Goal: Task Accomplishment & Management: Use online tool/utility

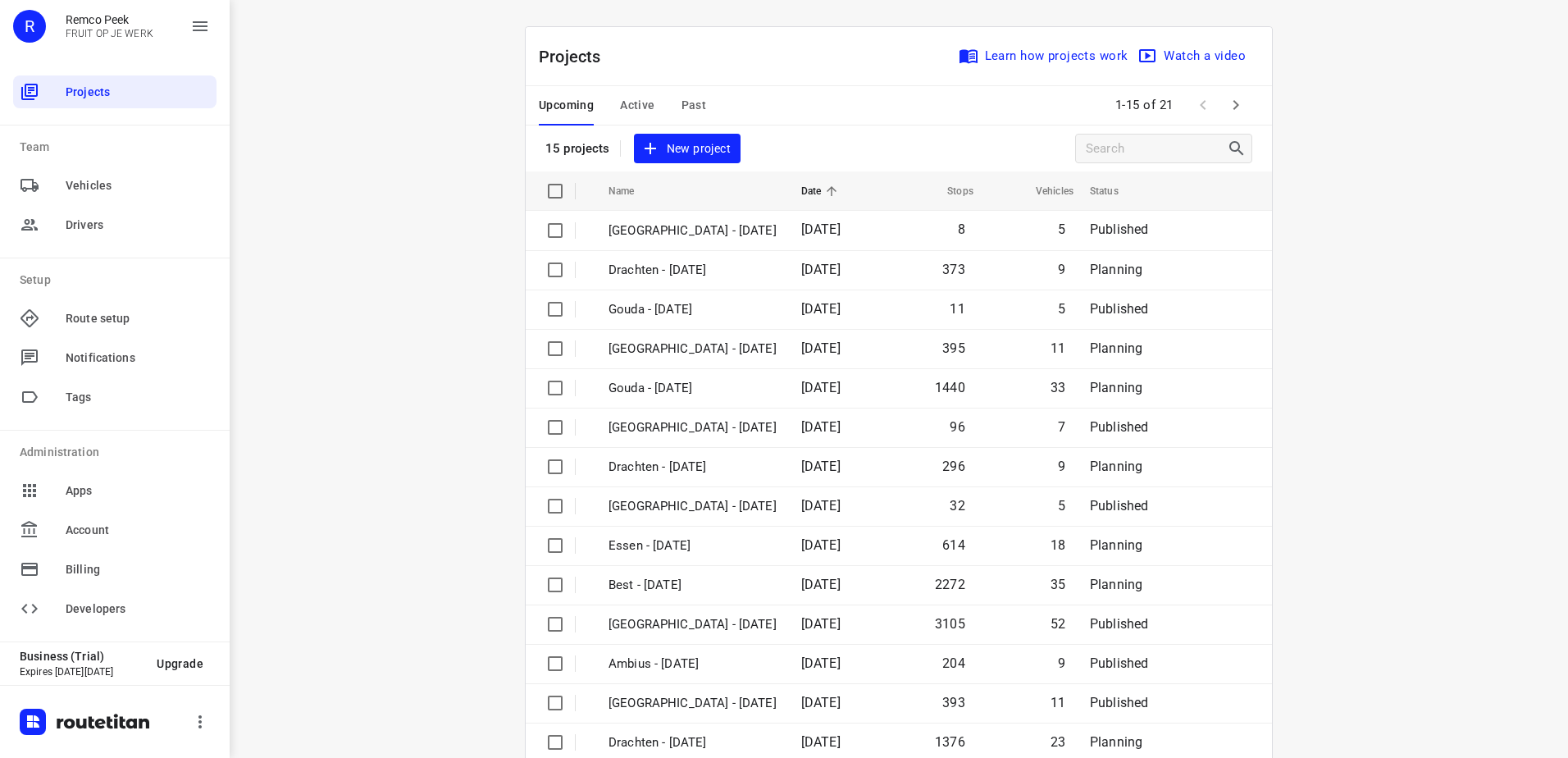
click at [474, 218] on div "i © 2025 Routetitan , © Stadia Maps , © OpenMapTiles © OpenStreetMap contributo…" at bounding box center [899, 379] width 1338 height 758
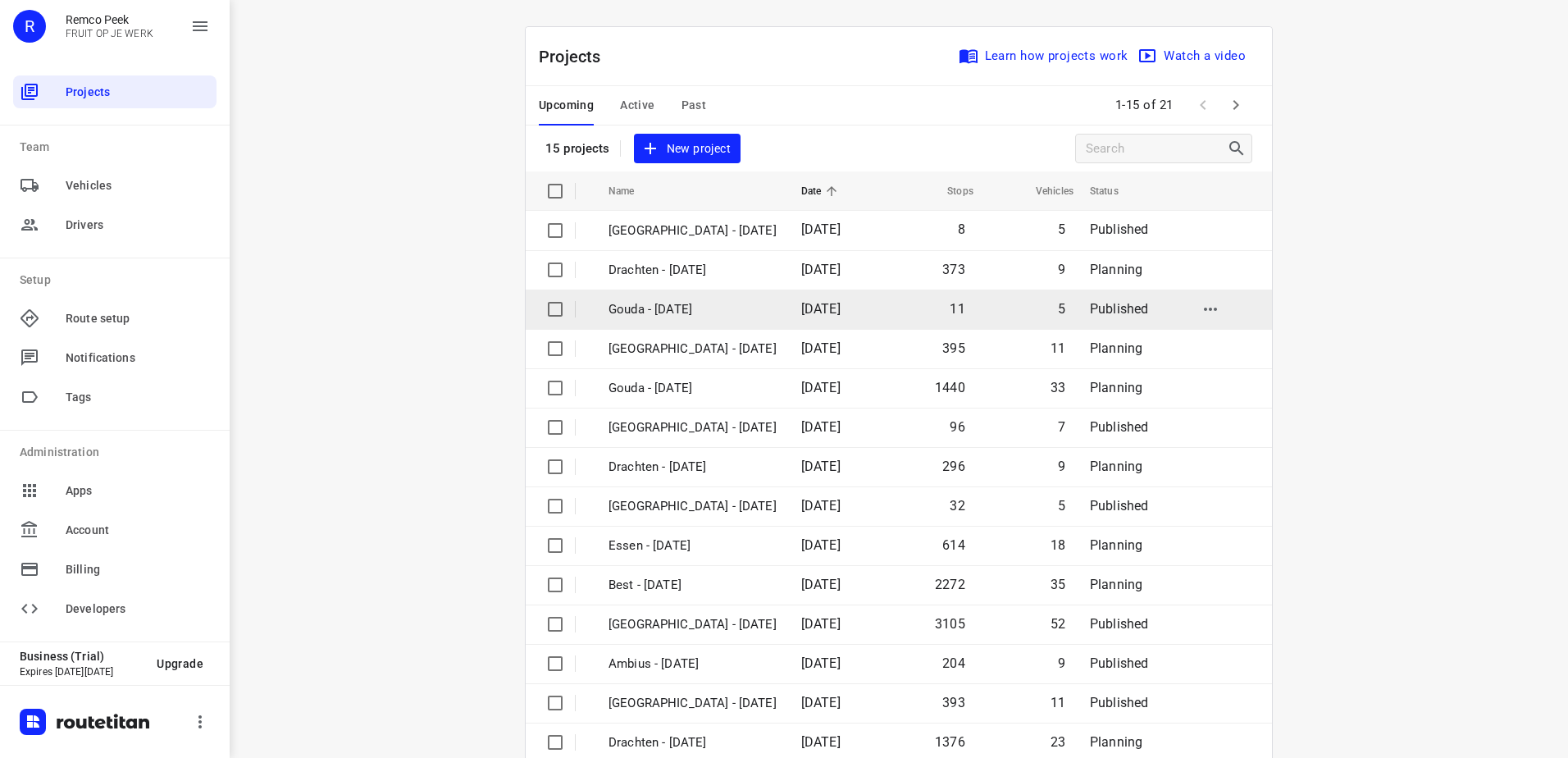
scroll to position [72, 0]
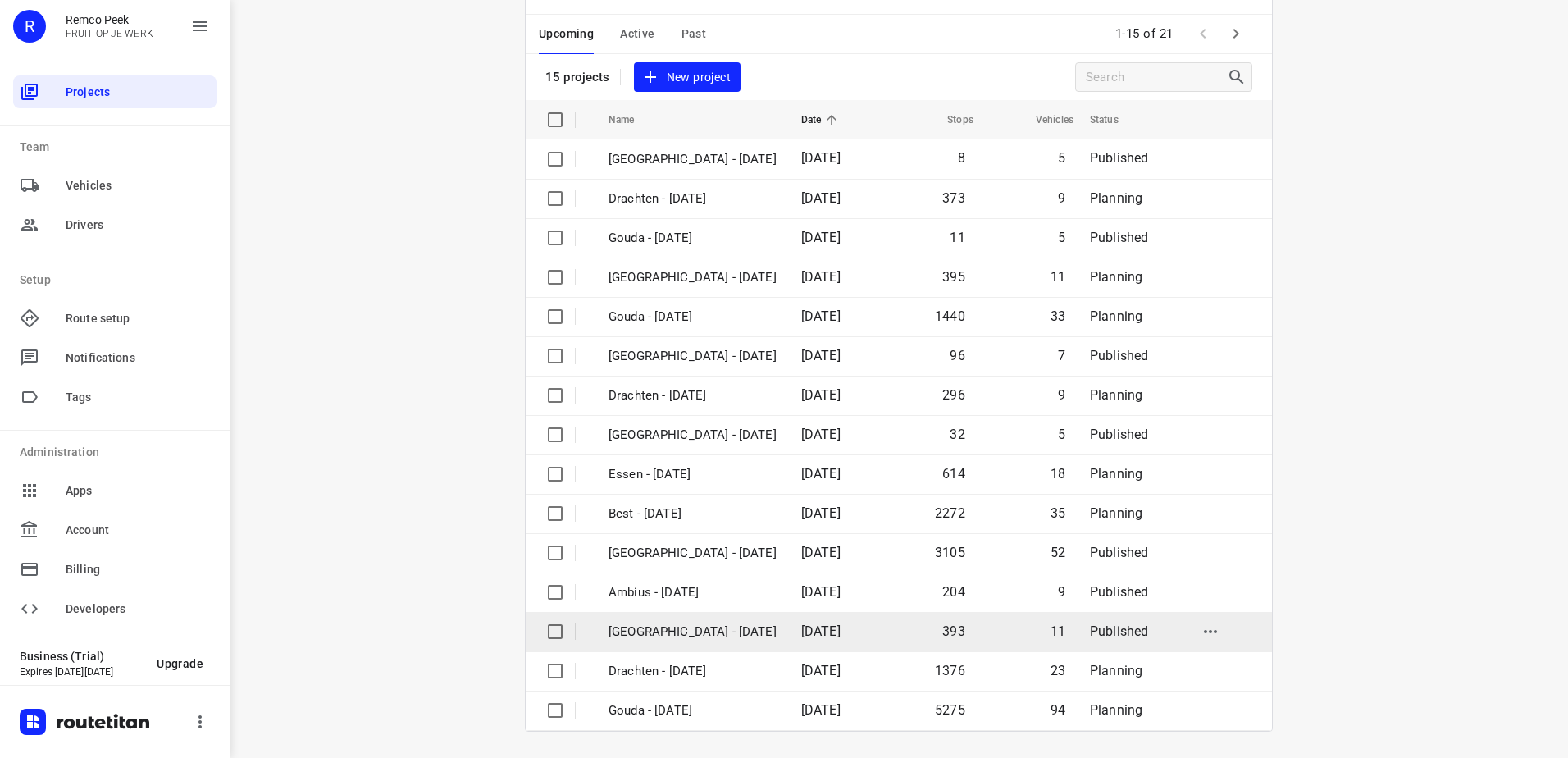
click at [691, 642] on td "[GEOGRAPHIC_DATA] - [DATE]" at bounding box center [690, 632] width 196 height 39
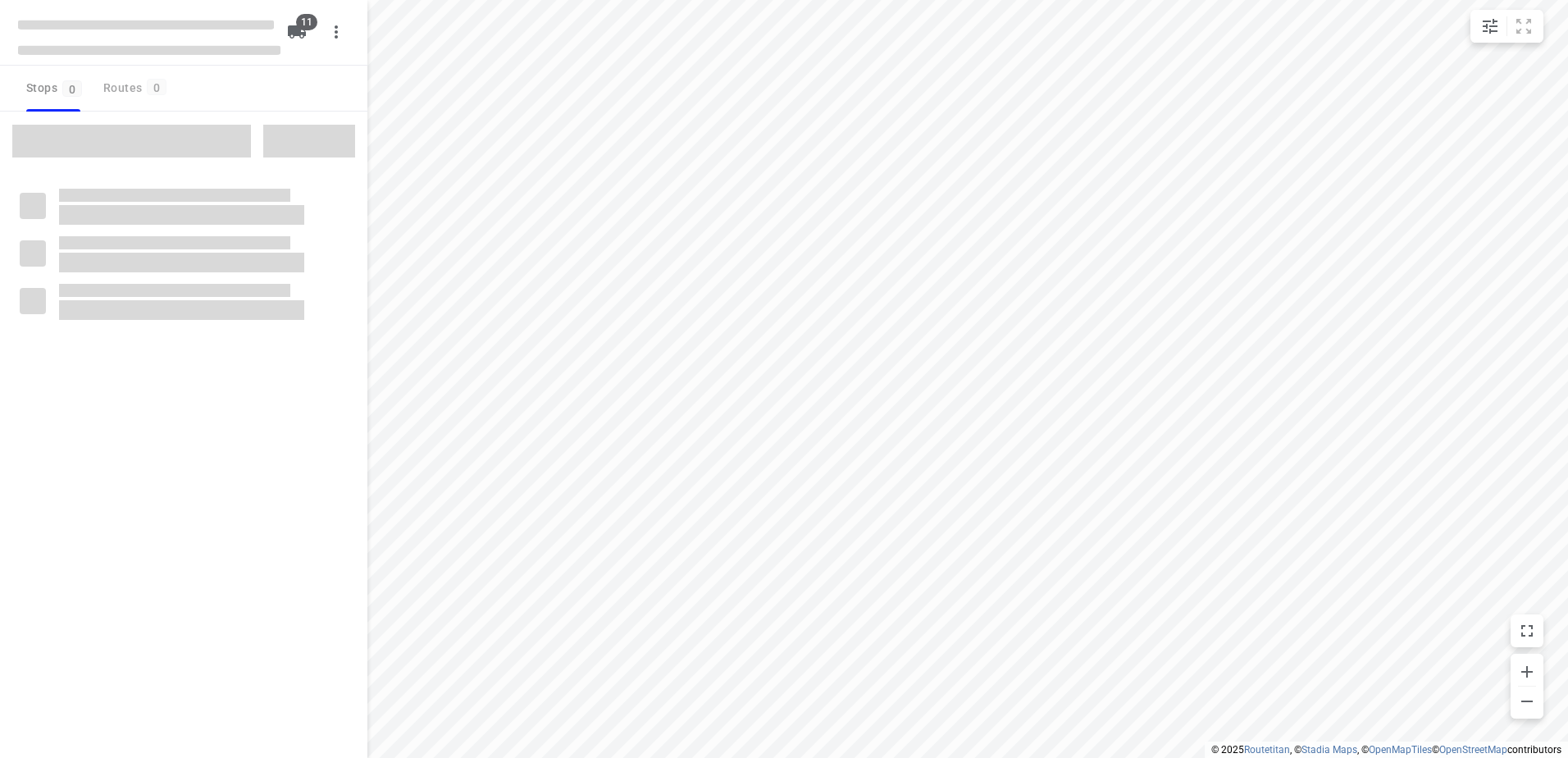
checkbox input "true"
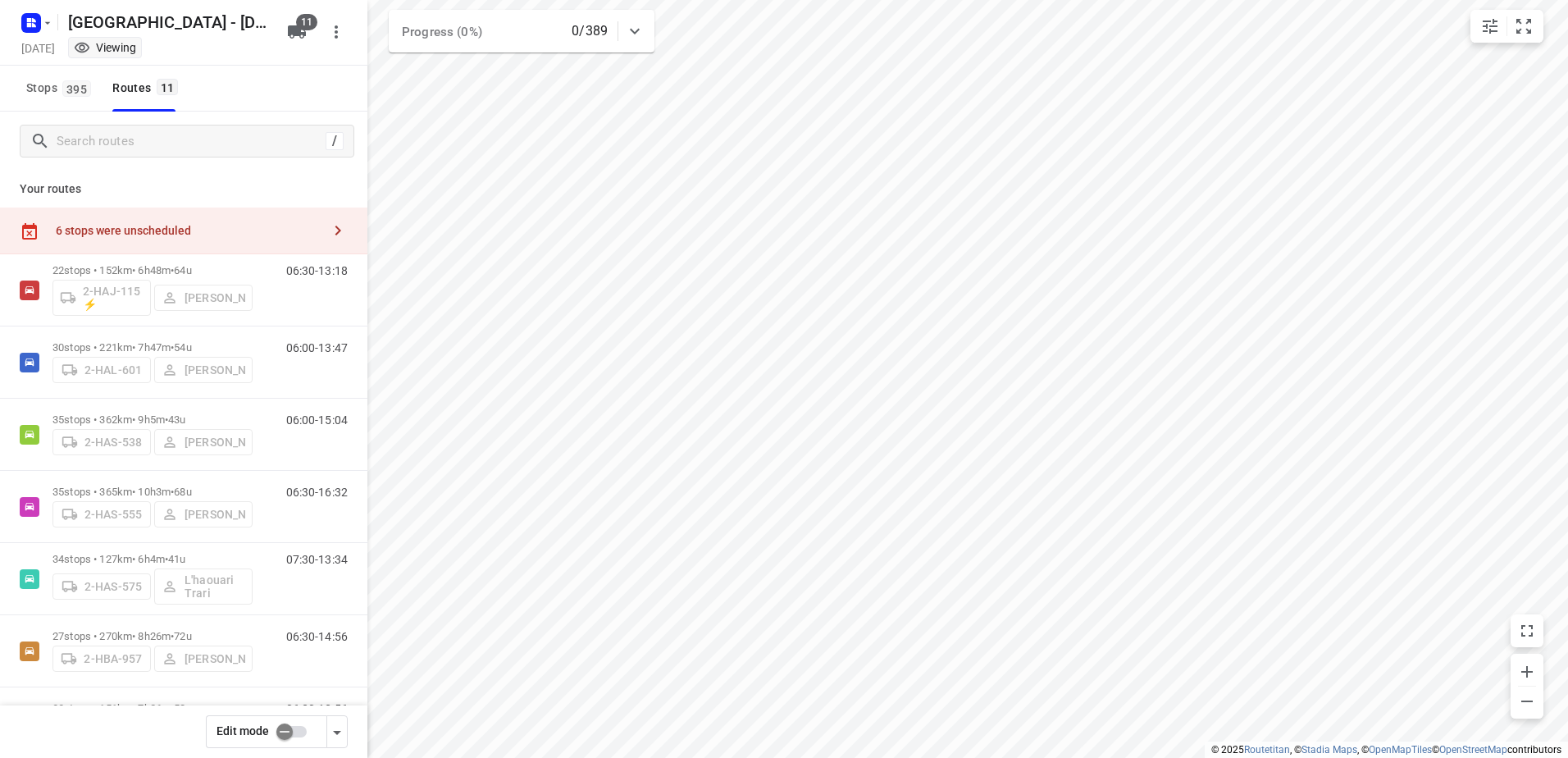
click at [262, 727] on span "Edit mode" at bounding box center [243, 730] width 53 height 13
click at [278, 733] on input "checkbox" at bounding box center [285, 731] width 93 height 31
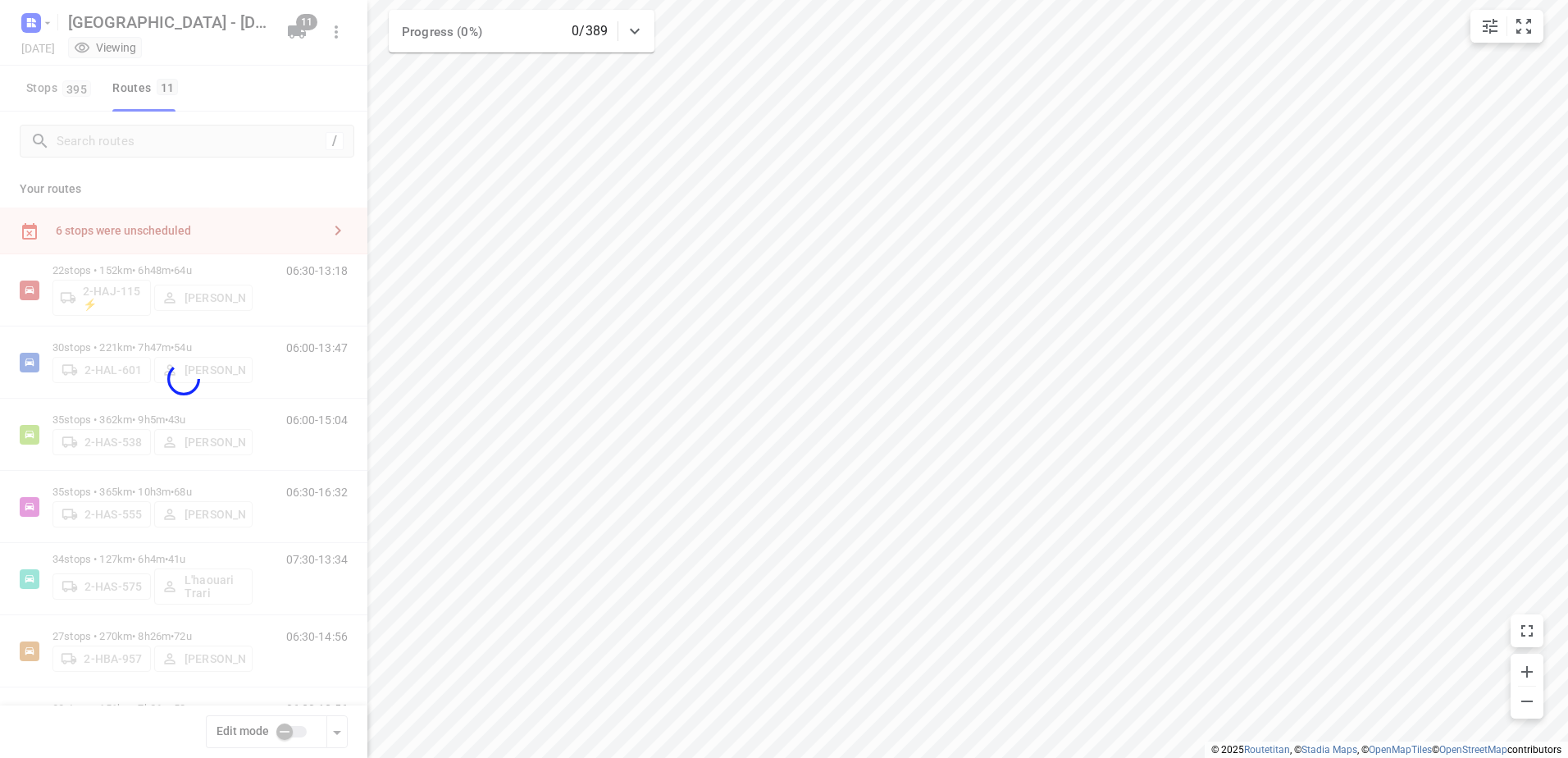
checkbox input "true"
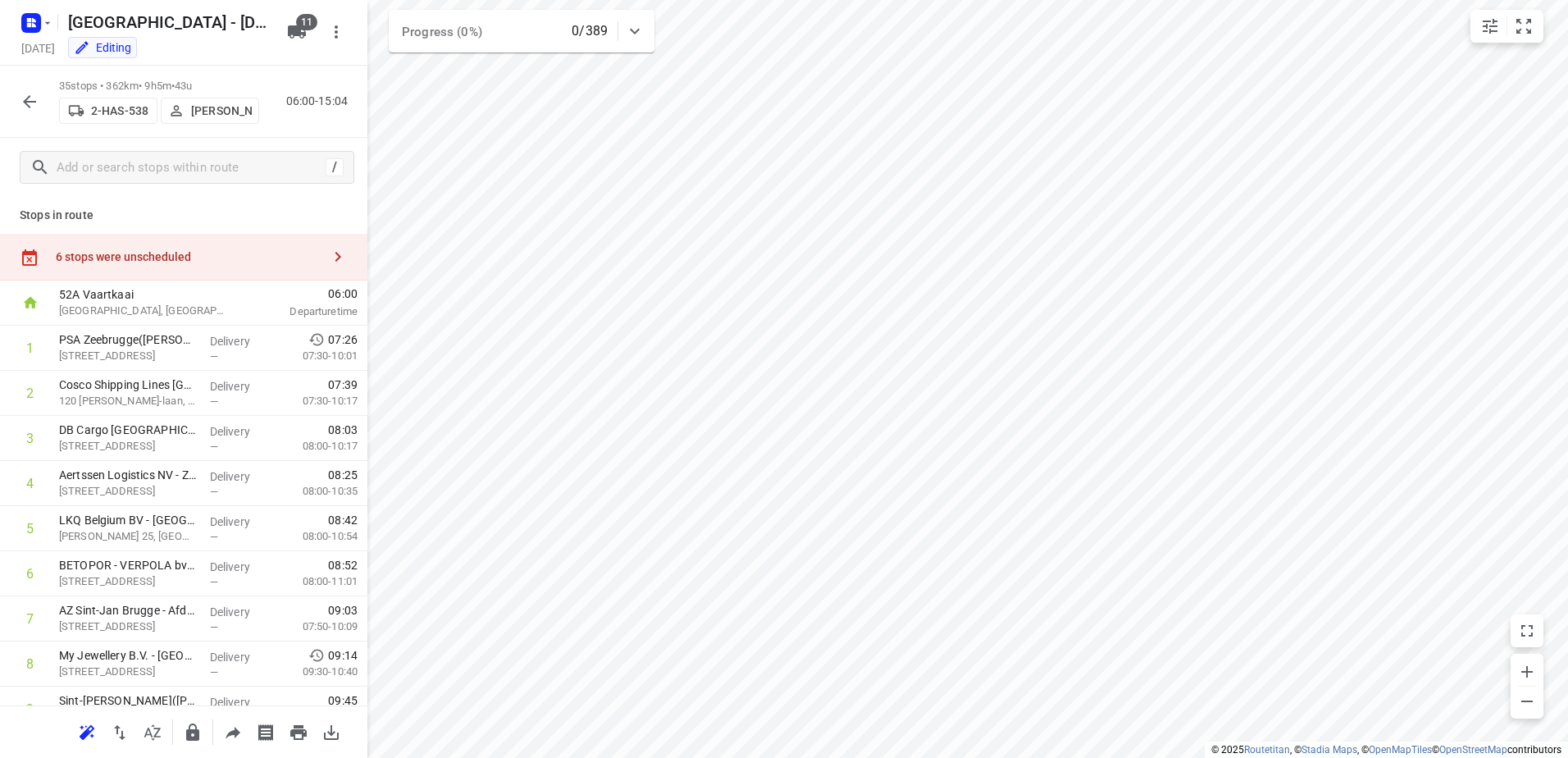
click at [124, 261] on div "6 stops were unscheduled" at bounding box center [188, 256] width 266 height 13
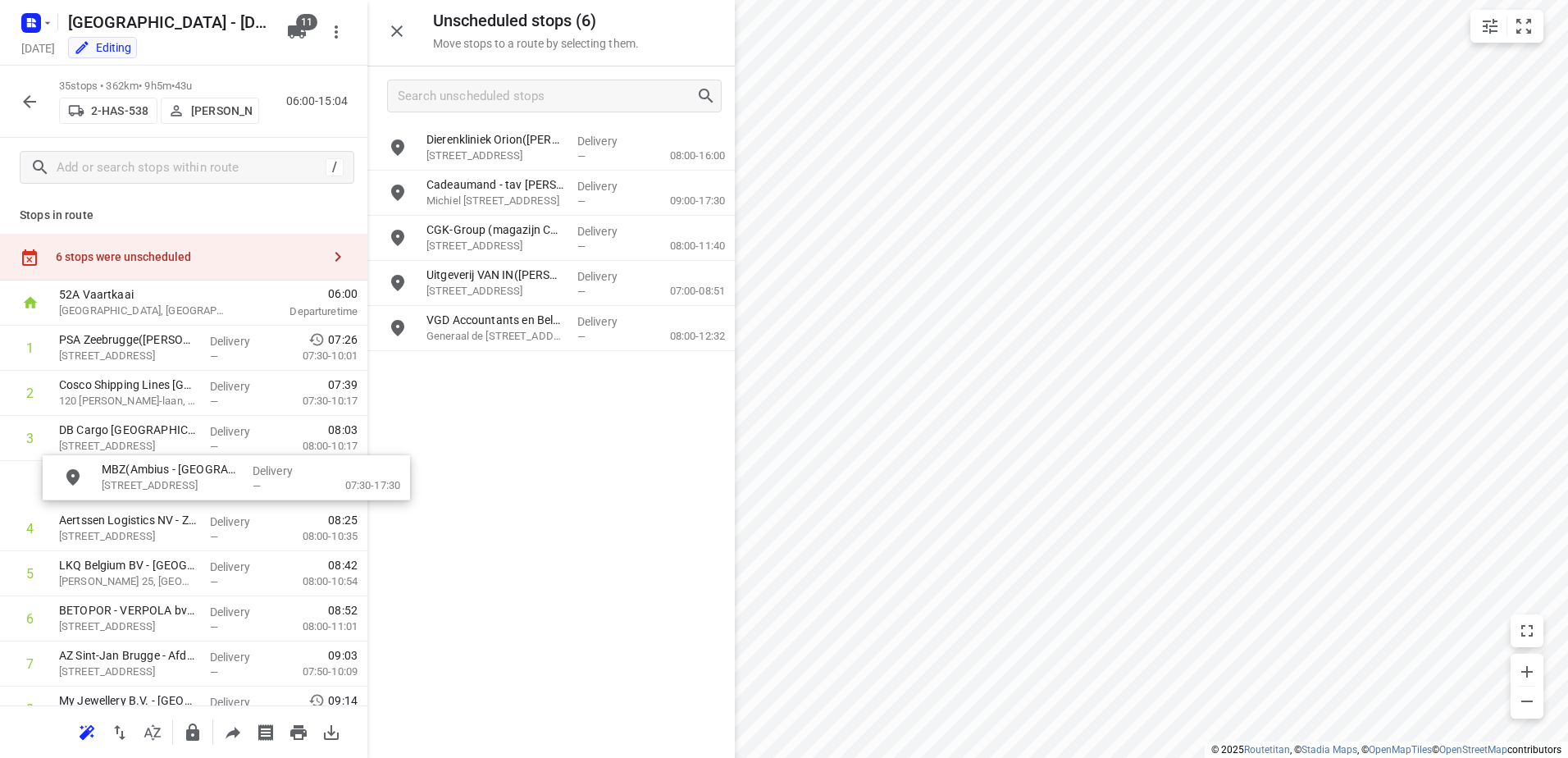
drag, startPoint x: 578, startPoint y: 316, endPoint x: 234, endPoint y: 473, distance: 378.1
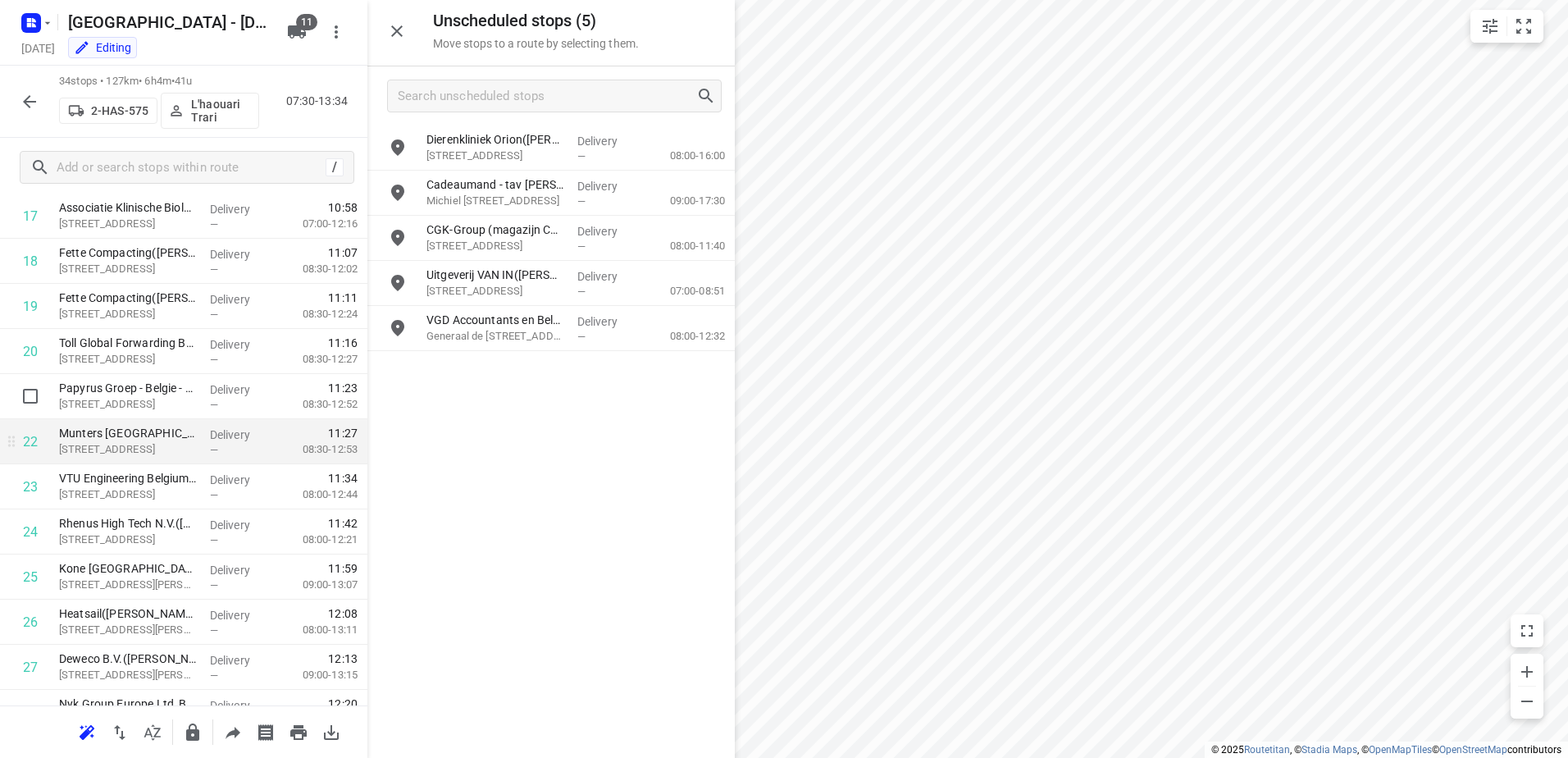
scroll to position [902, 0]
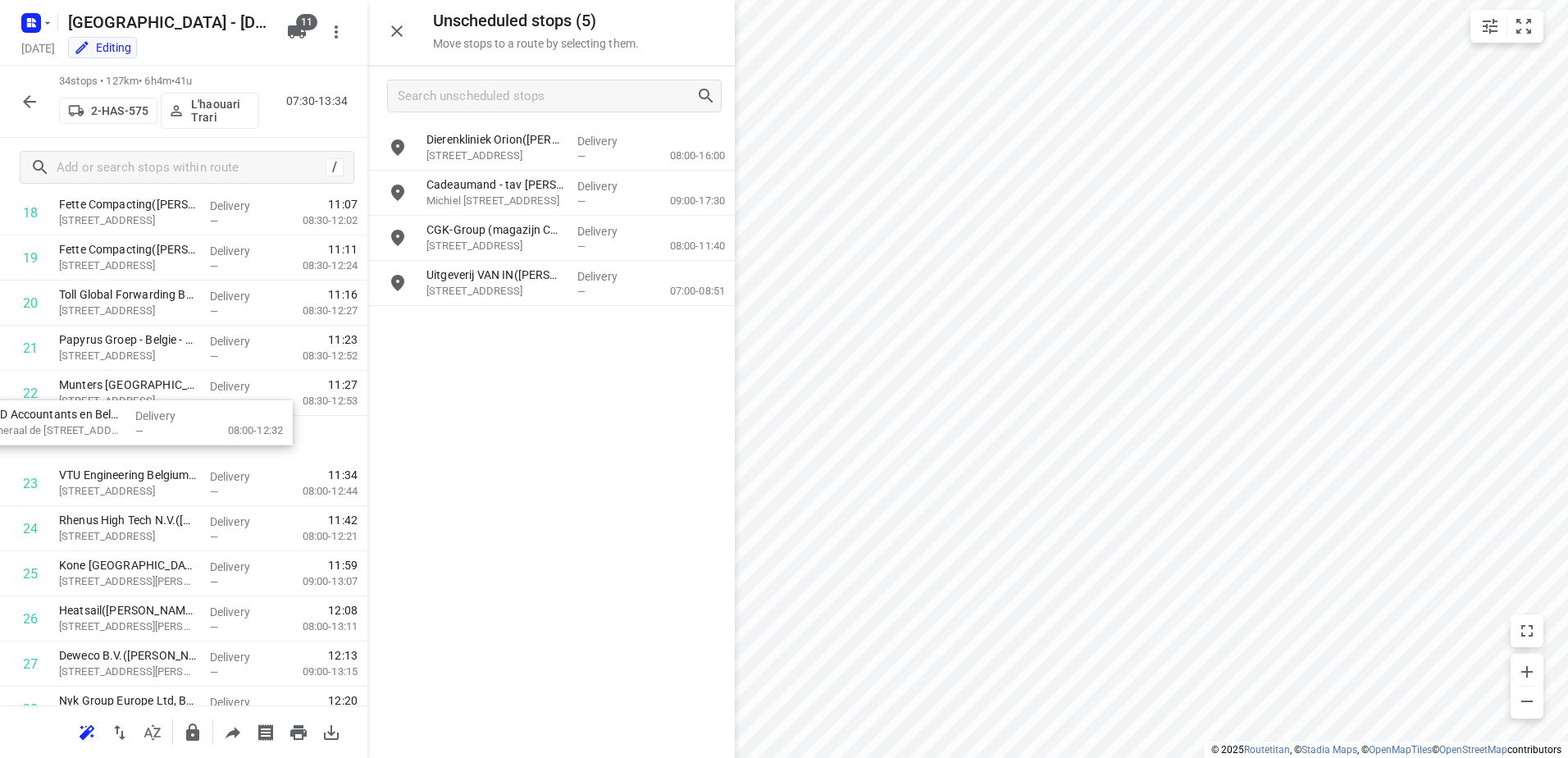
drag, startPoint x: 591, startPoint y: 336, endPoint x: 142, endPoint y: 450, distance: 463.2
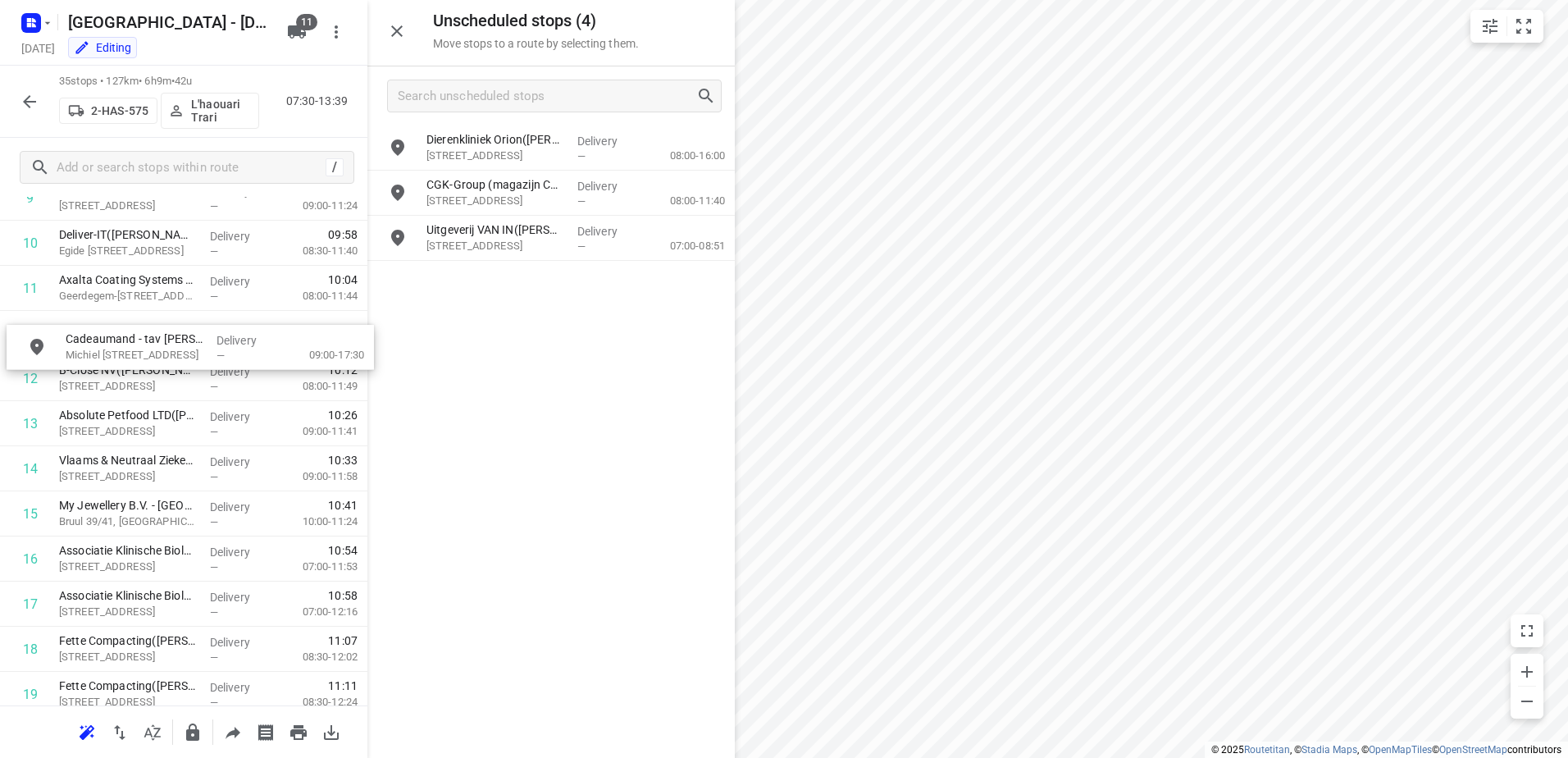
scroll to position [510, 0]
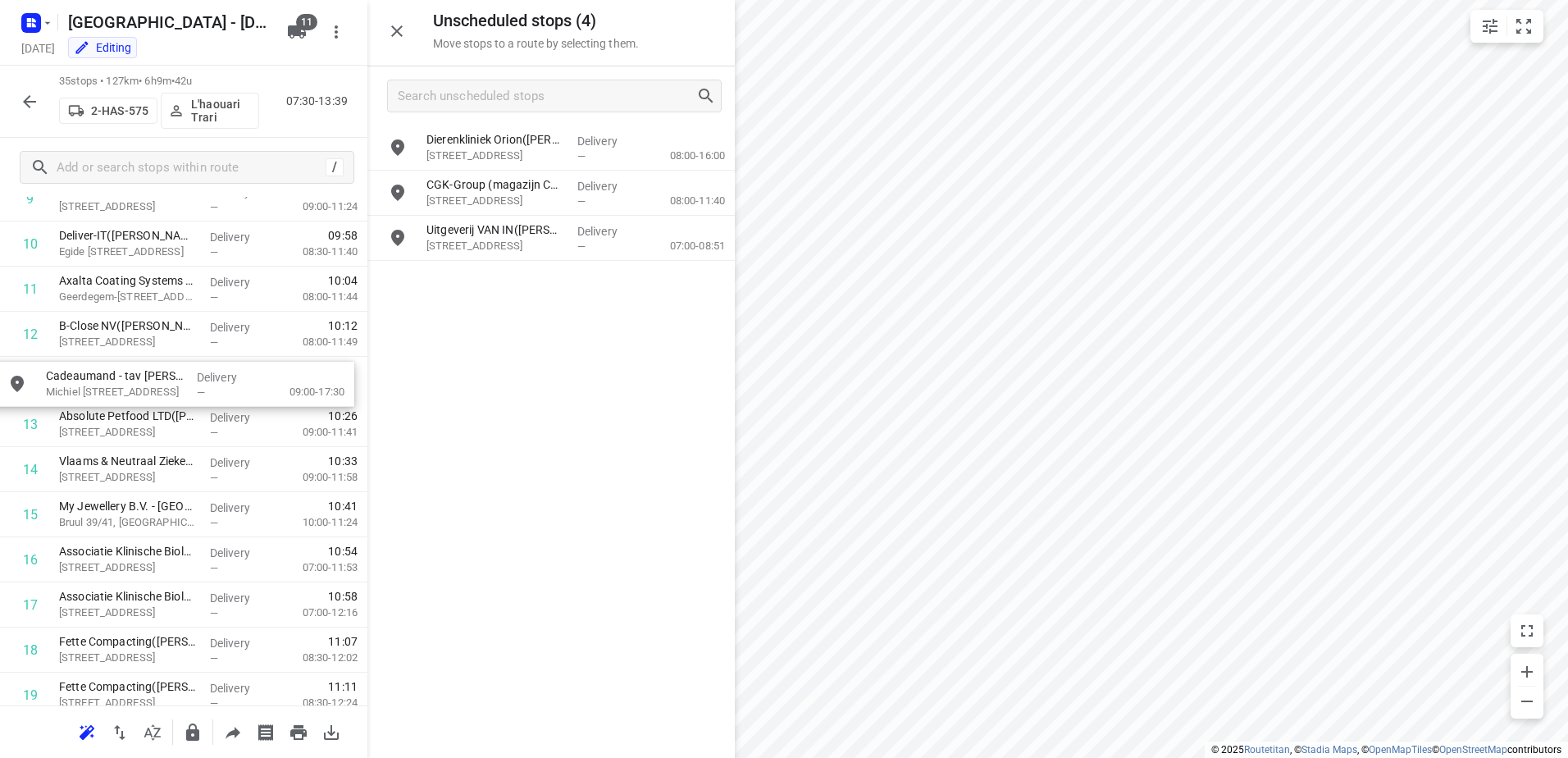
drag, startPoint x: 596, startPoint y: 207, endPoint x: 200, endPoint y: 401, distance: 441.0
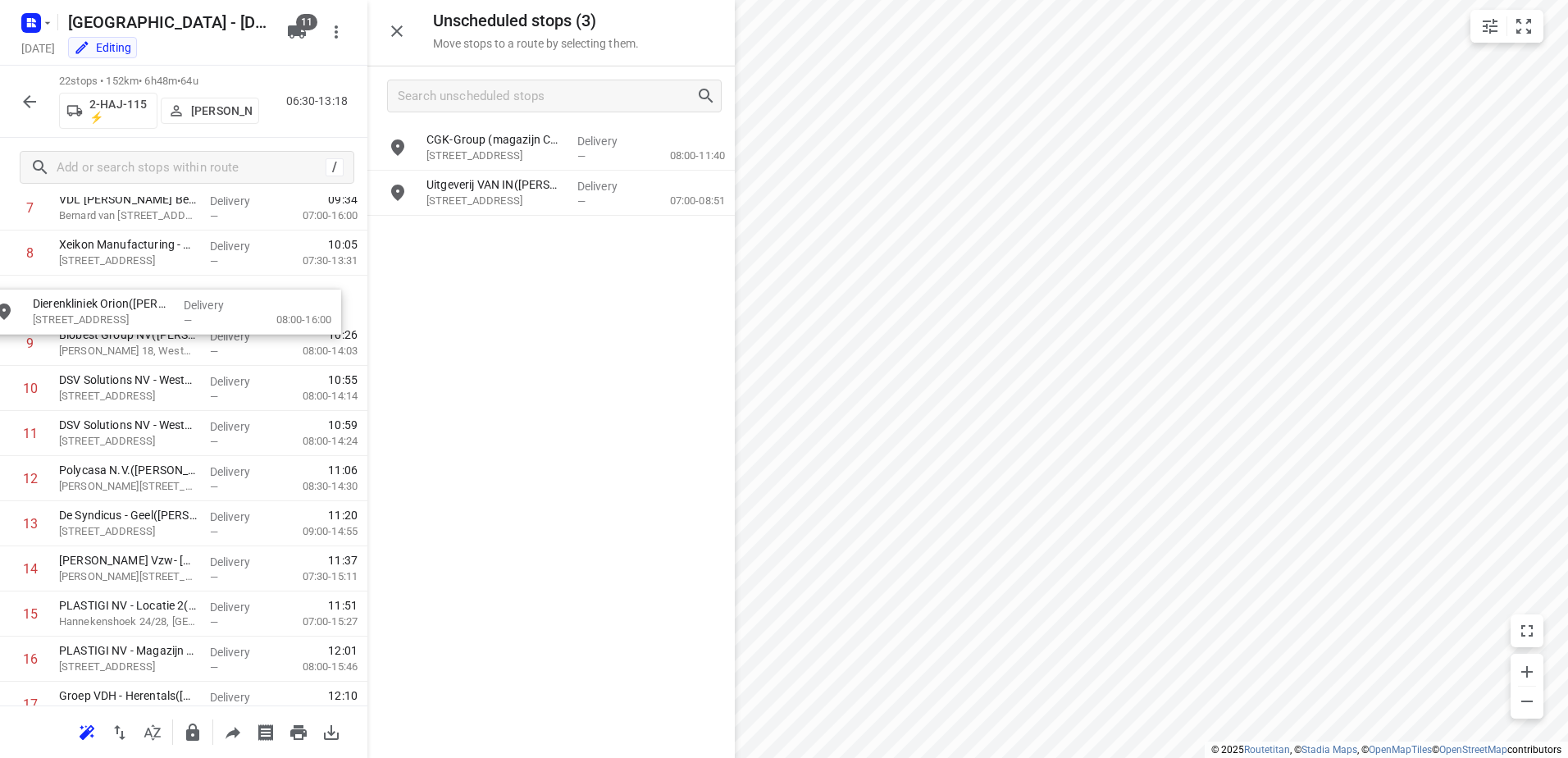
scroll to position [403, 0]
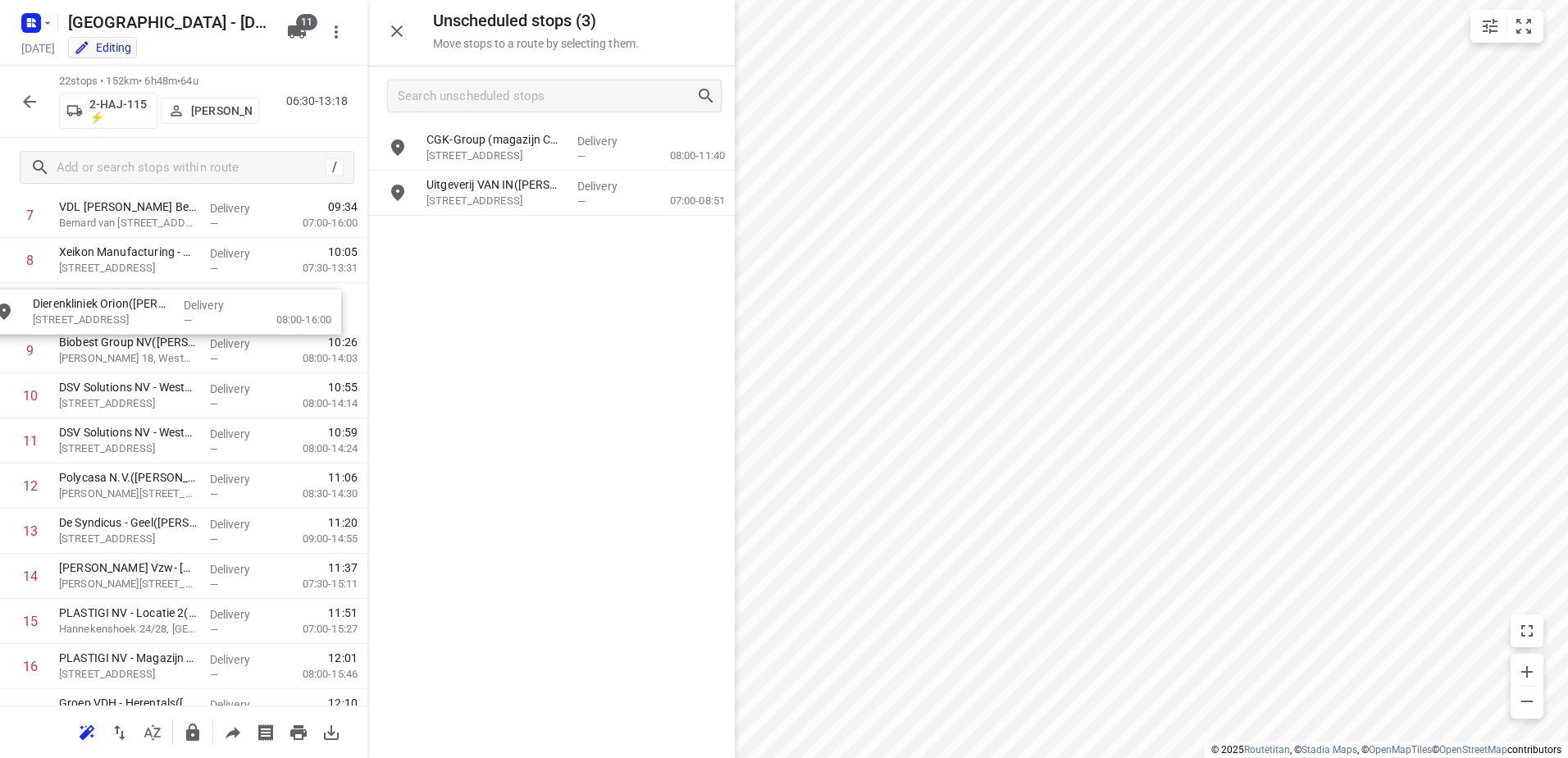
drag, startPoint x: 532, startPoint y: 158, endPoint x: 132, endPoint y: 321, distance: 431.9
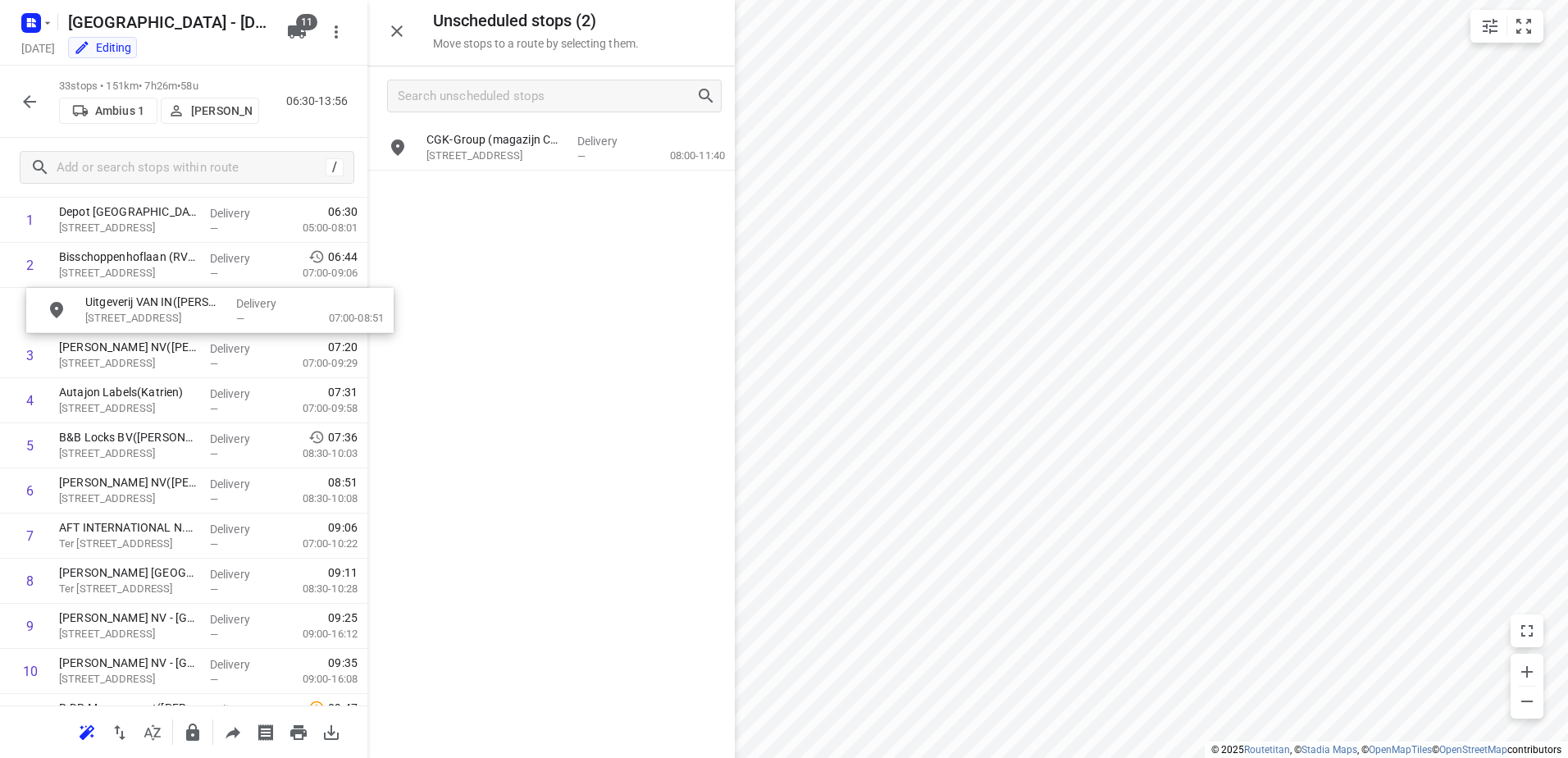
scroll to position [122, 0]
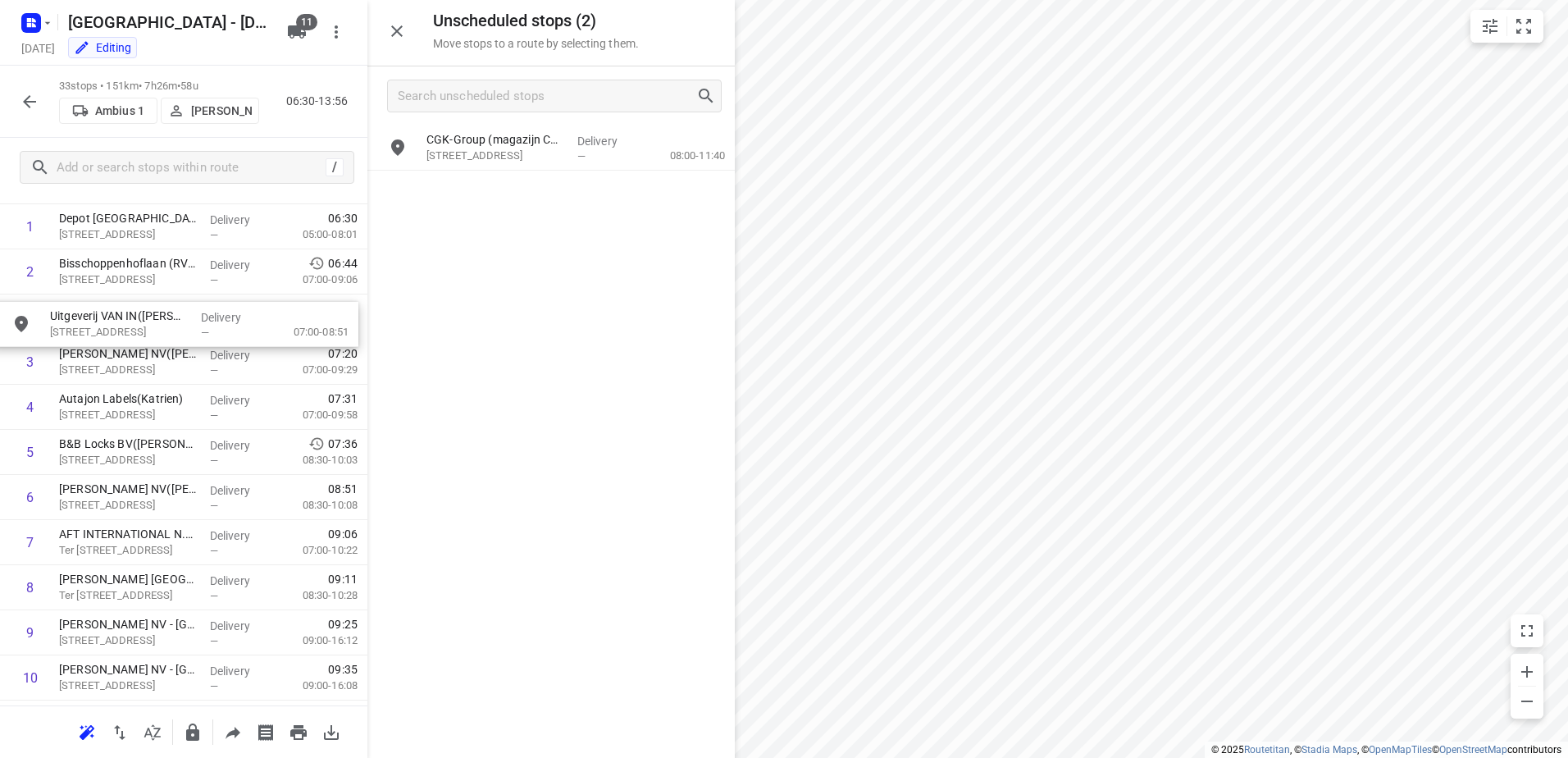
drag, startPoint x: 519, startPoint y: 189, endPoint x: 139, endPoint y: 322, distance: 402.6
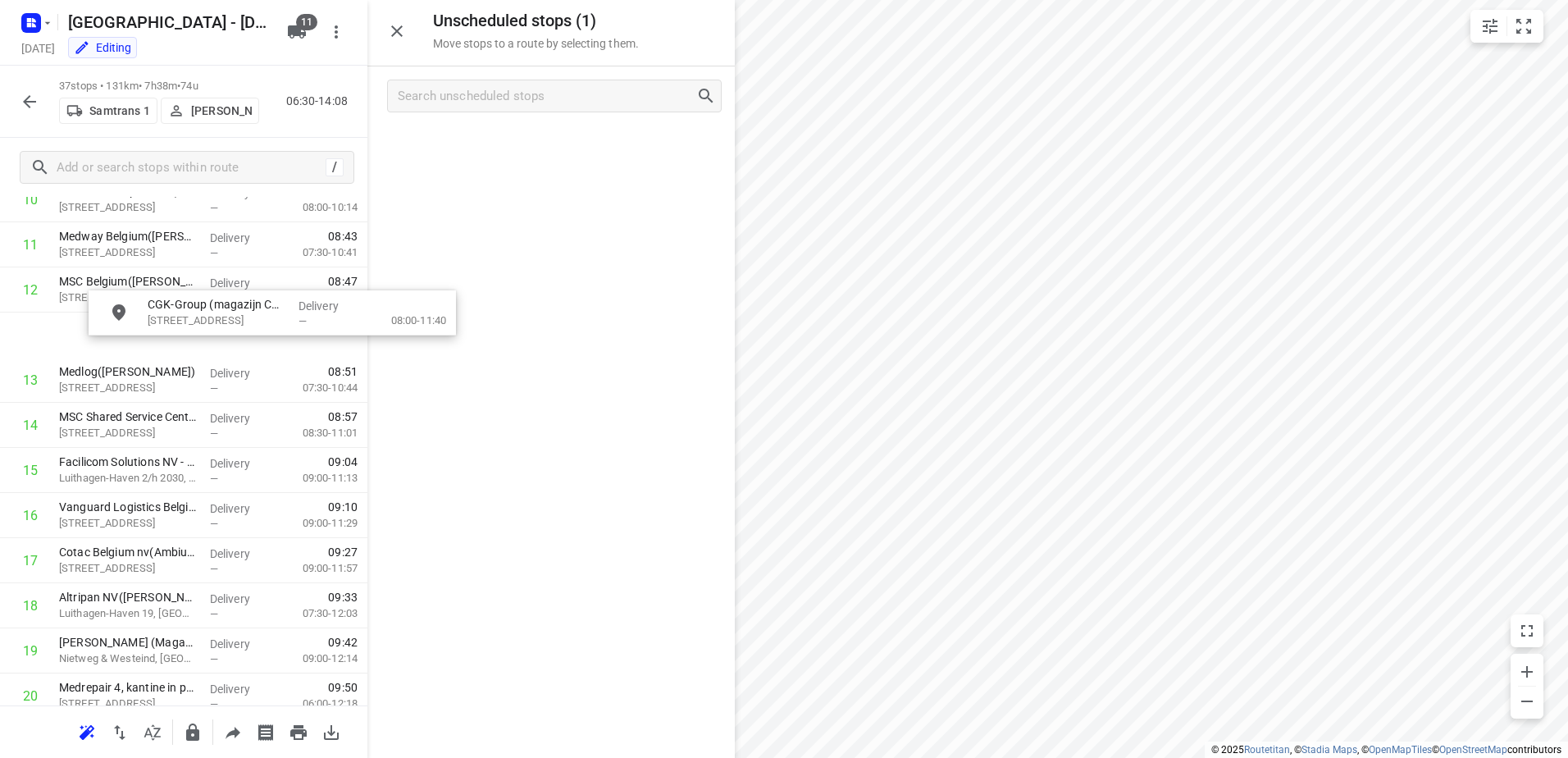
scroll to position [551, 1]
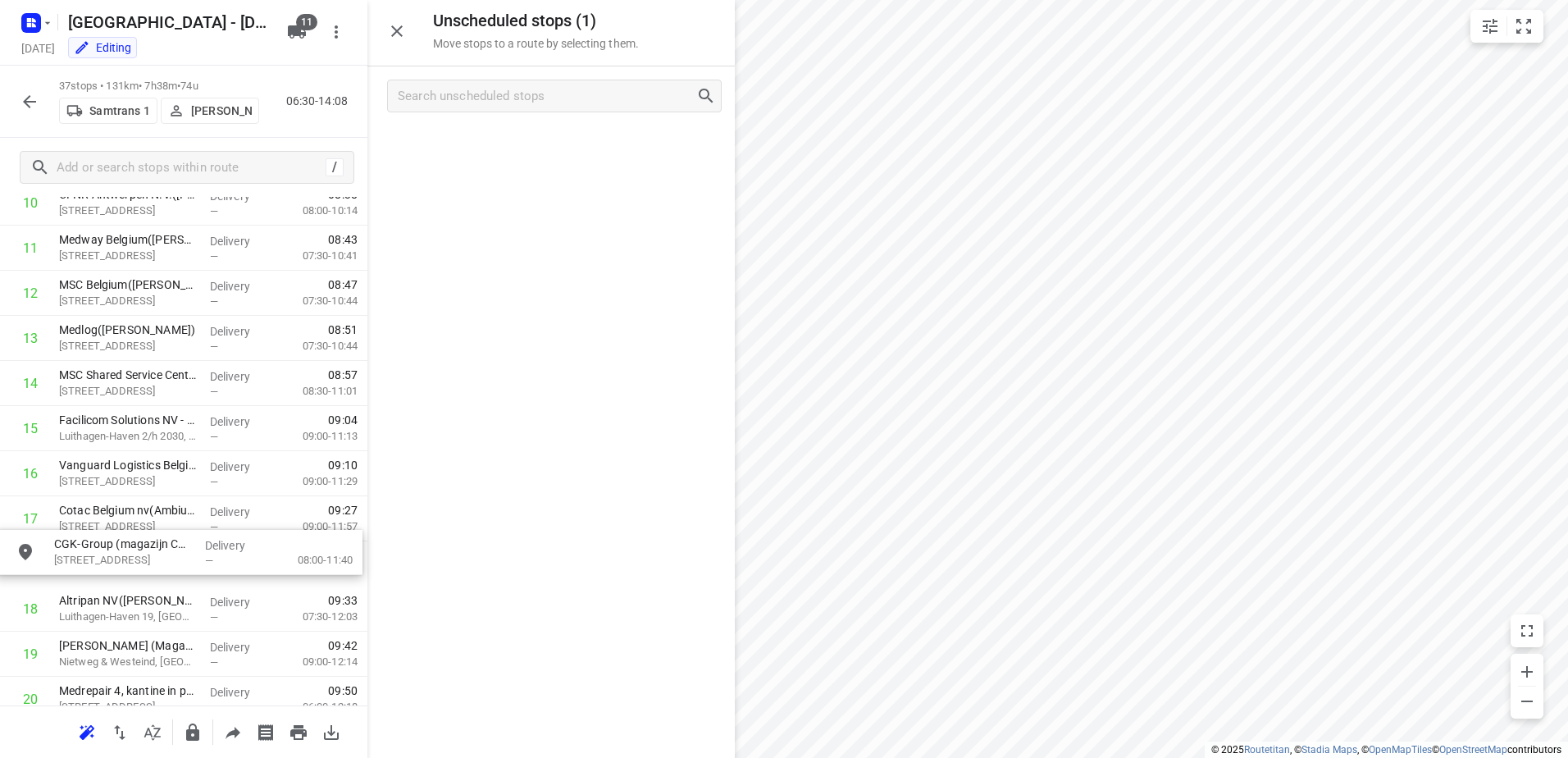
drag, startPoint x: 606, startPoint y: 142, endPoint x: 226, endPoint y: 560, distance: 564.9
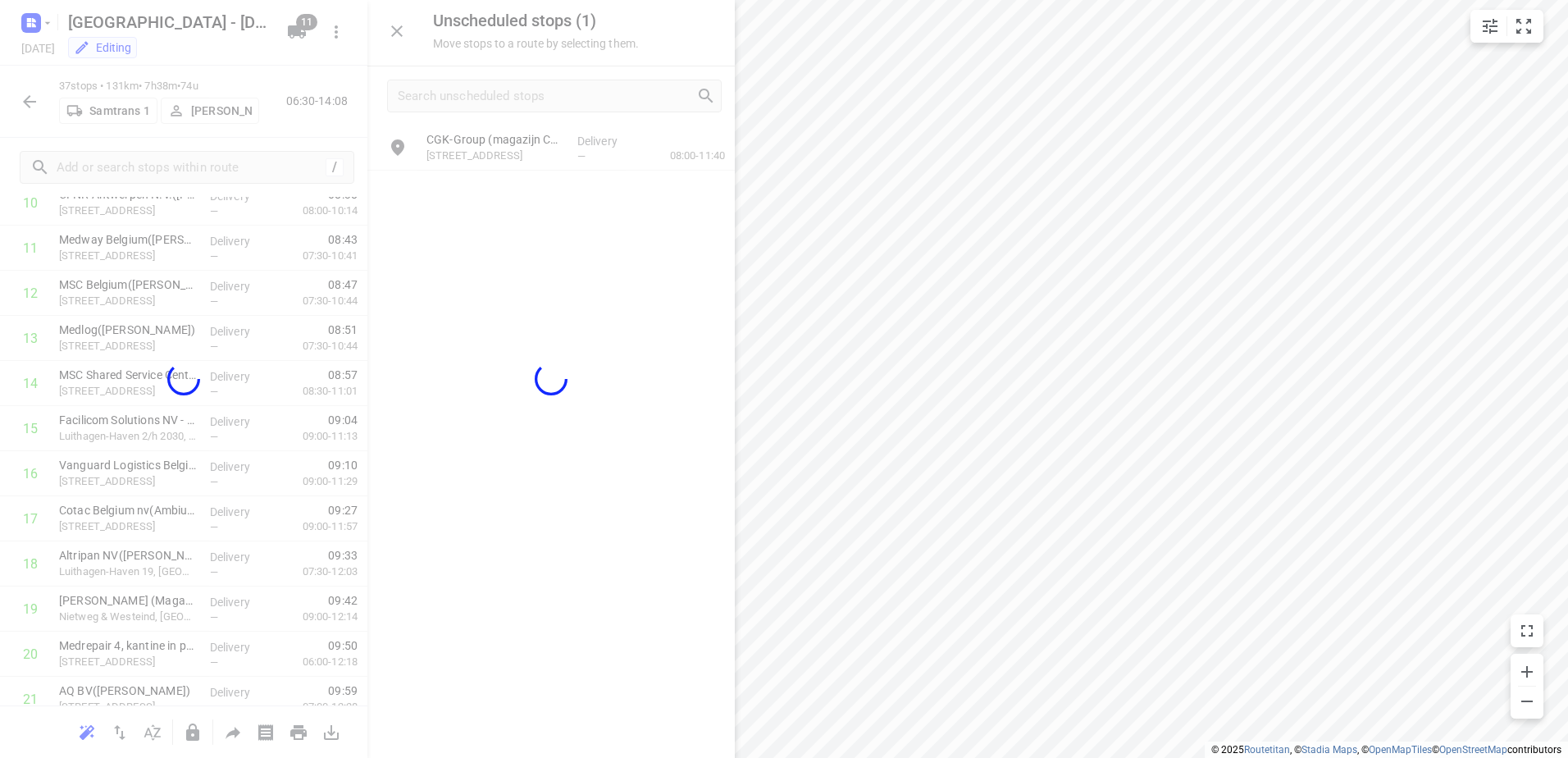
scroll to position [551, 0]
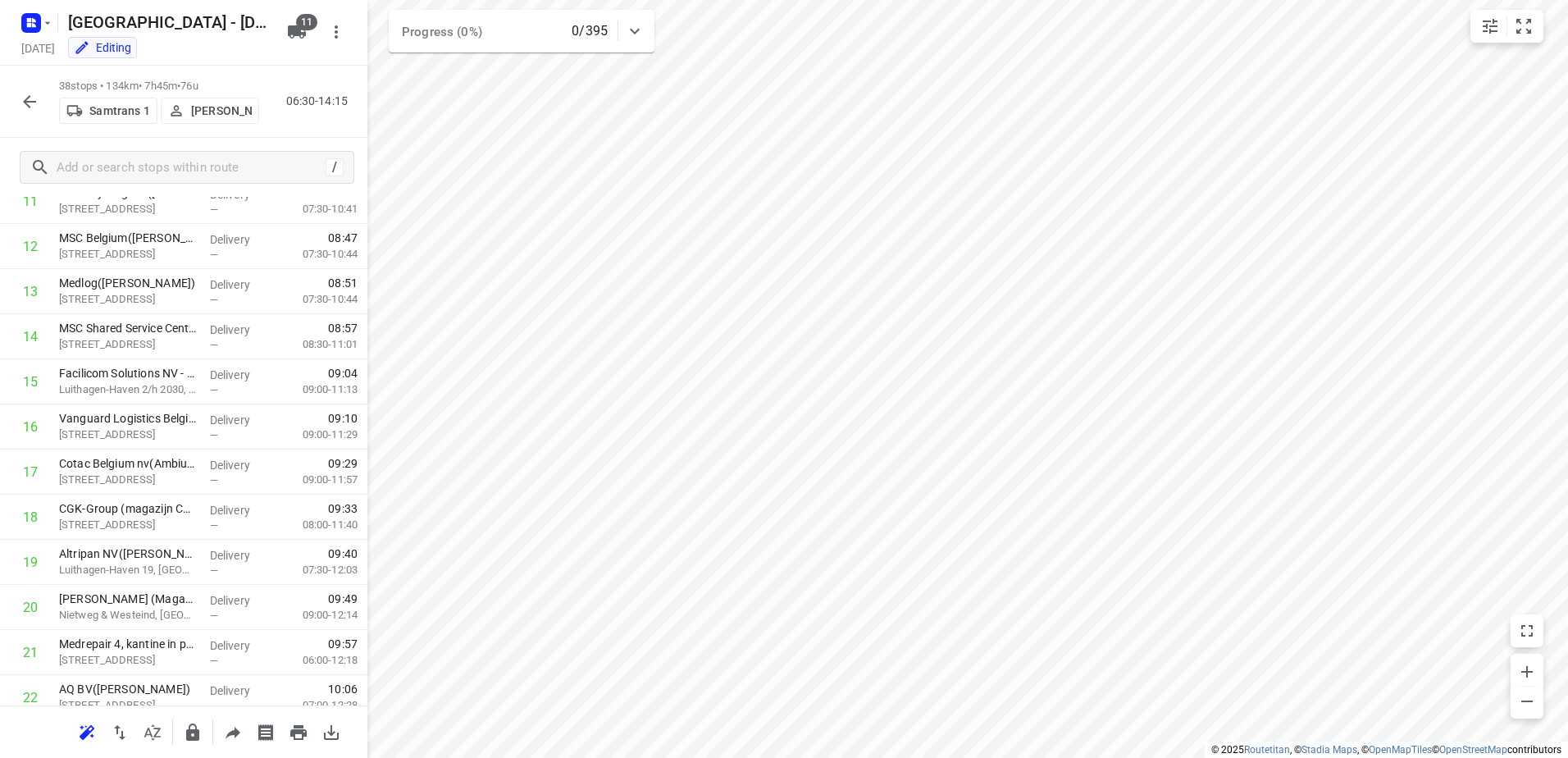
click at [22, 85] on div at bounding box center [30, 101] width 33 height 33
click at [26, 100] on icon "button" at bounding box center [30, 101] width 13 height 13
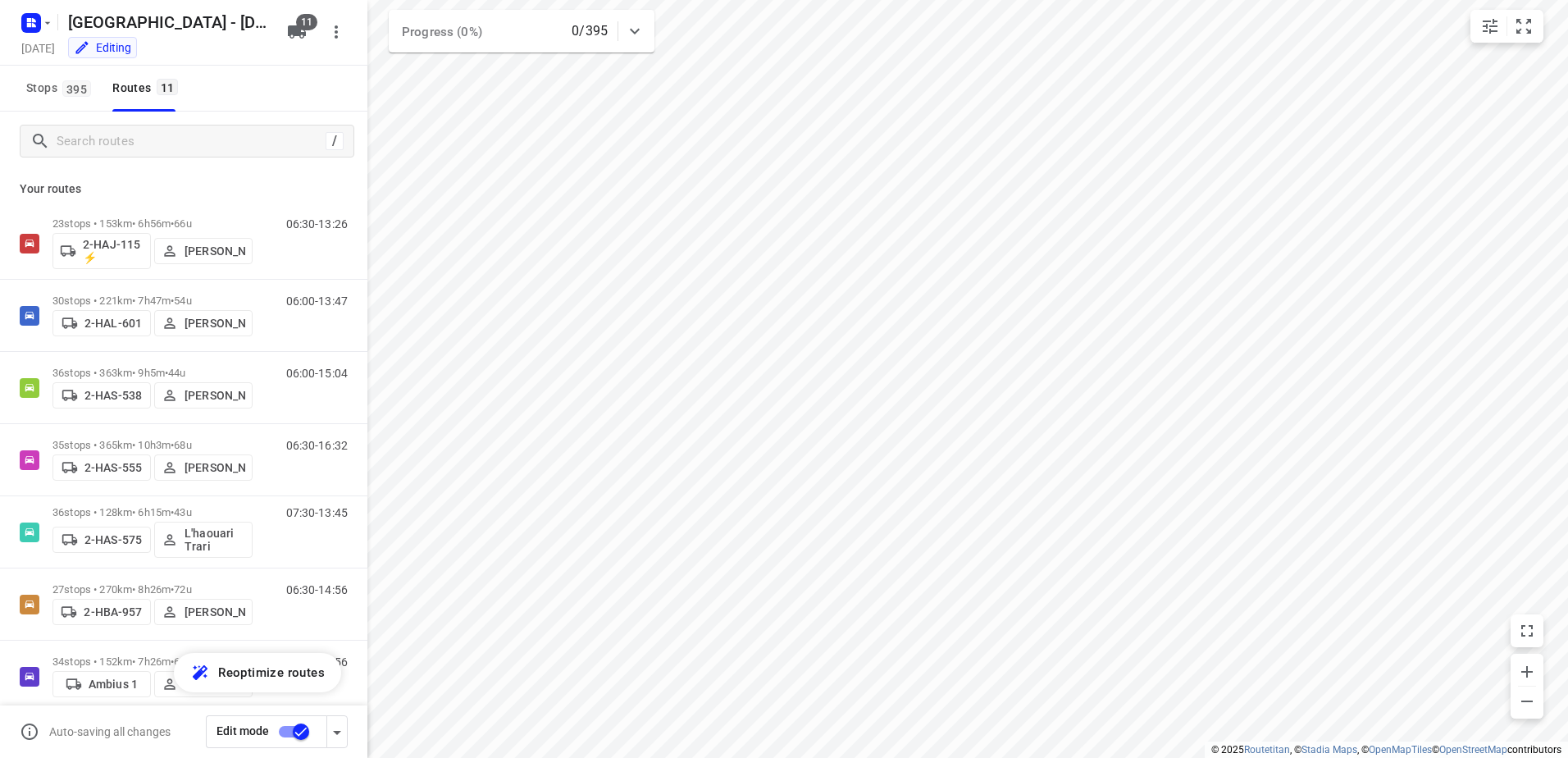
click at [299, 741] on input "checkbox" at bounding box center [301, 731] width 93 height 31
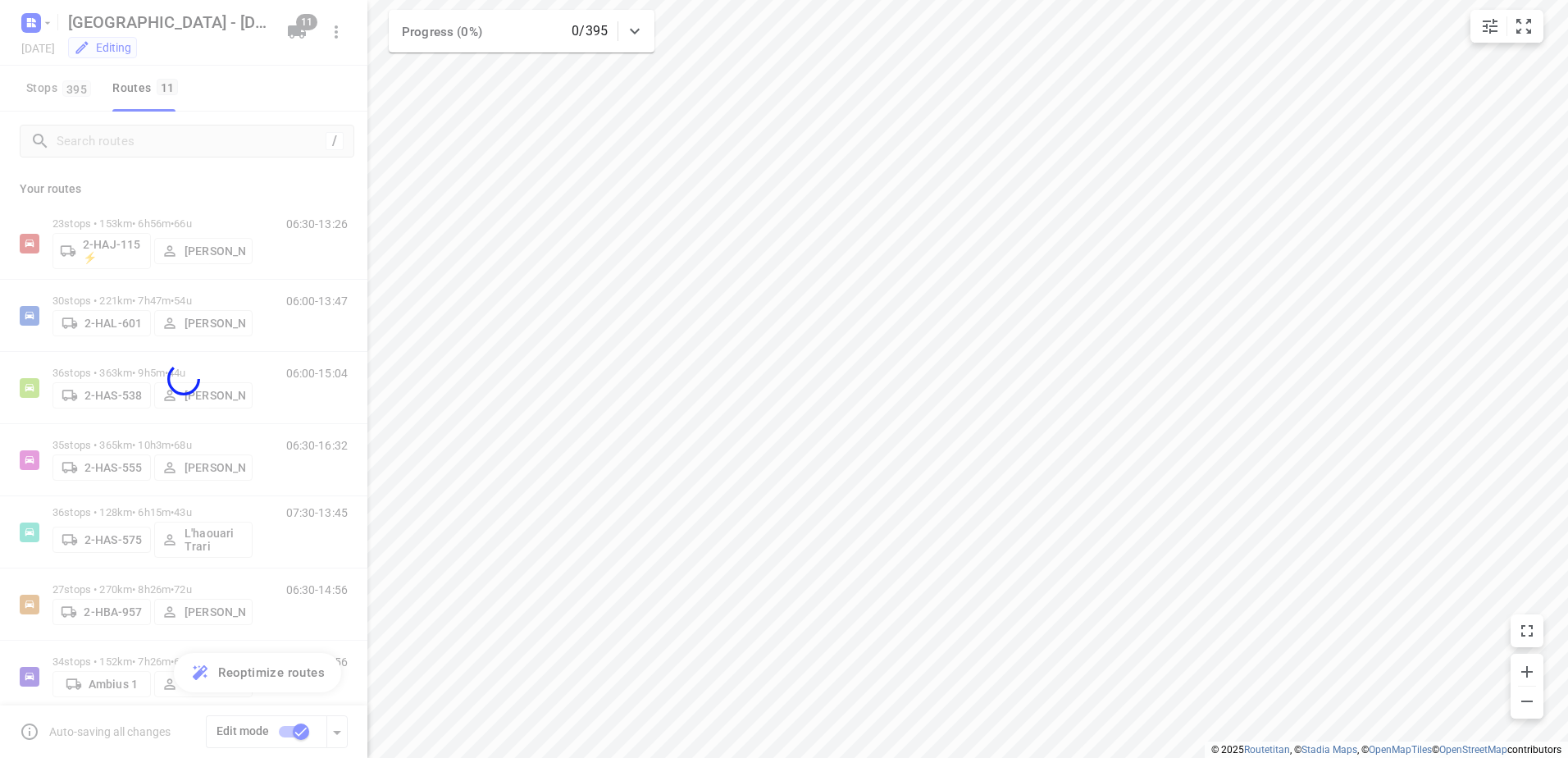
checkbox input "false"
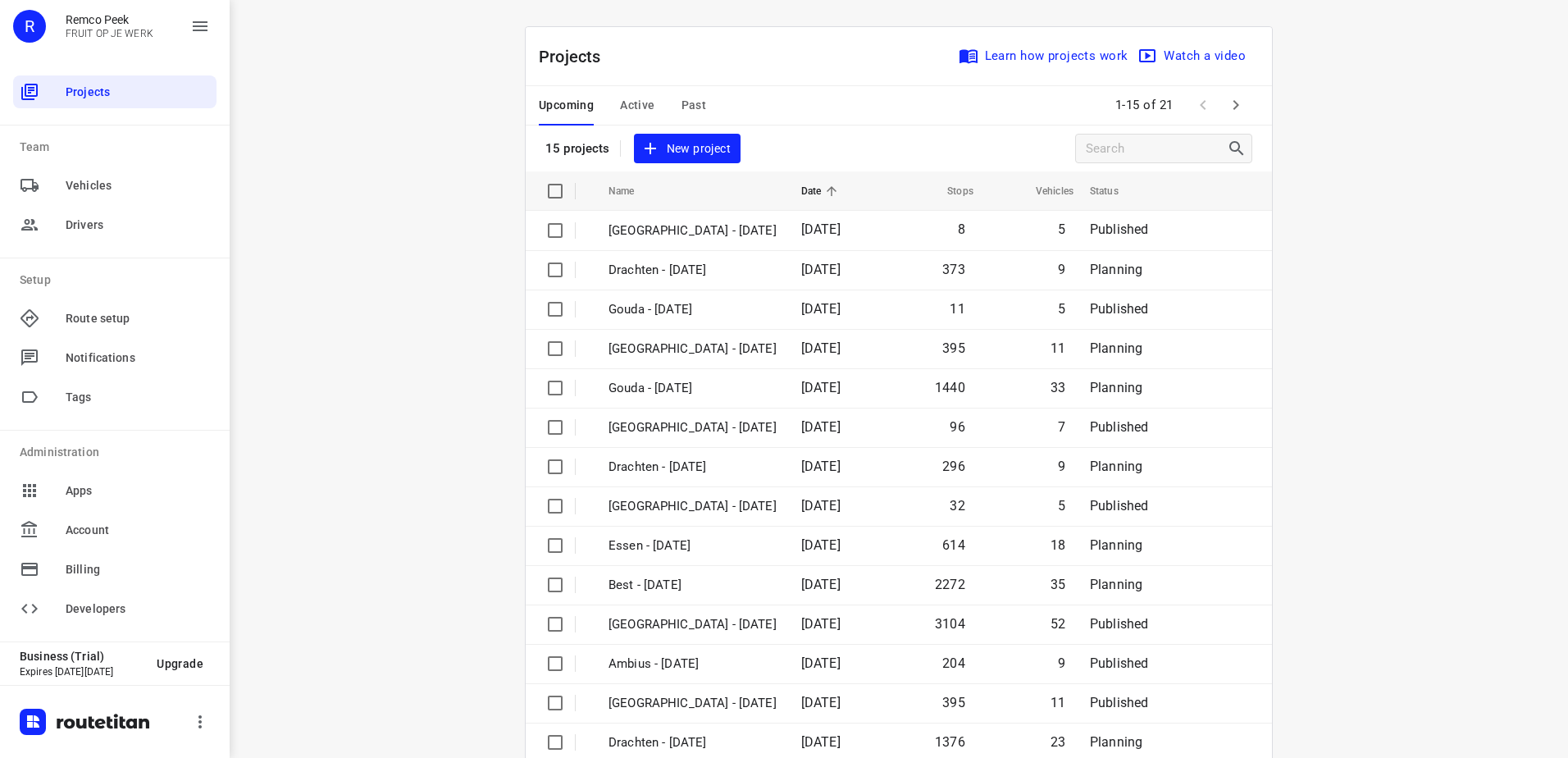
click at [1219, 102] on button "button" at bounding box center [1235, 105] width 33 height 33
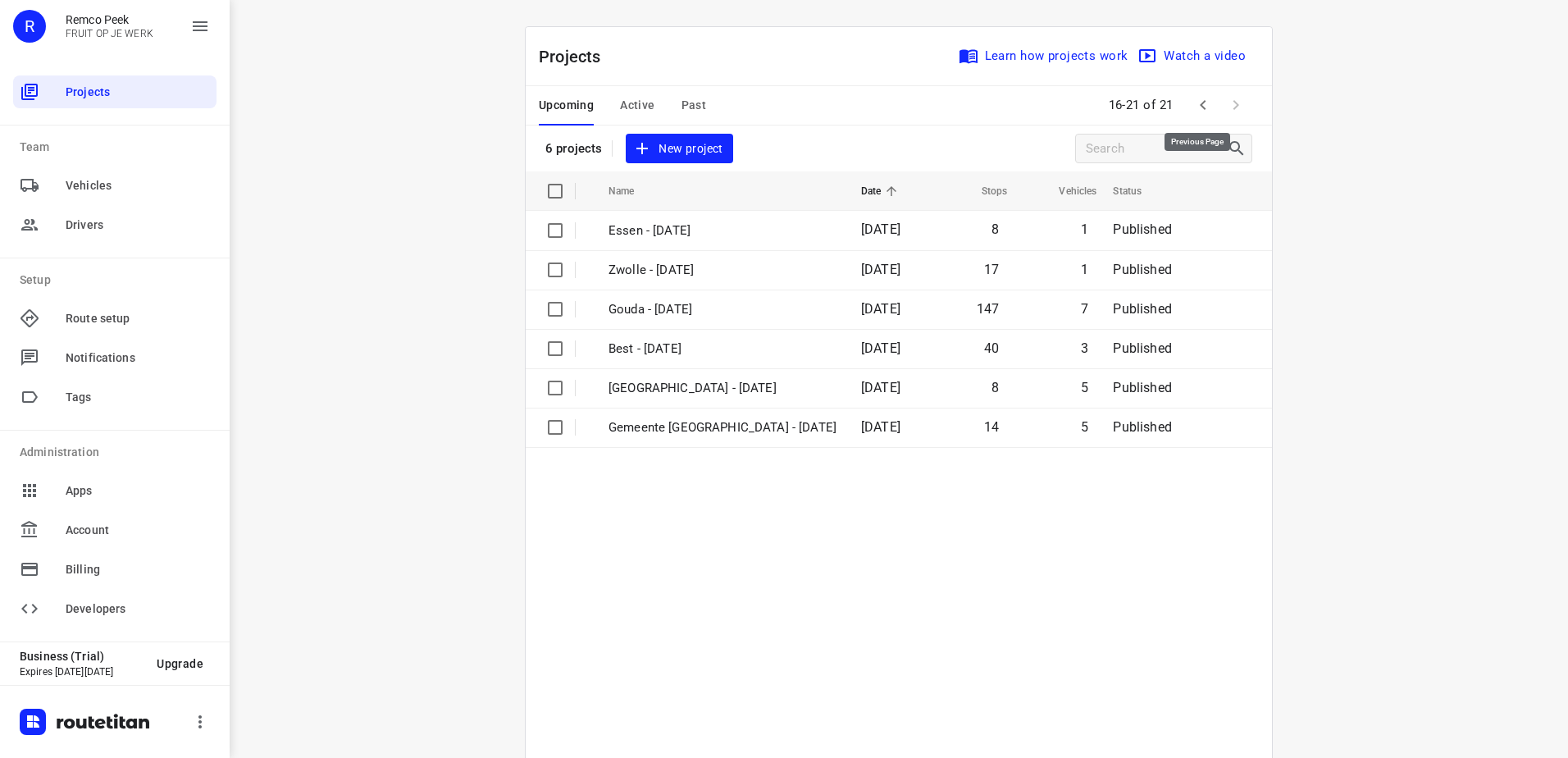
click at [1193, 104] on icon "button" at bounding box center [1203, 105] width 20 height 20
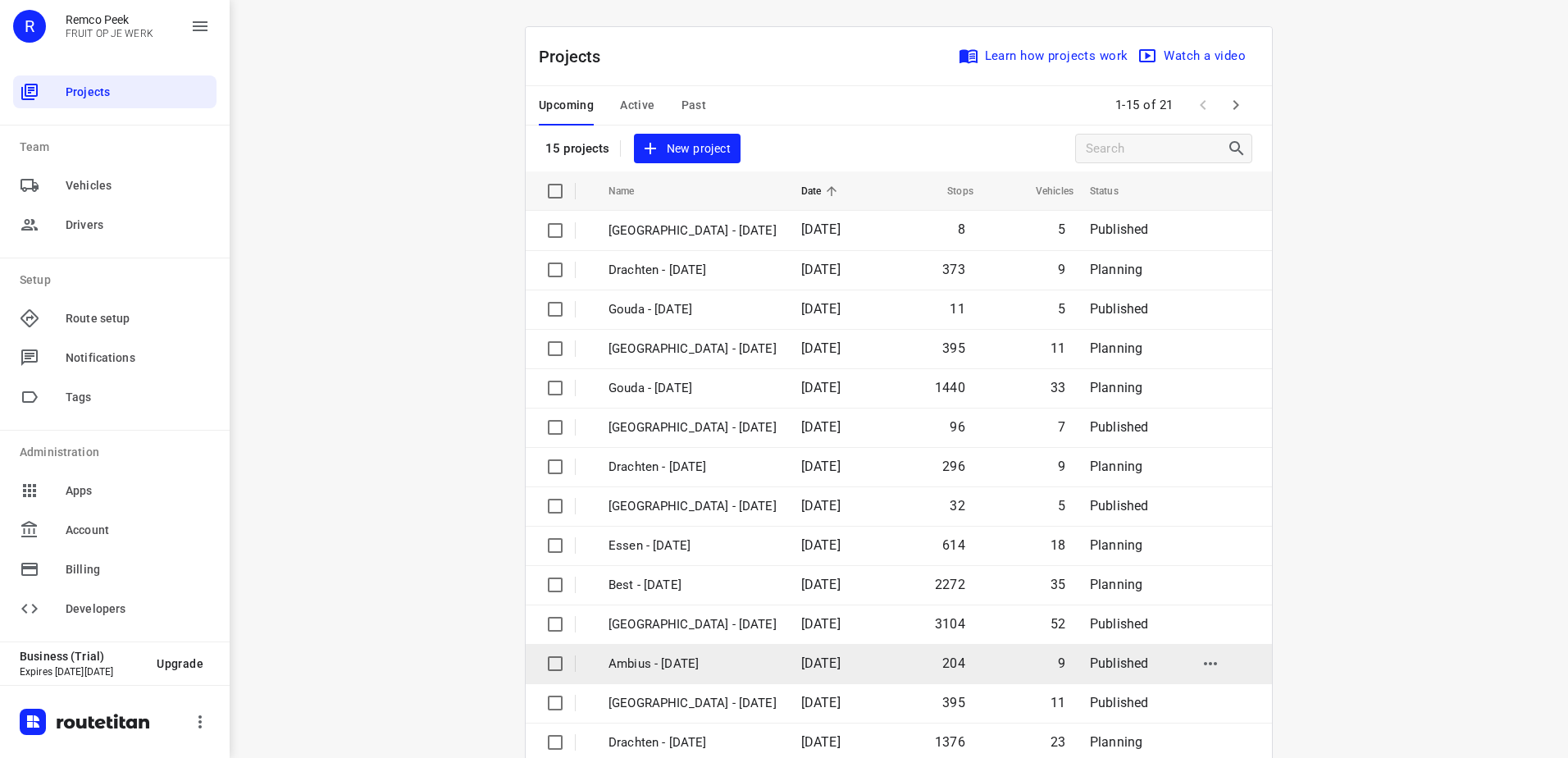
click at [778, 679] on td "Ambius - [DATE]" at bounding box center [690, 663] width 196 height 39
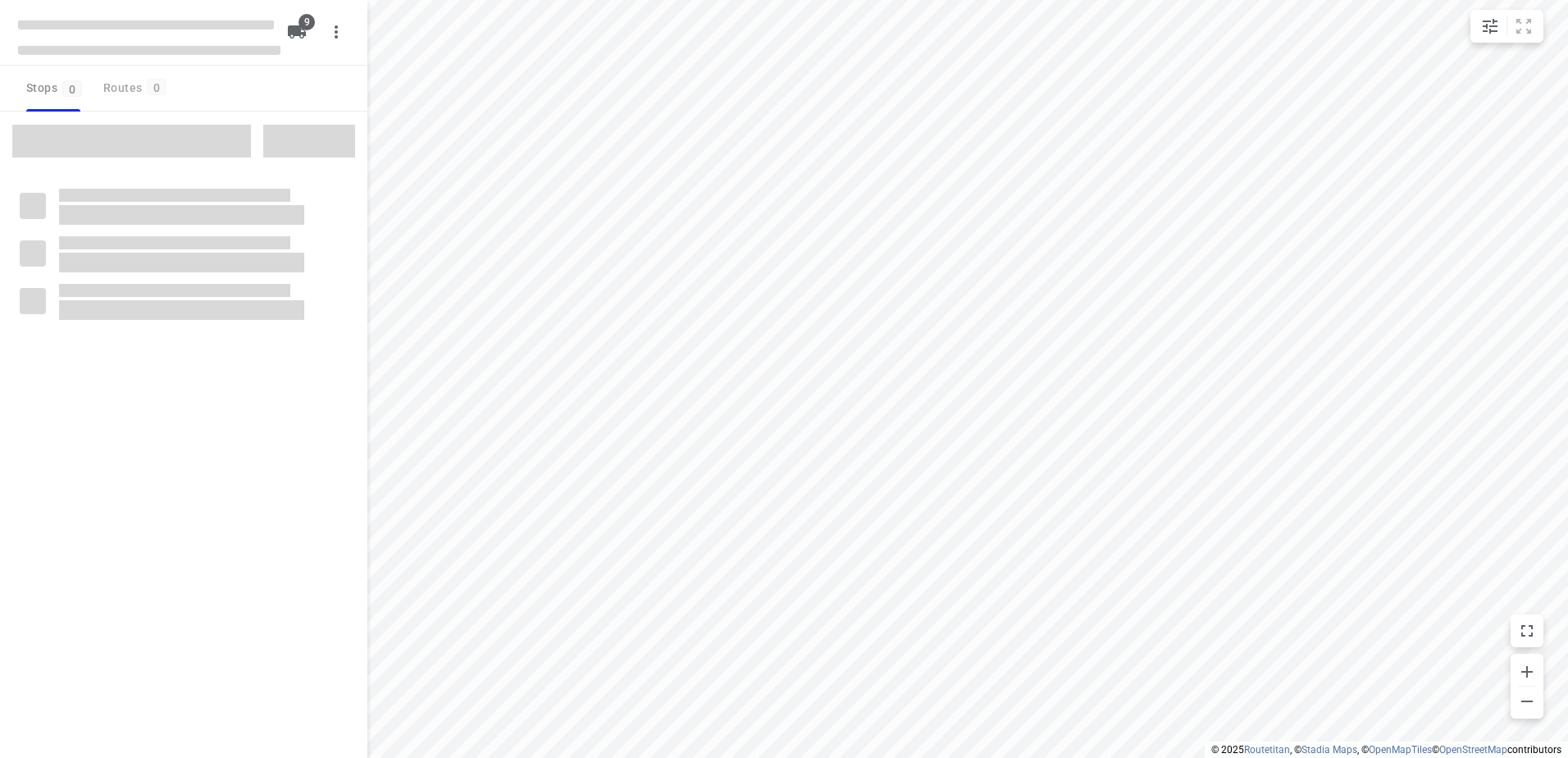
checkbox input "true"
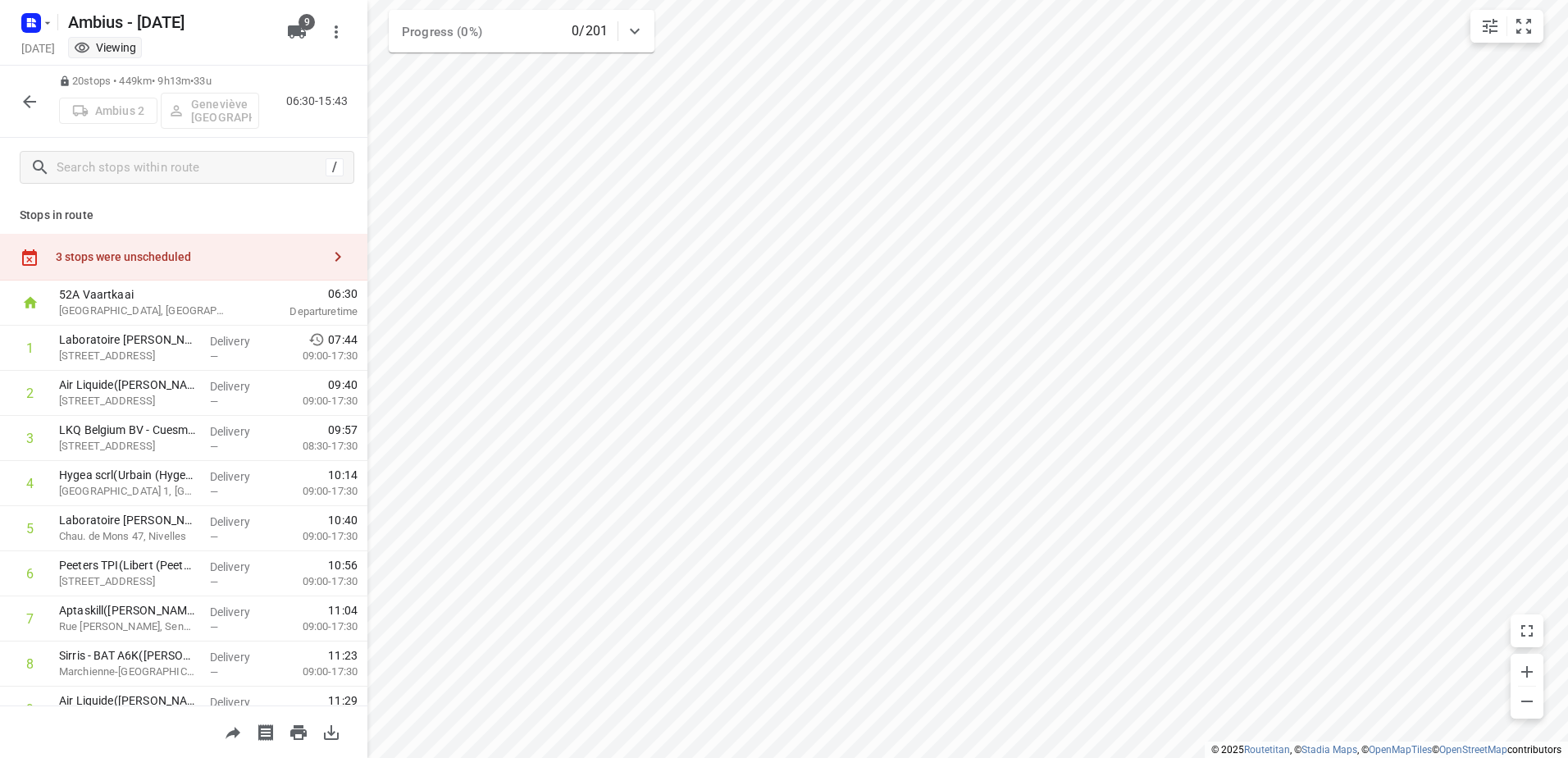
click at [252, 254] on div "3 stops were unscheduled" at bounding box center [188, 256] width 266 height 13
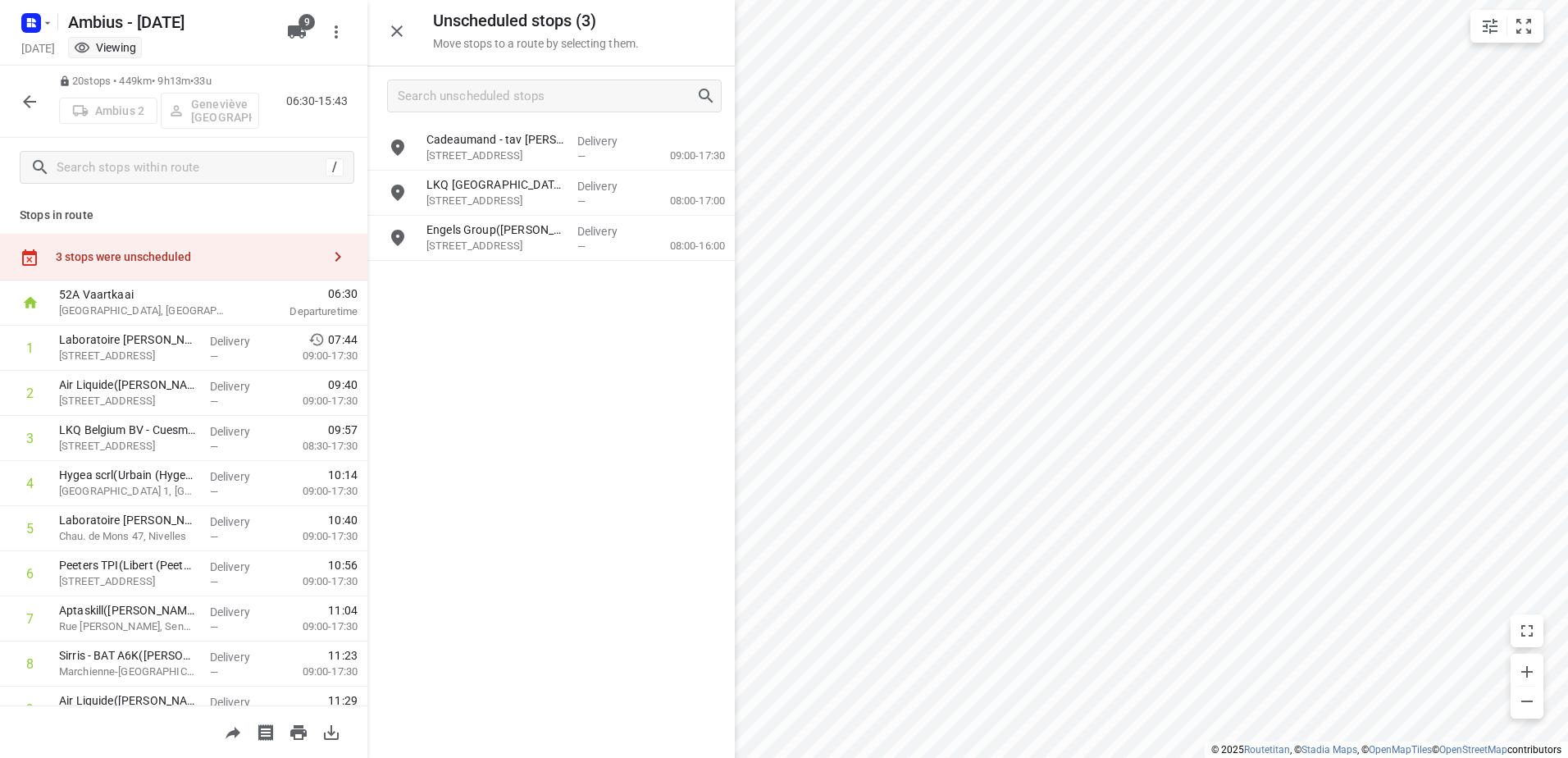
drag, startPoint x: 579, startPoint y: 444, endPoint x: 638, endPoint y: 422, distance: 63.0
click at [638, 422] on div "Cadeaumand - tav [PERSON_NAME] (0472/13 73 01)(Ambius - [GEOGRAPHIC_DATA]) [STR…" at bounding box center [550, 440] width 367 height 631
drag, startPoint x: 579, startPoint y: 141, endPoint x: 177, endPoint y: 370, distance: 462.6
click at [167, 376] on div "Unscheduled stops ( 3 ) Move stops to a route by selecting them. Cadeaumand - t…" at bounding box center [183, 379] width 367 height 758
click at [15, 112] on button "button" at bounding box center [30, 101] width 33 height 33
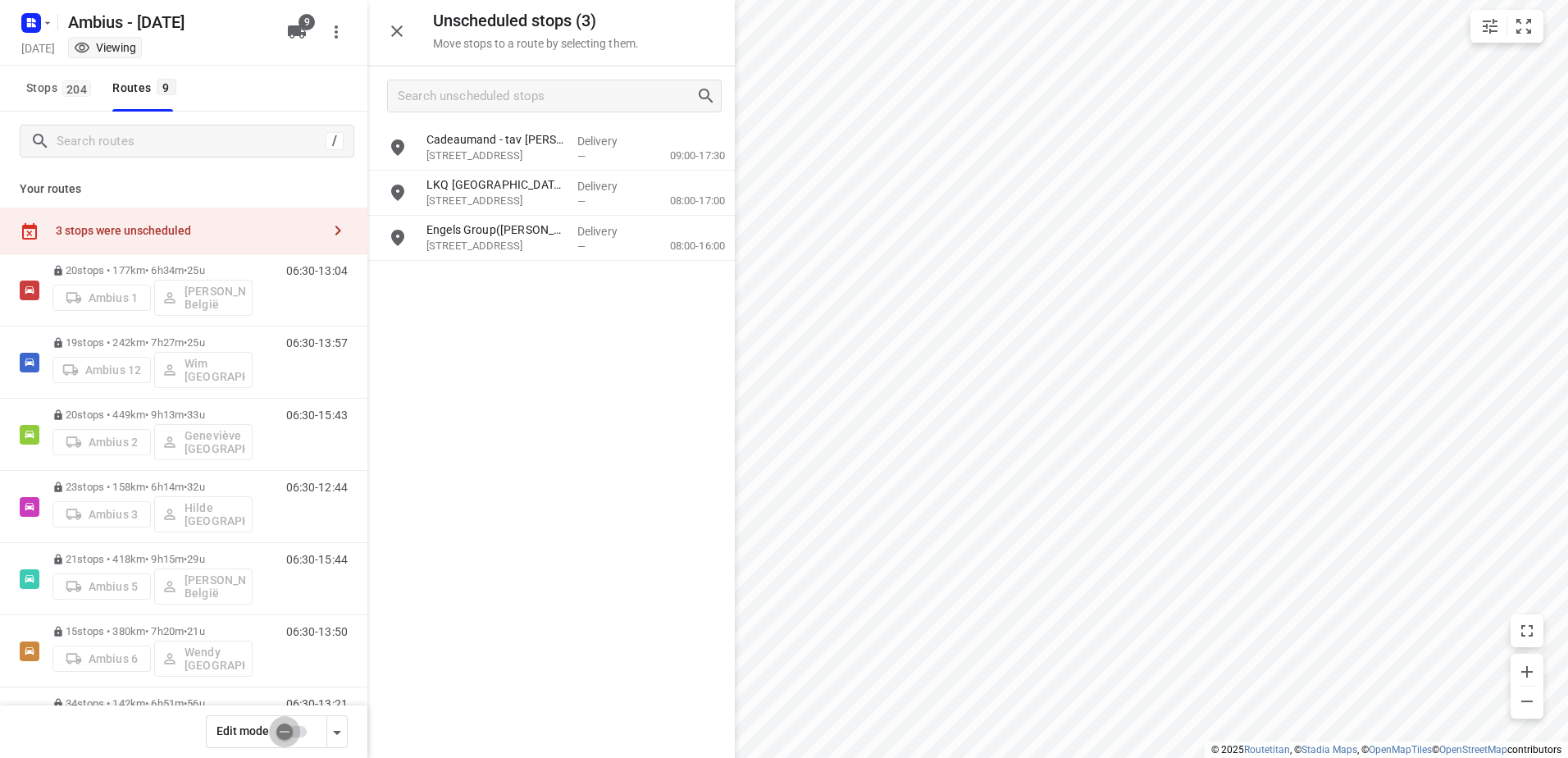
click at [272, 732] on input "checkbox" at bounding box center [285, 731] width 93 height 31
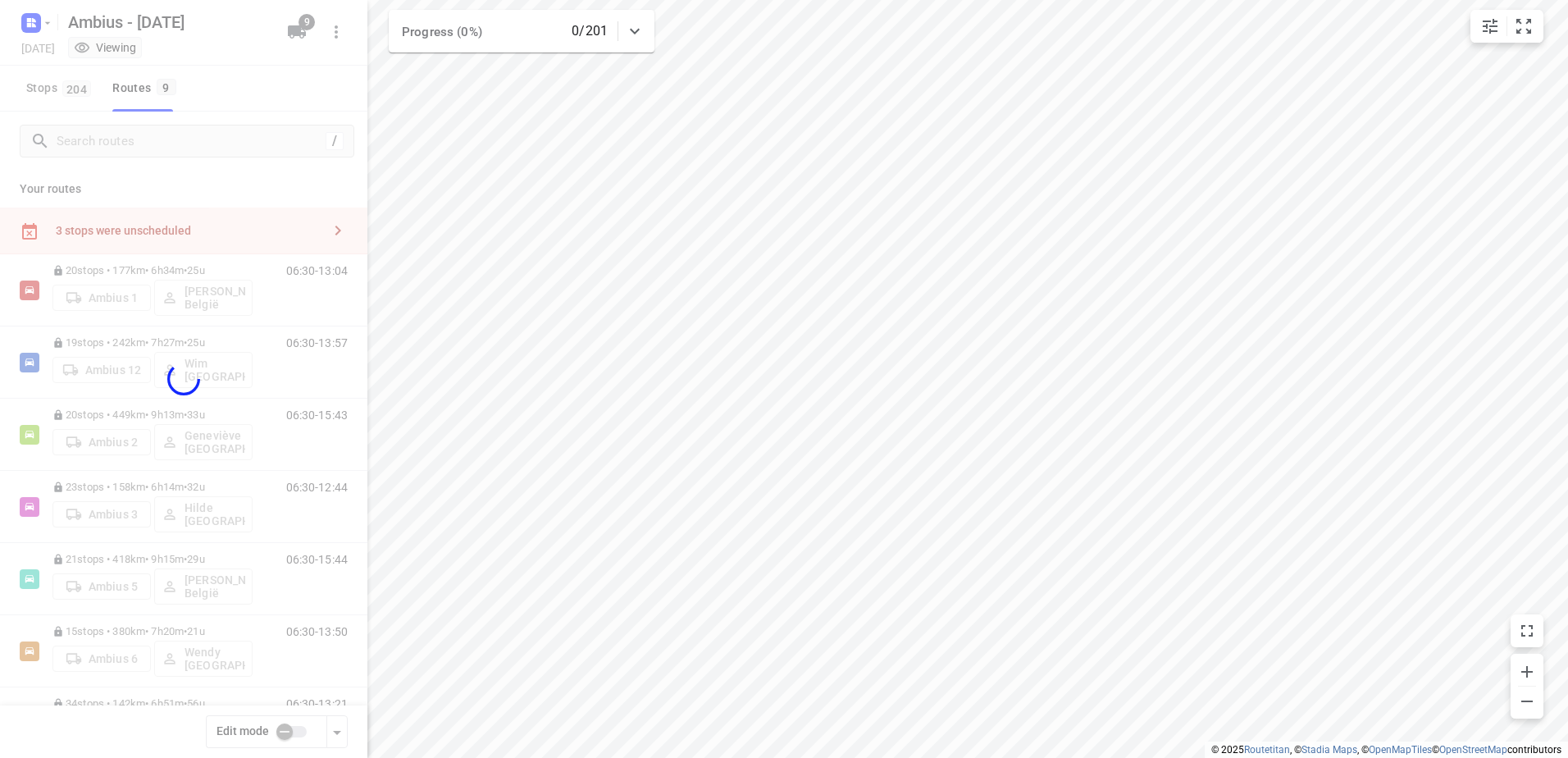
checkbox input "true"
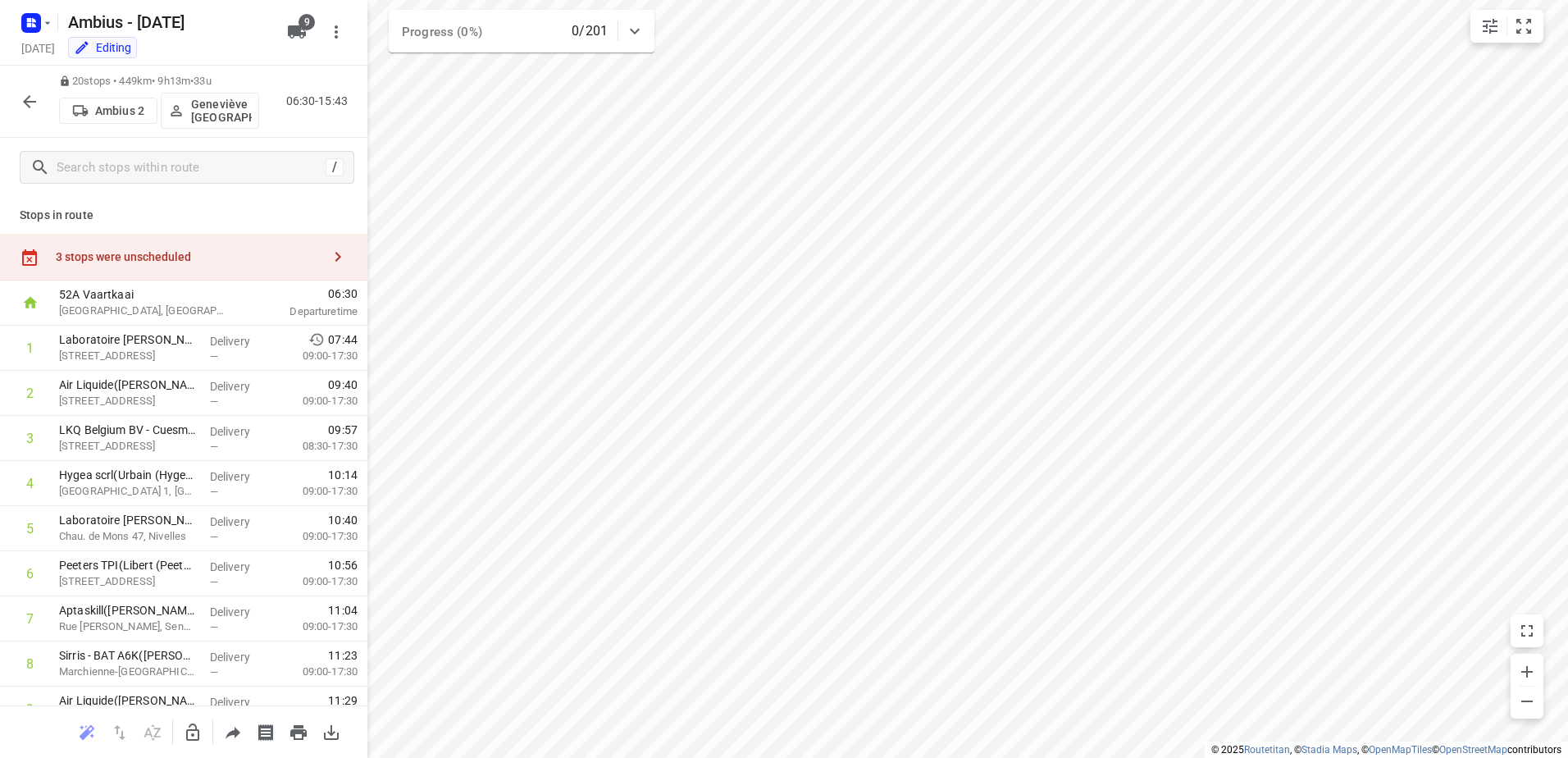
click at [150, 263] on div "3 stops were unscheduled" at bounding box center [188, 256] width 266 height 13
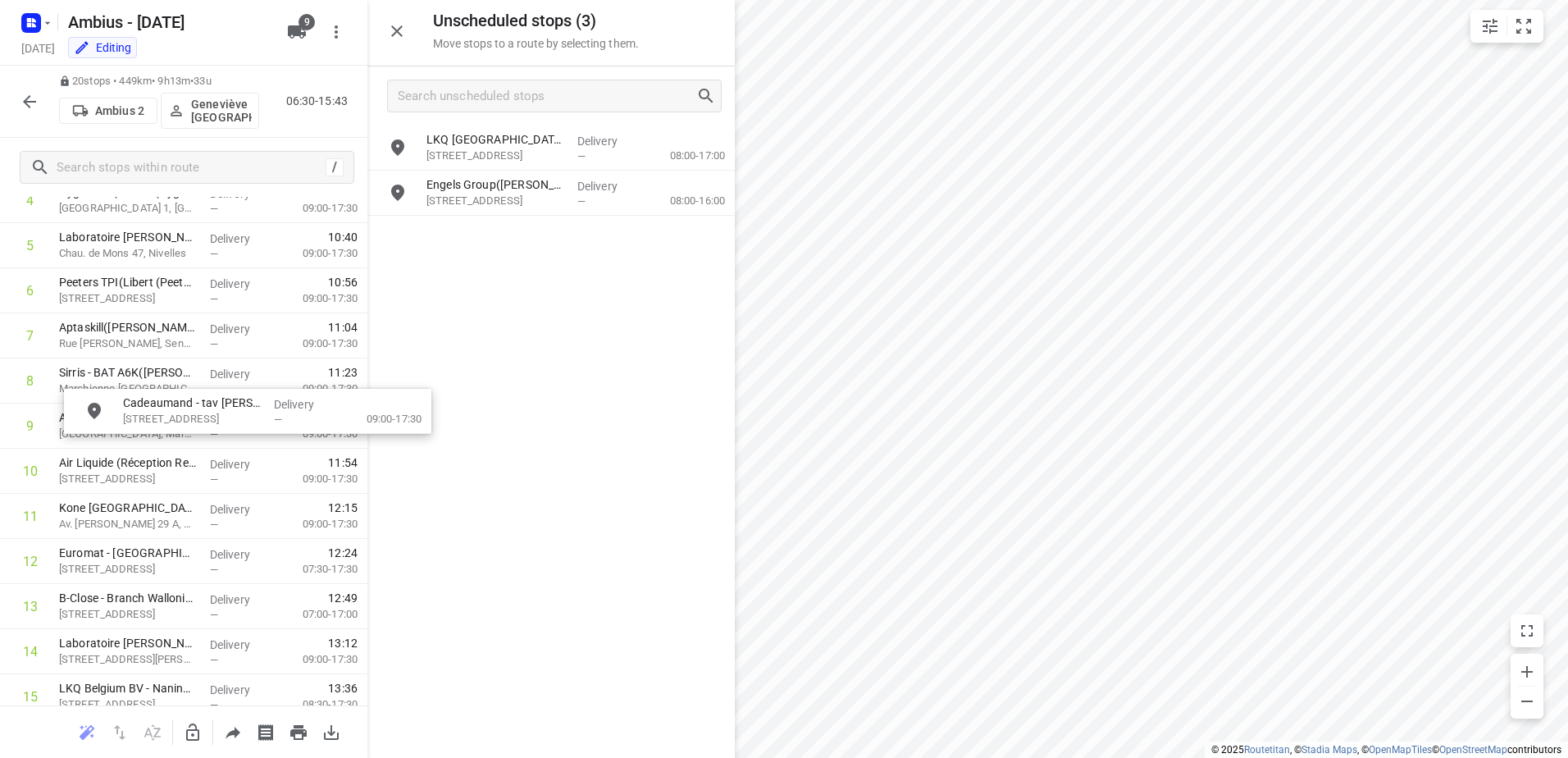
scroll to position [567, 0]
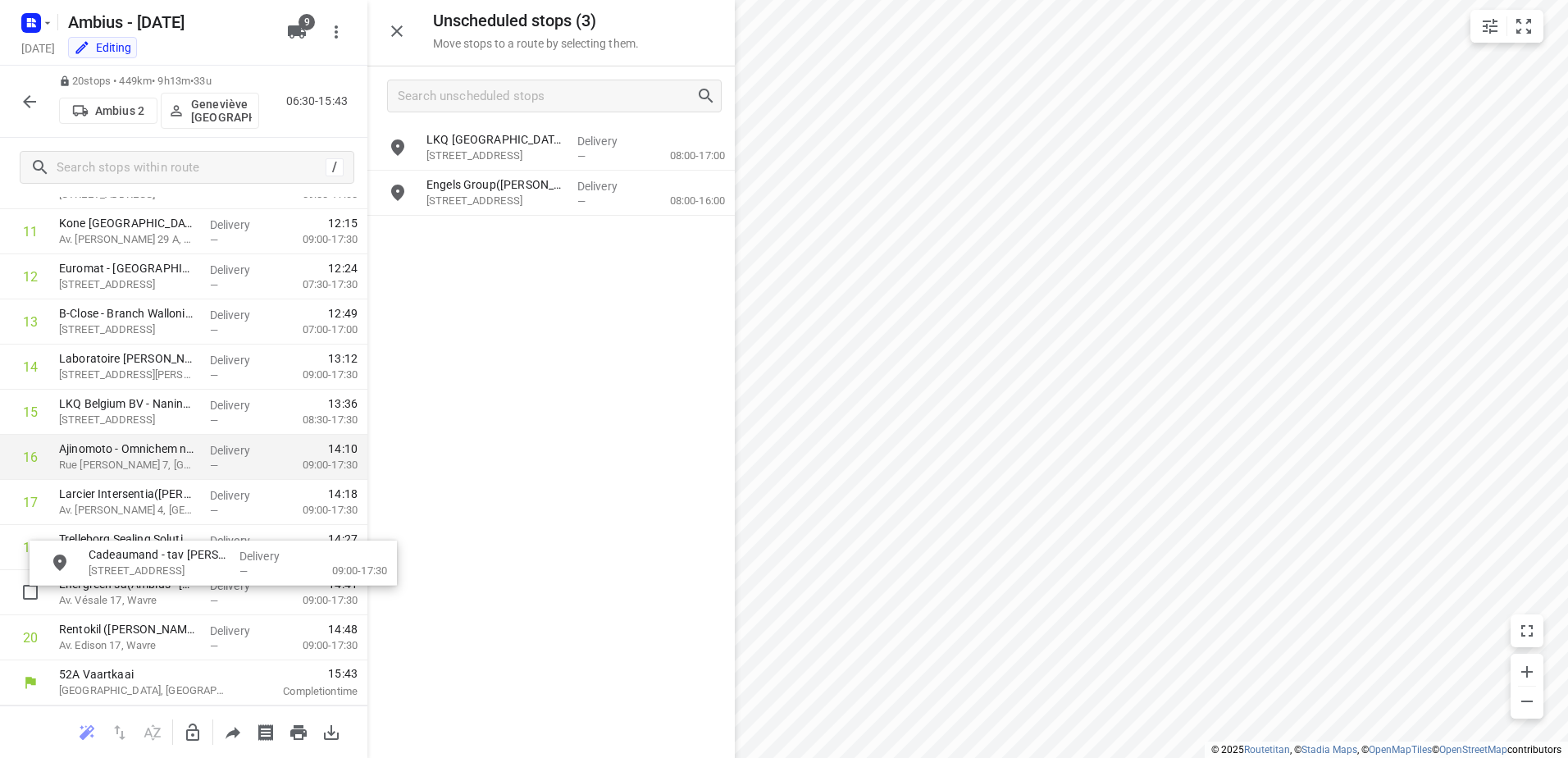
drag, startPoint x: 538, startPoint y: 154, endPoint x: 344, endPoint y: 448, distance: 352.2
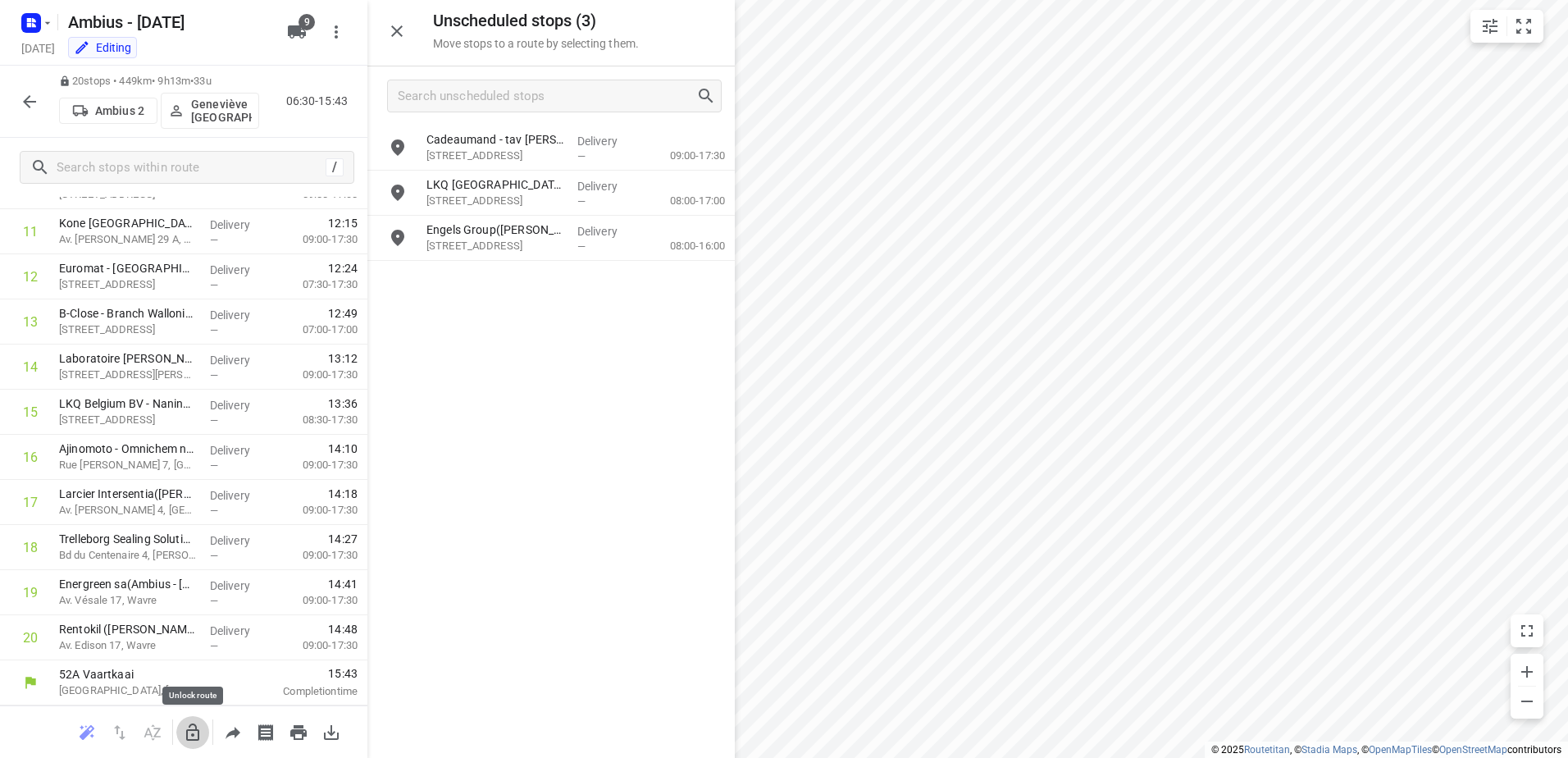
drag, startPoint x: 190, startPoint y: 731, endPoint x: 456, endPoint y: 223, distance: 573.4
click at [191, 729] on icon "button" at bounding box center [192, 732] width 20 height 20
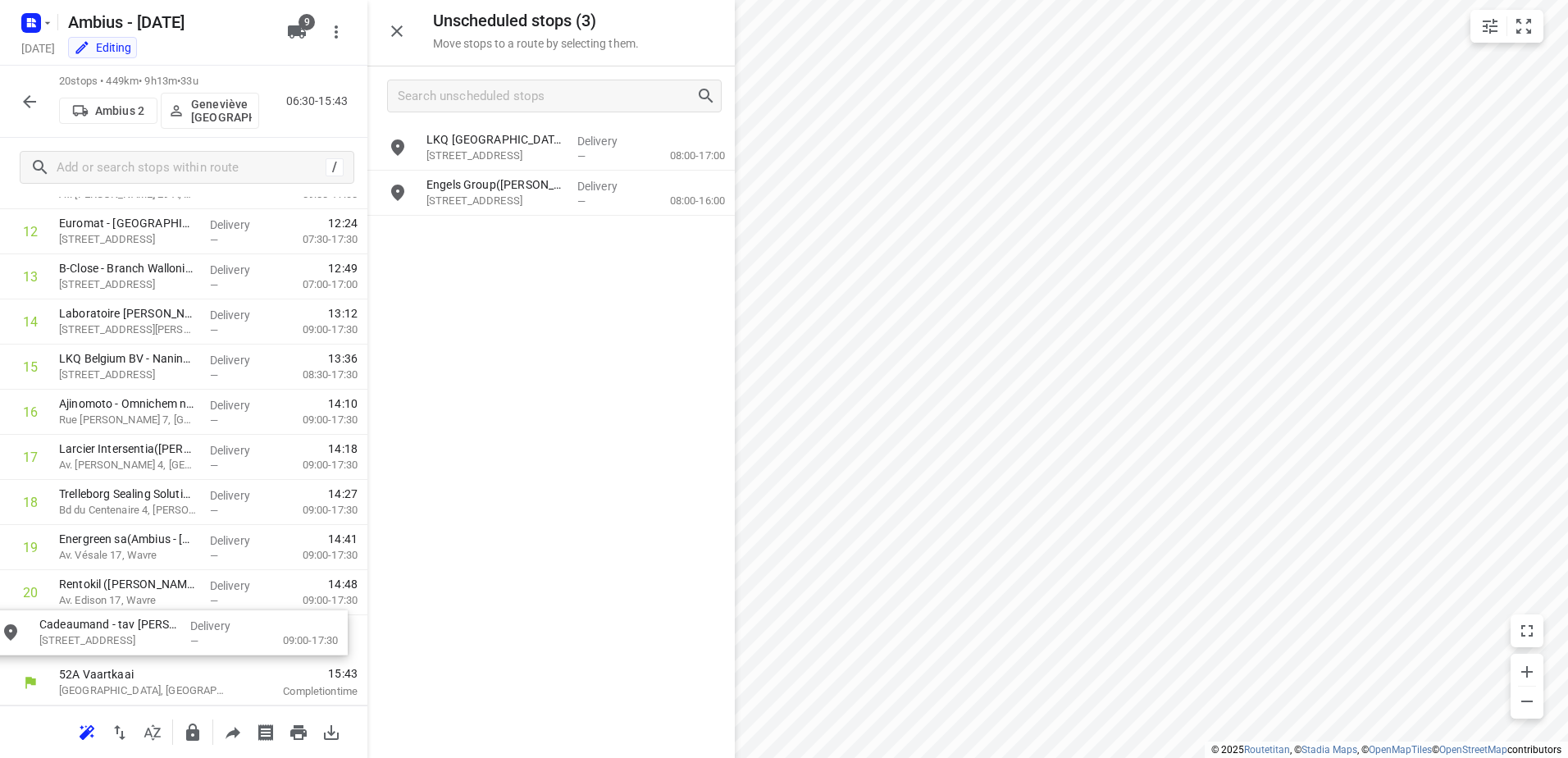
drag, startPoint x: 506, startPoint y: 159, endPoint x: 100, endPoint y: 654, distance: 640.2
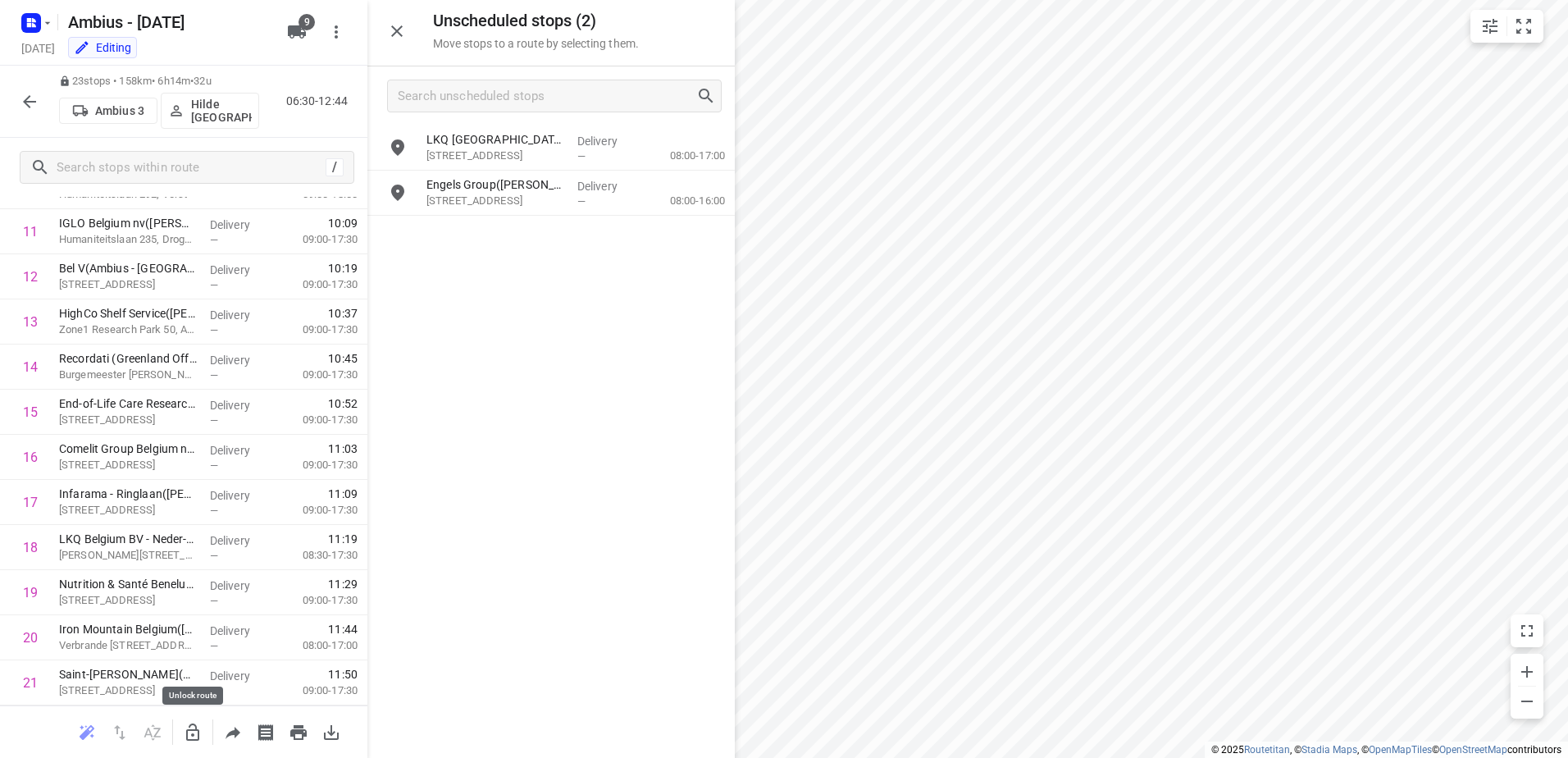
click at [197, 737] on icon "button" at bounding box center [192, 732] width 20 height 20
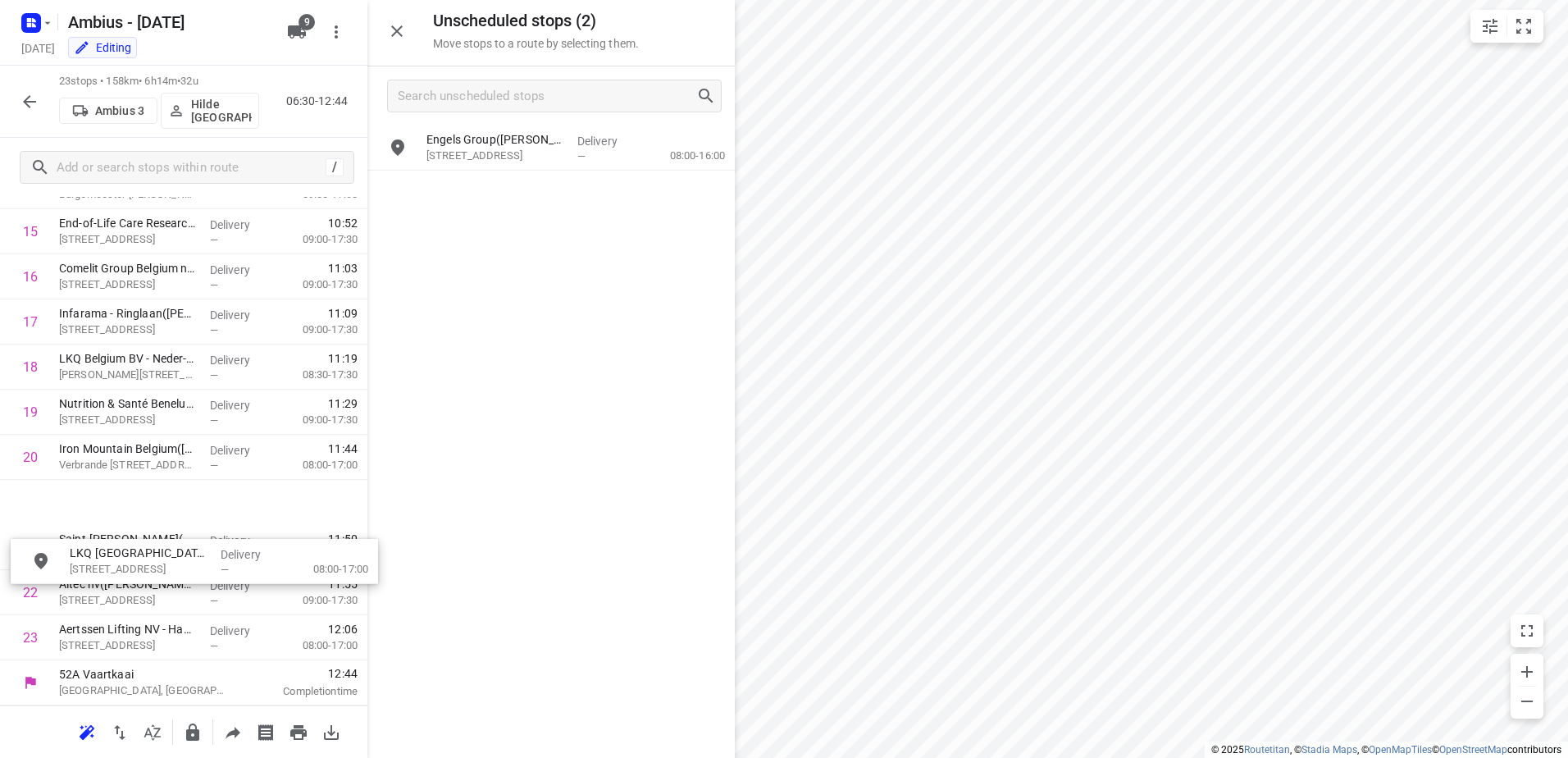
scroll to position [760, 0]
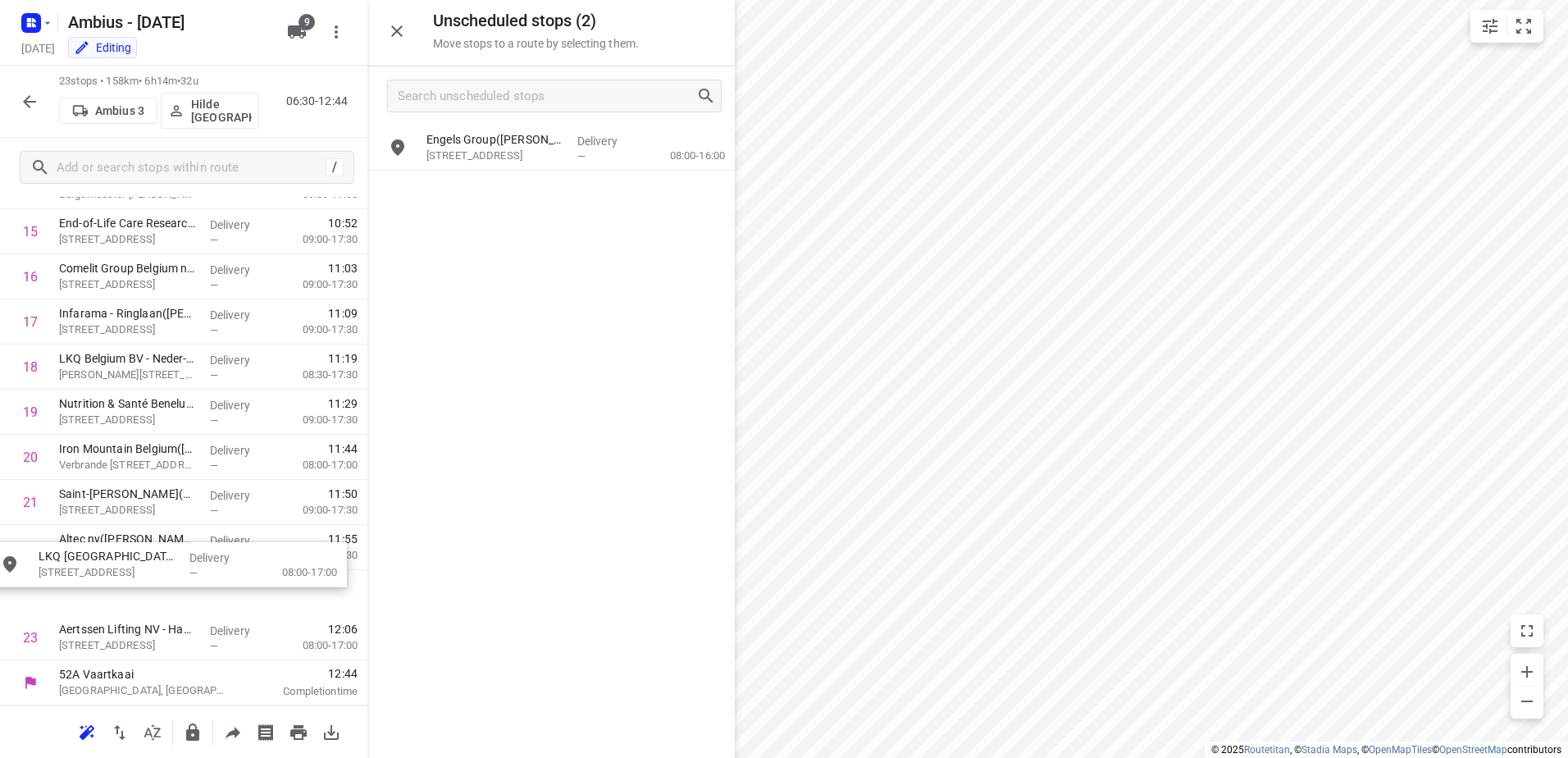
drag, startPoint x: 549, startPoint y: 144, endPoint x: 164, endPoint y: 564, distance: 569.8
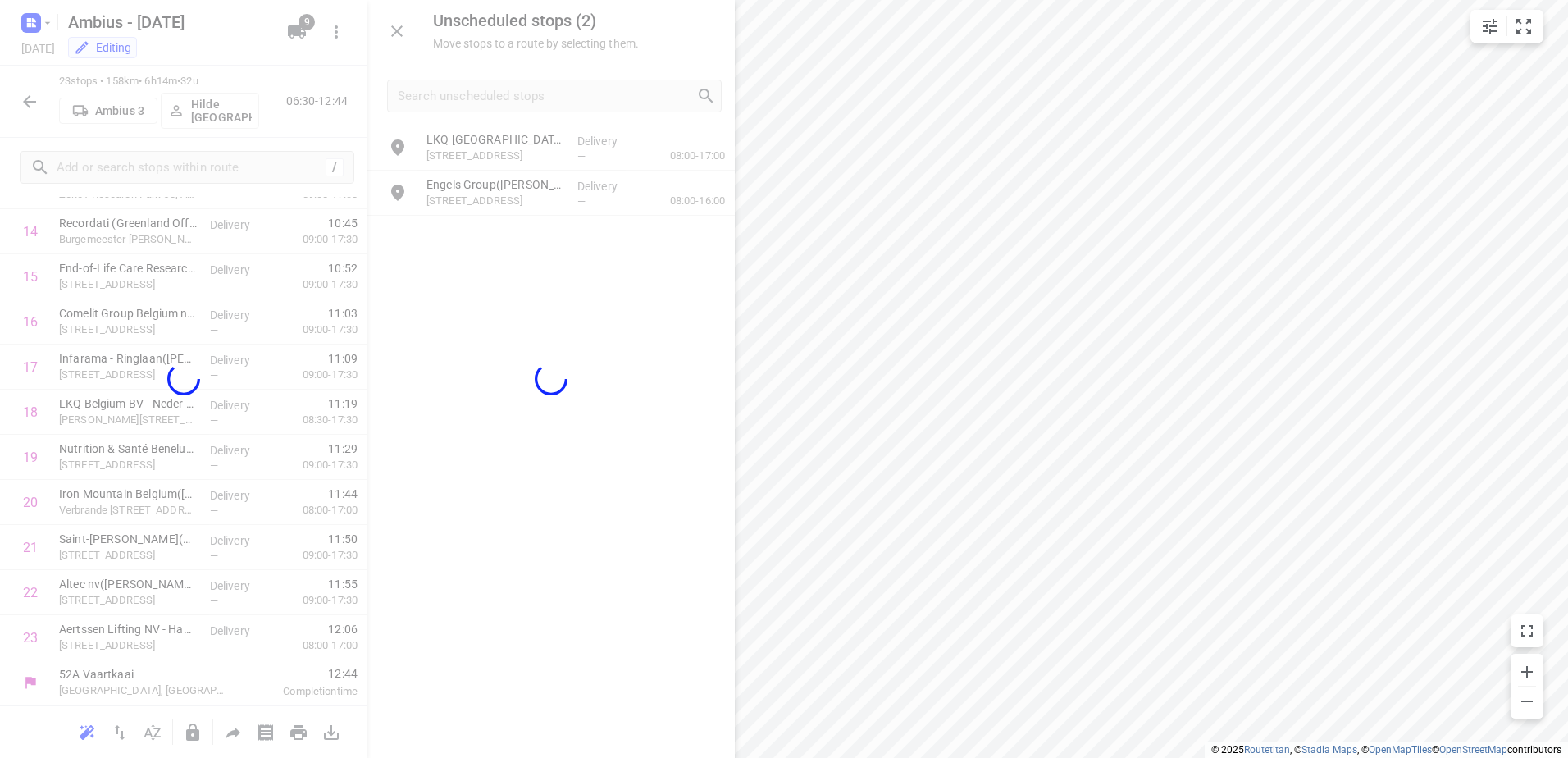
scroll to position [703, 0]
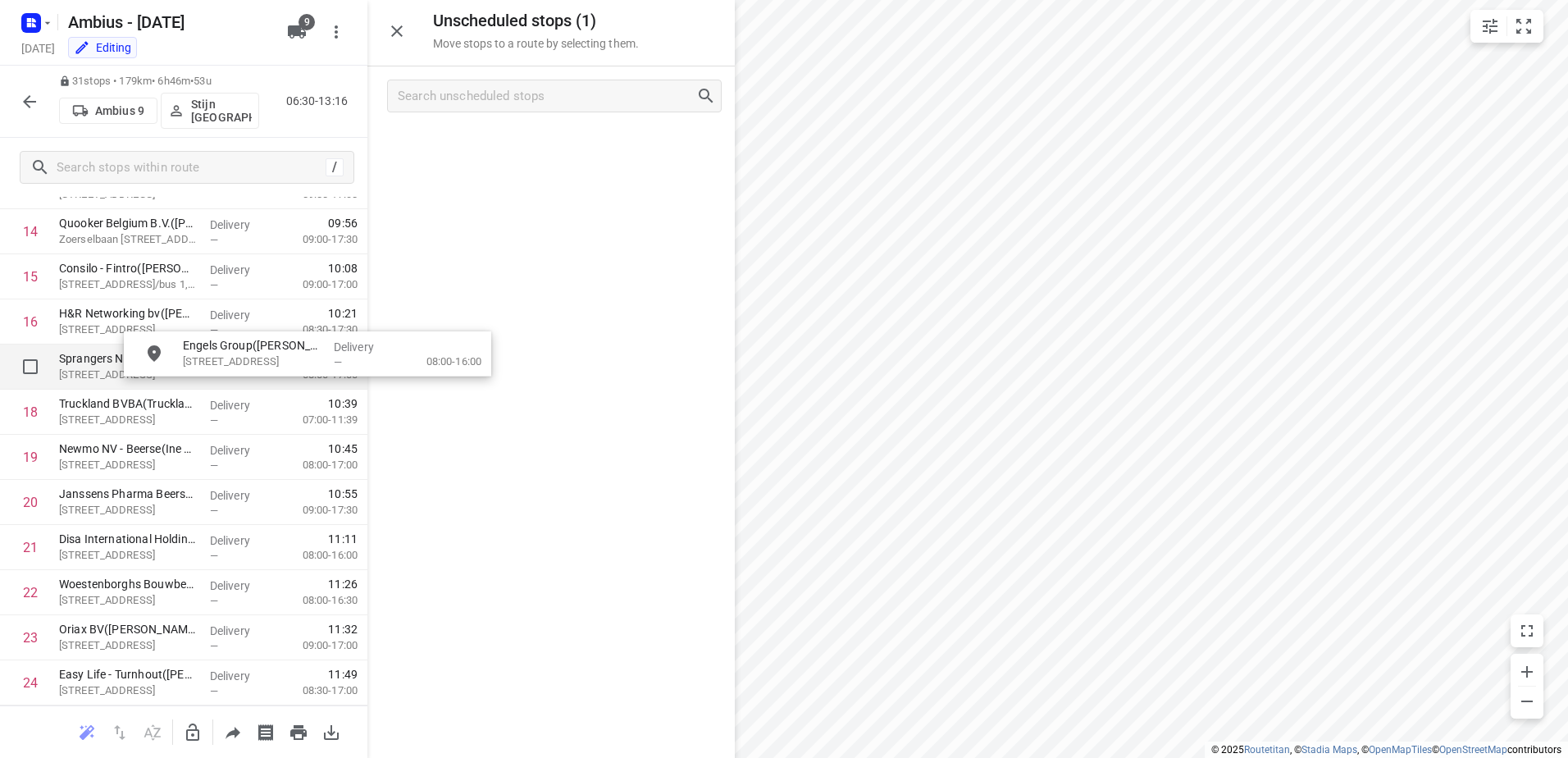
drag, startPoint x: 589, startPoint y: 152, endPoint x: 340, endPoint y: 357, distance: 322.5
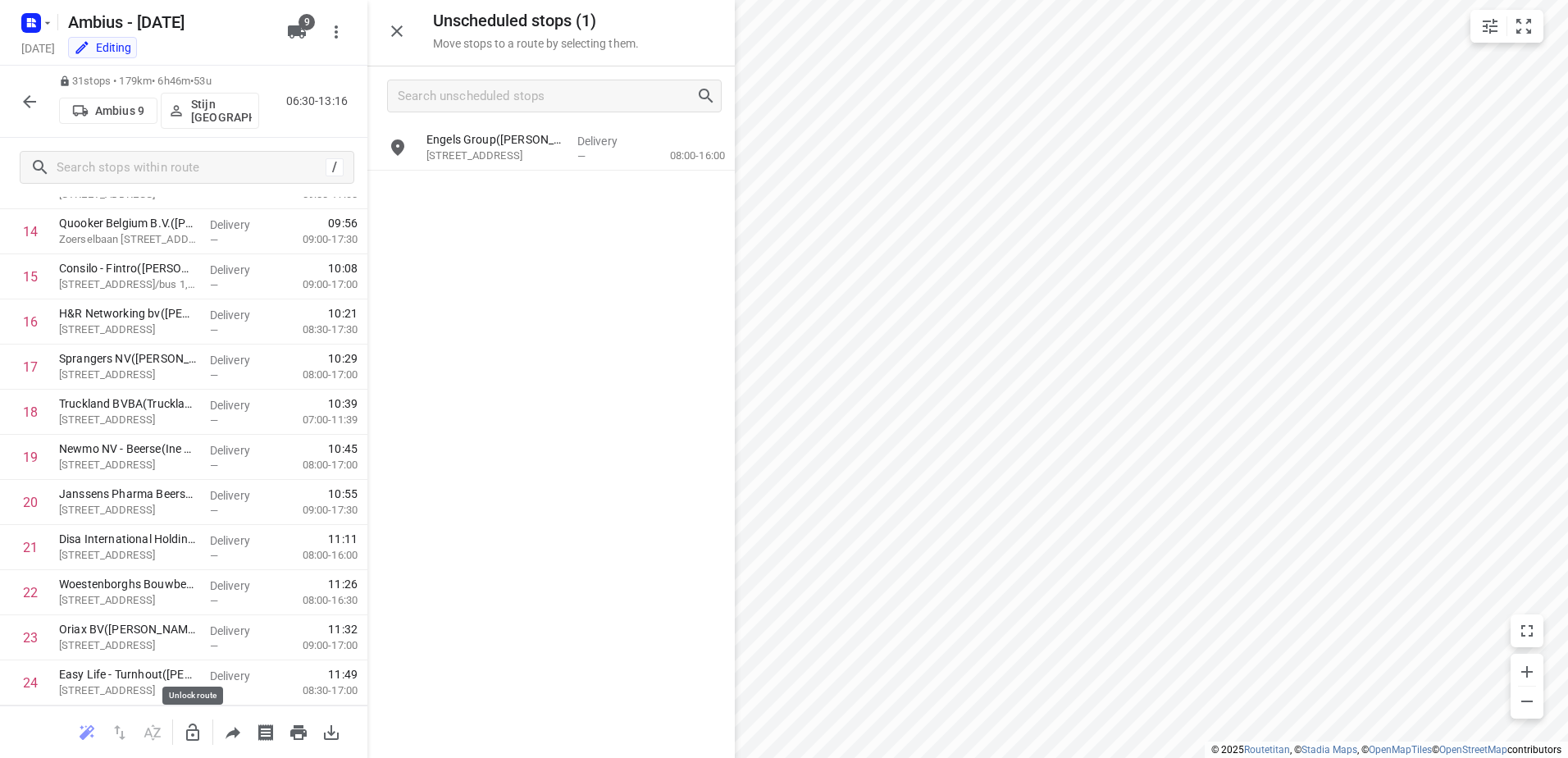
click at [198, 736] on icon "button" at bounding box center [192, 731] width 13 height 17
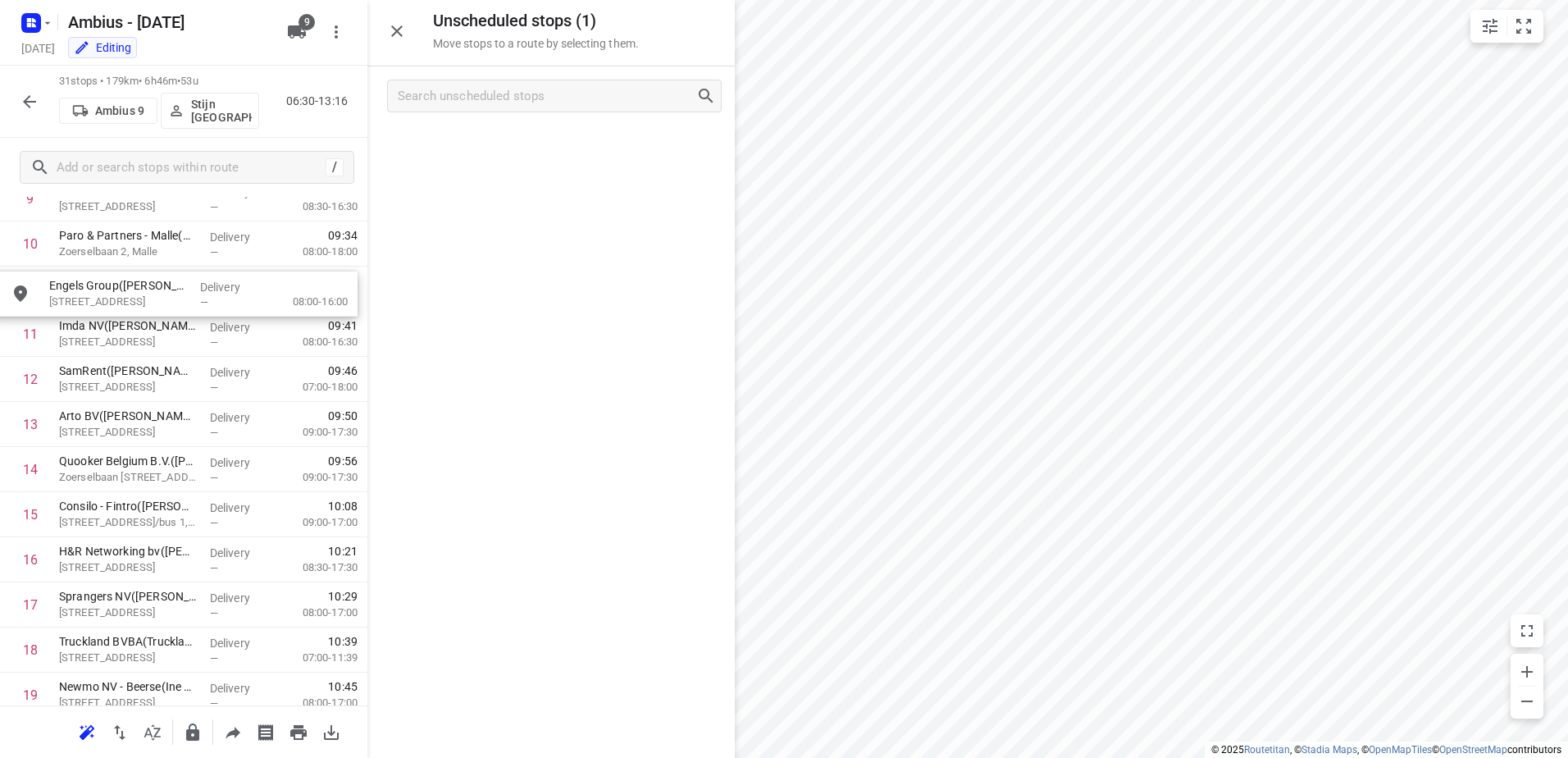
drag, startPoint x: 493, startPoint y: 140, endPoint x: 107, endPoint y: 294, distance: 415.6
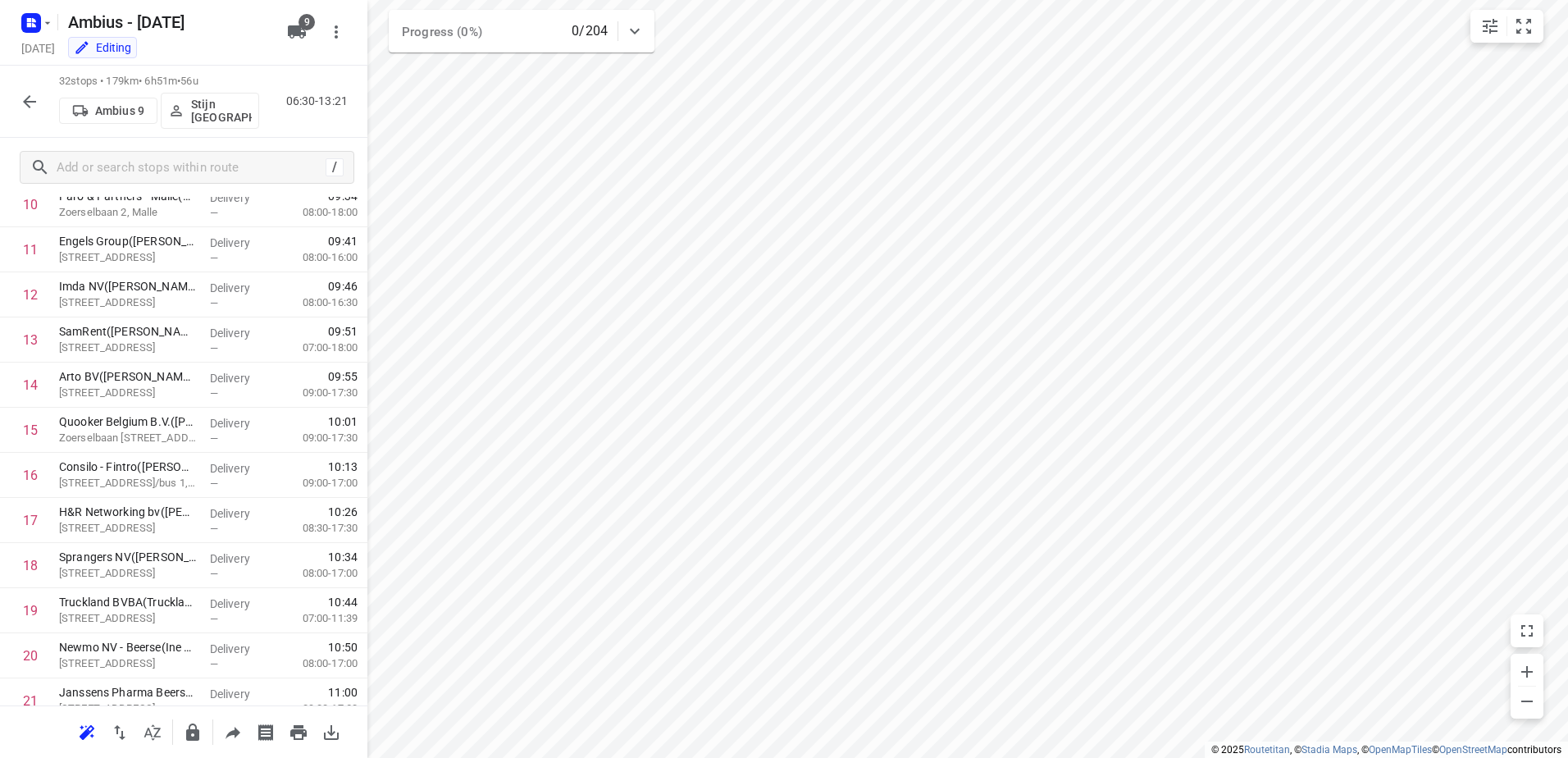
click at [24, 97] on icon "button" at bounding box center [30, 102] width 20 height 20
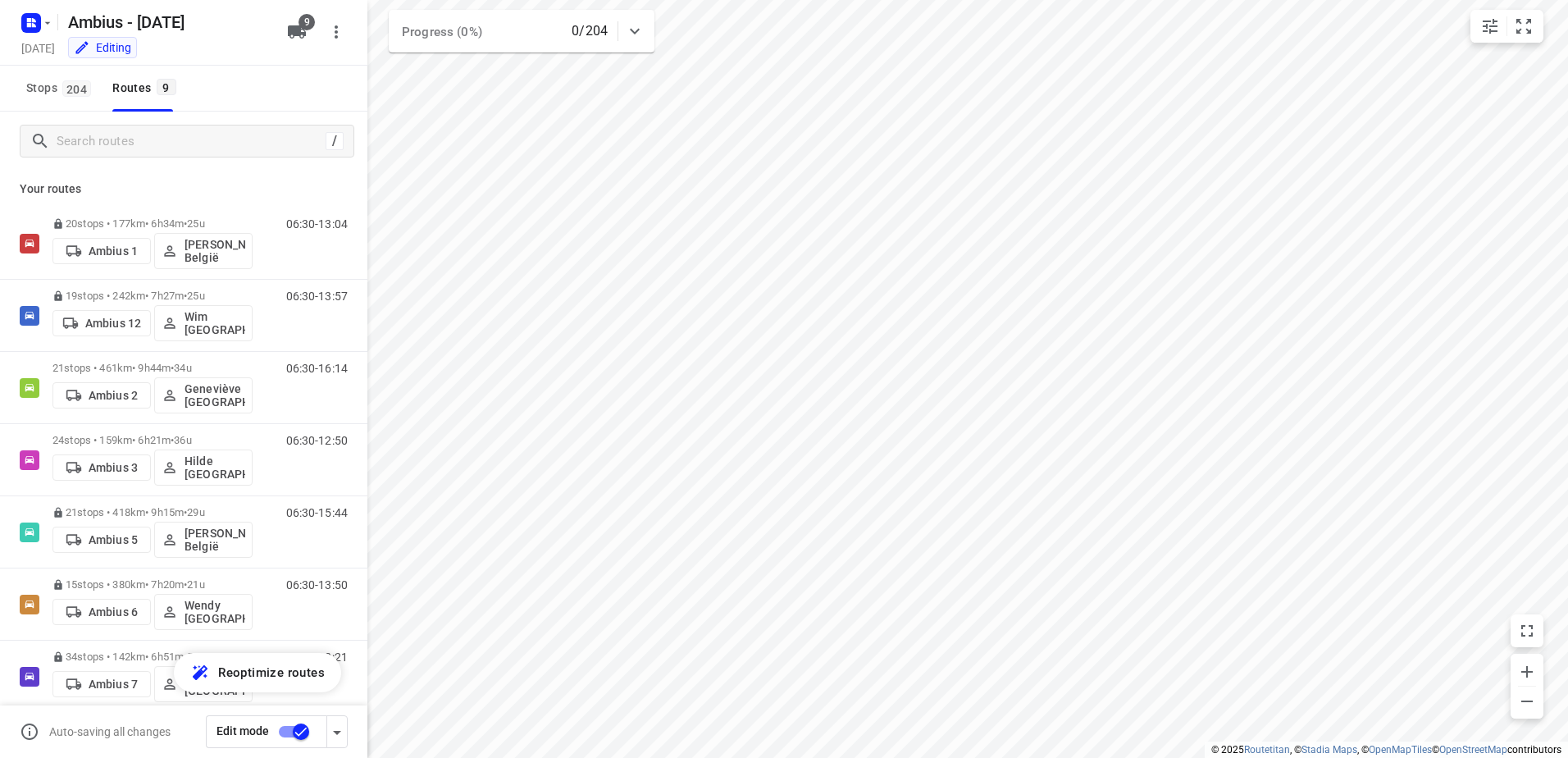
click at [297, 729] on input "checkbox" at bounding box center [301, 731] width 93 height 31
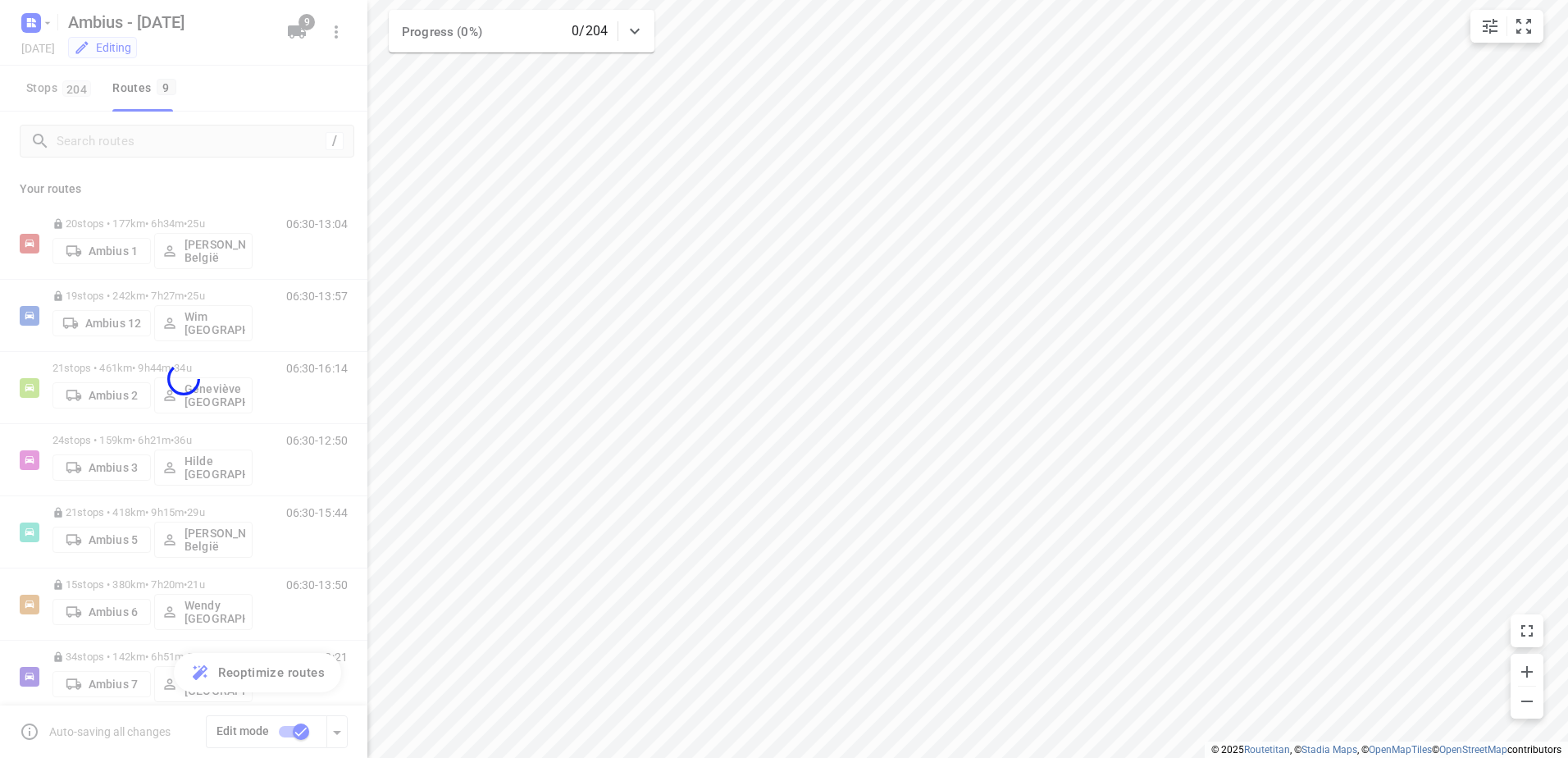
checkbox input "false"
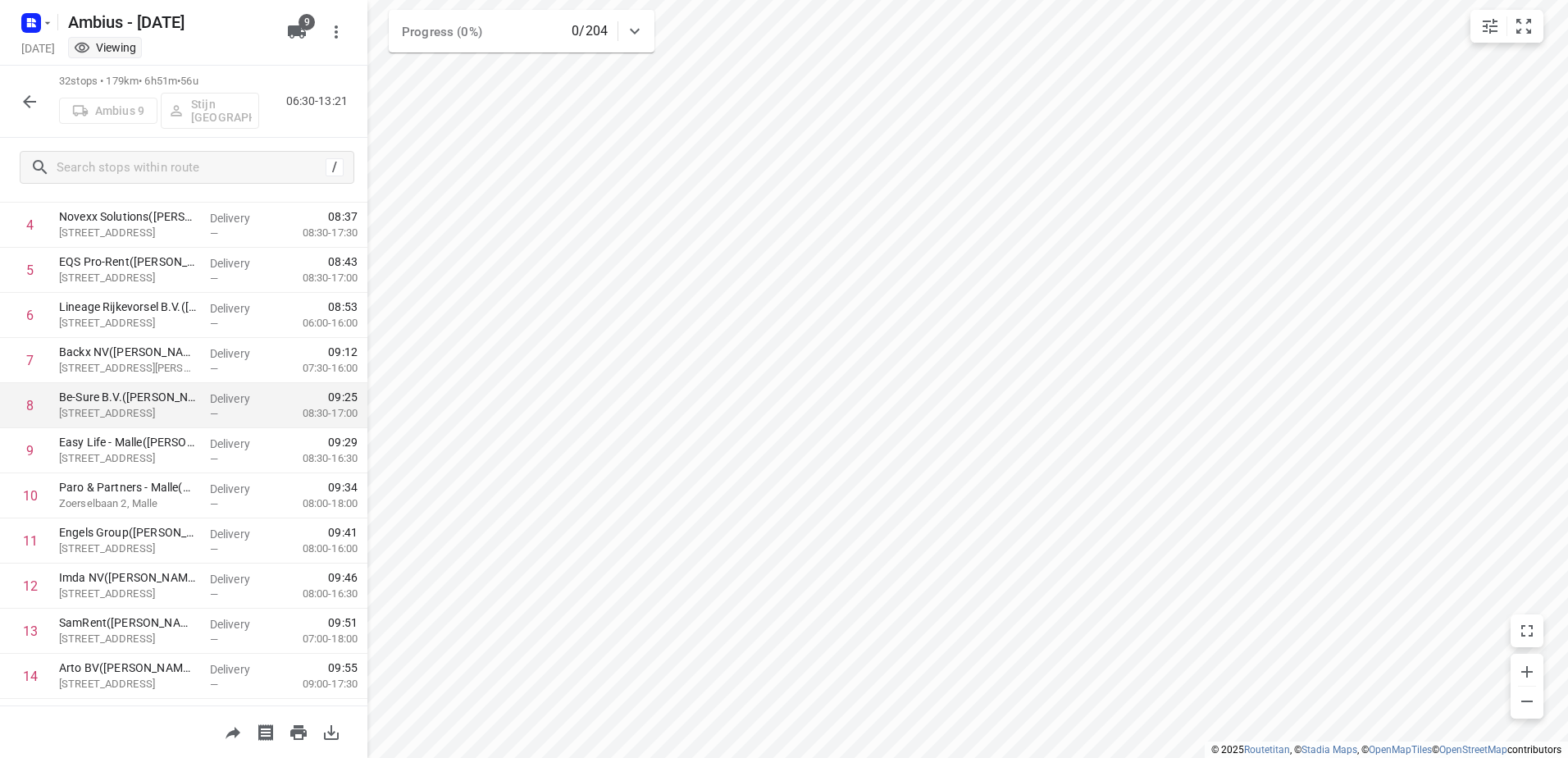
scroll to position [246, 0]
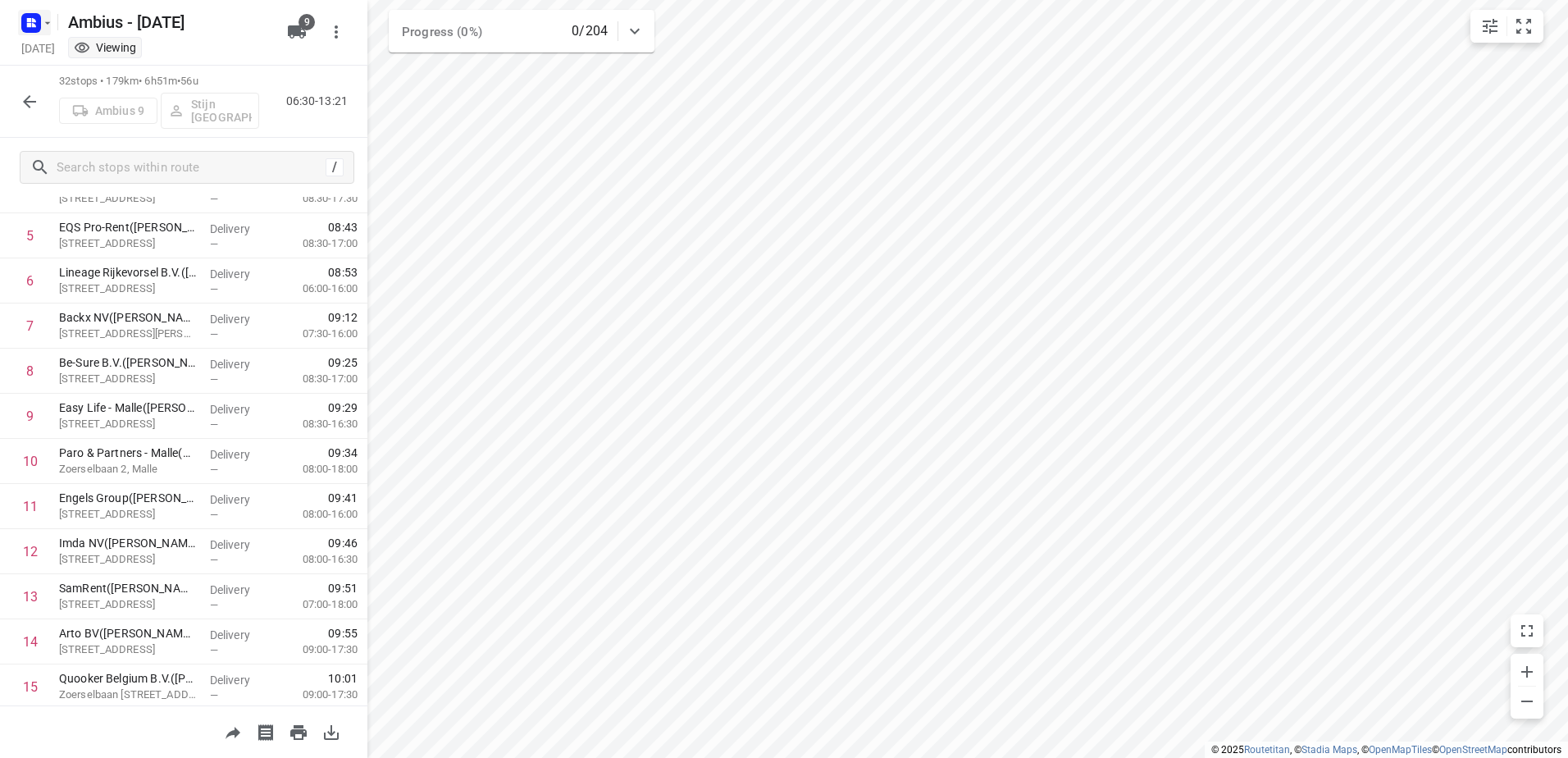
click at [50, 20] on icon "button" at bounding box center [47, 22] width 13 height 13
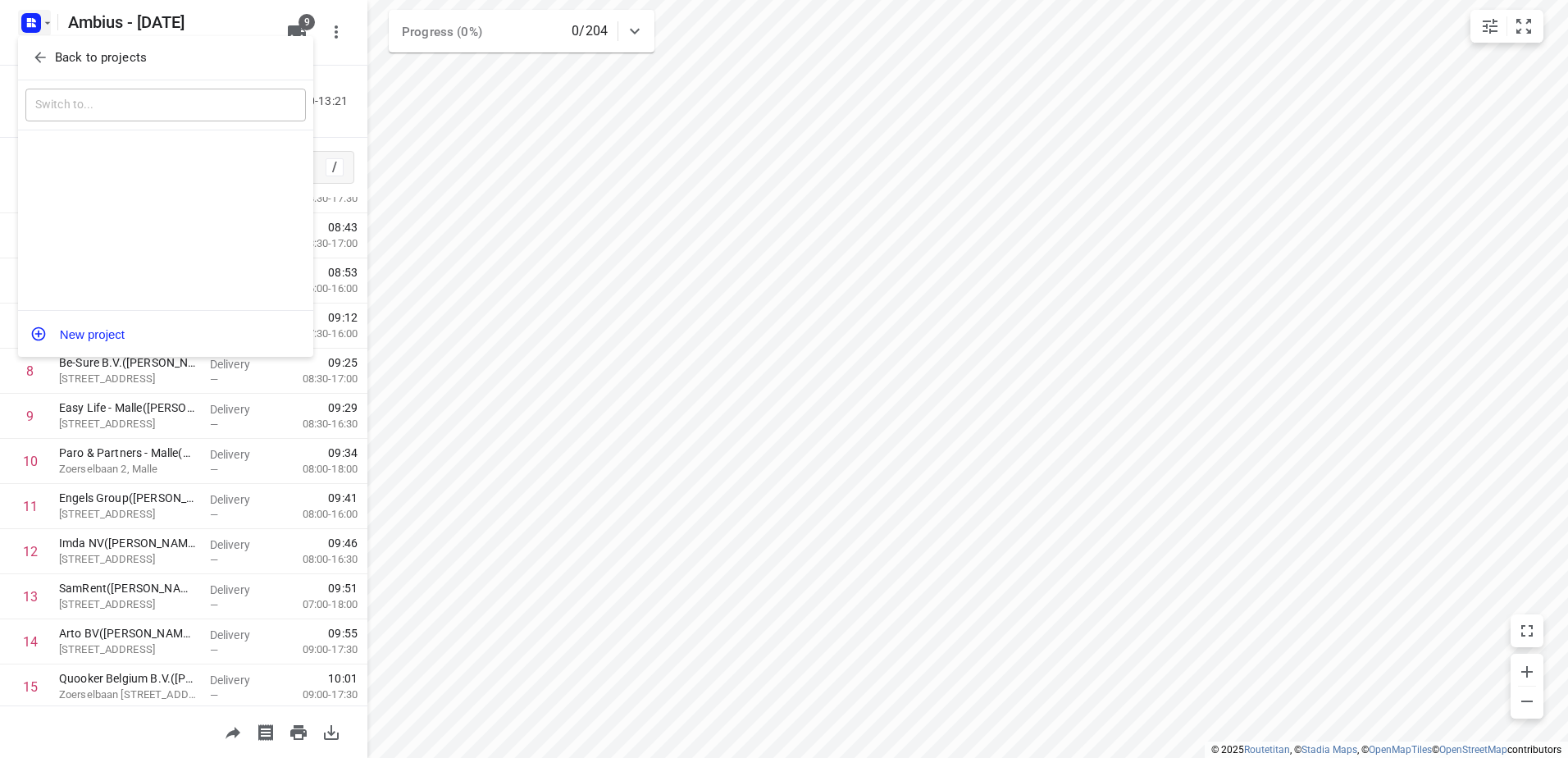
click at [55, 44] on div "Back to projects" at bounding box center [166, 57] width 295 height 44
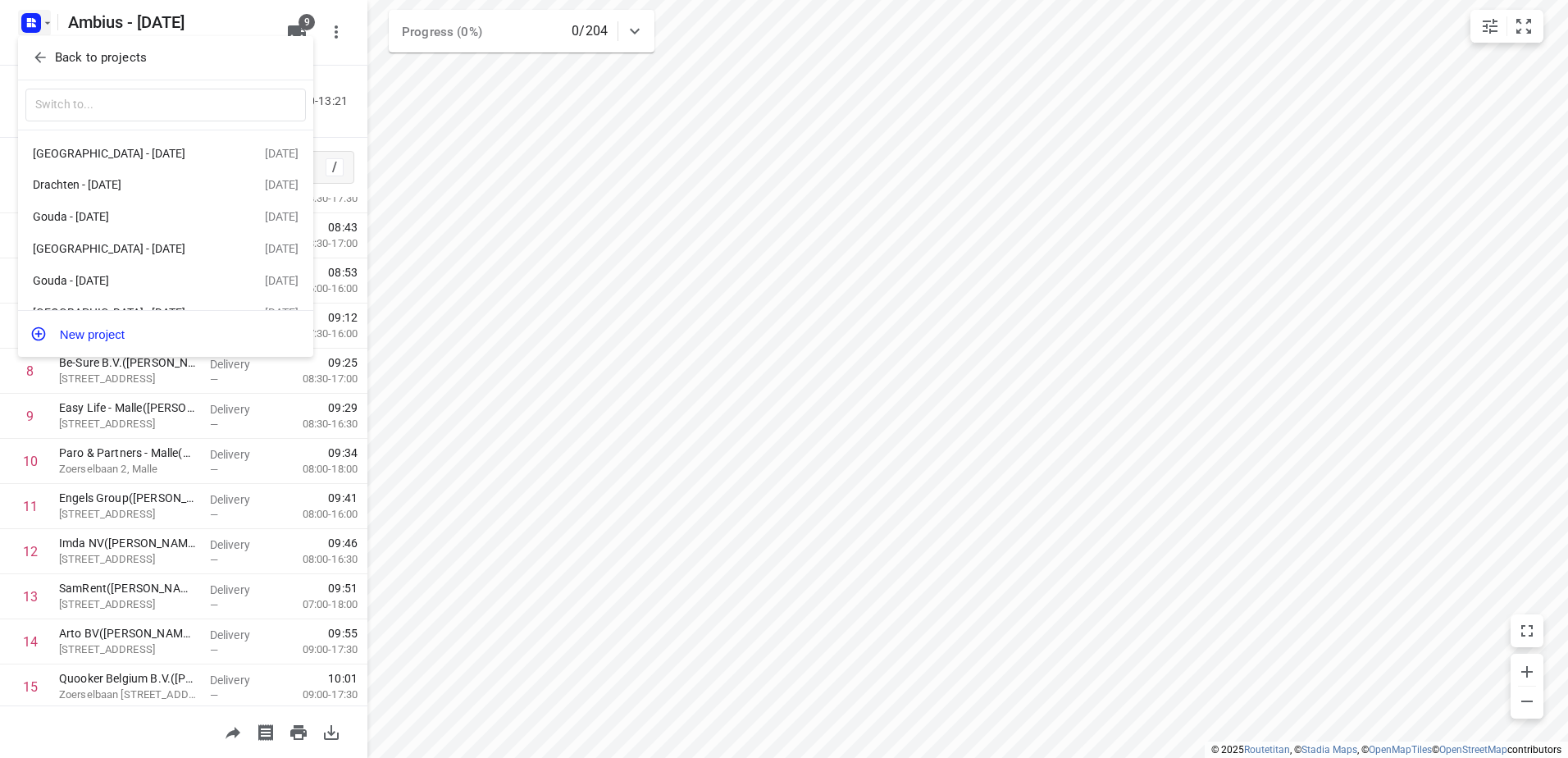
click at [86, 64] on p "Back to projects" at bounding box center [100, 57] width 92 height 19
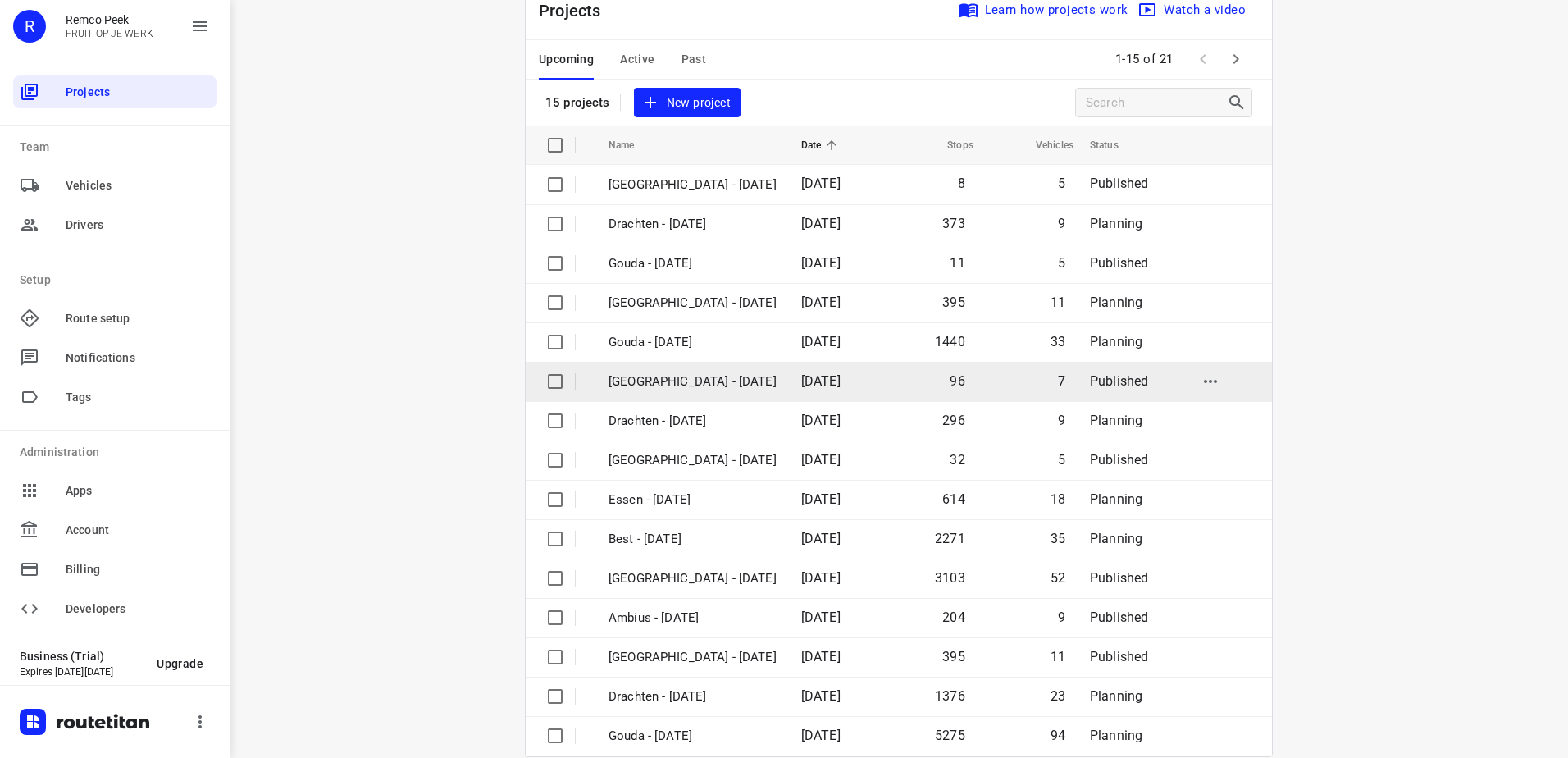
scroll to position [72, 0]
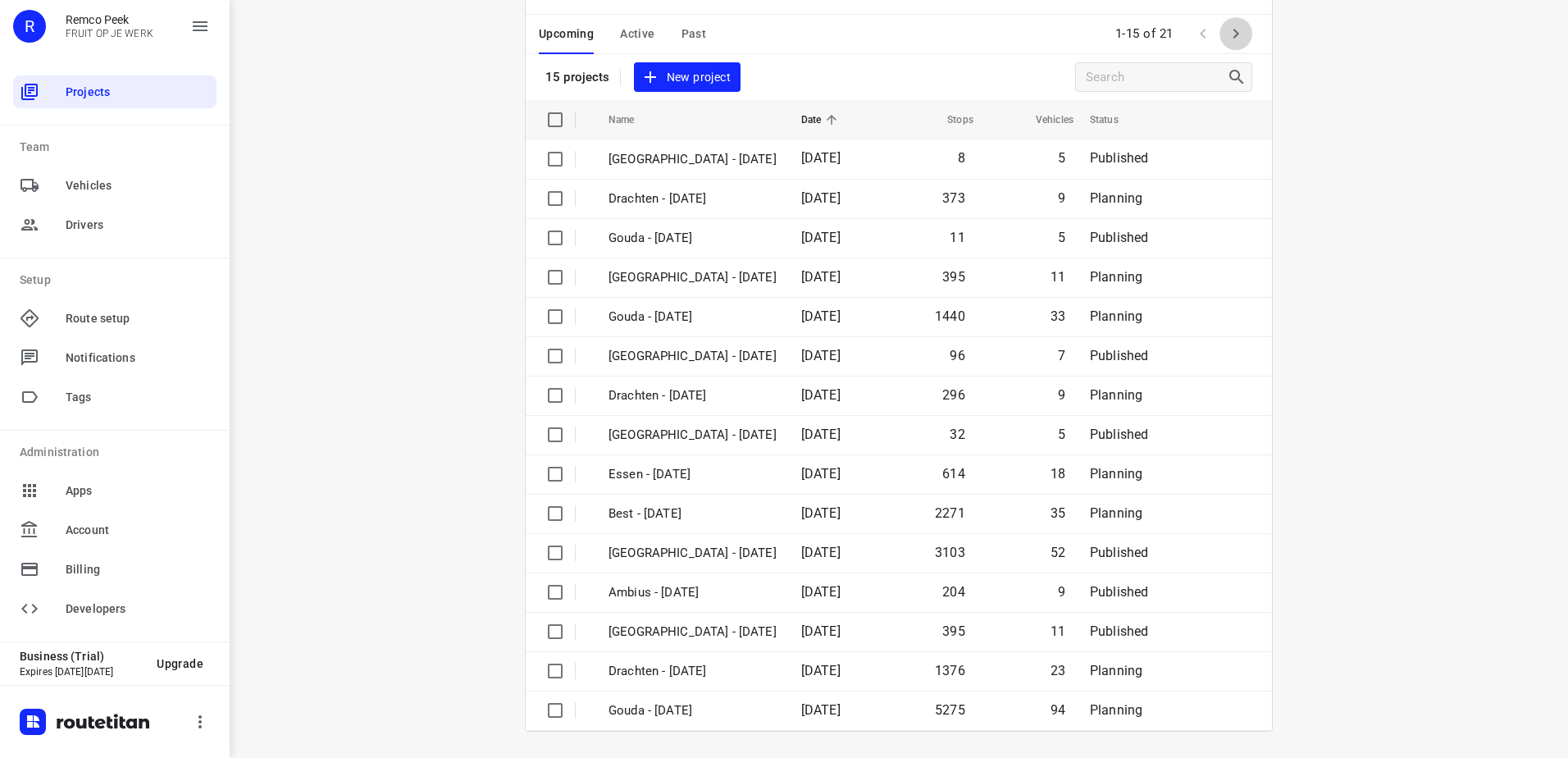
click at [1226, 36] on icon "button" at bounding box center [1236, 34] width 20 height 20
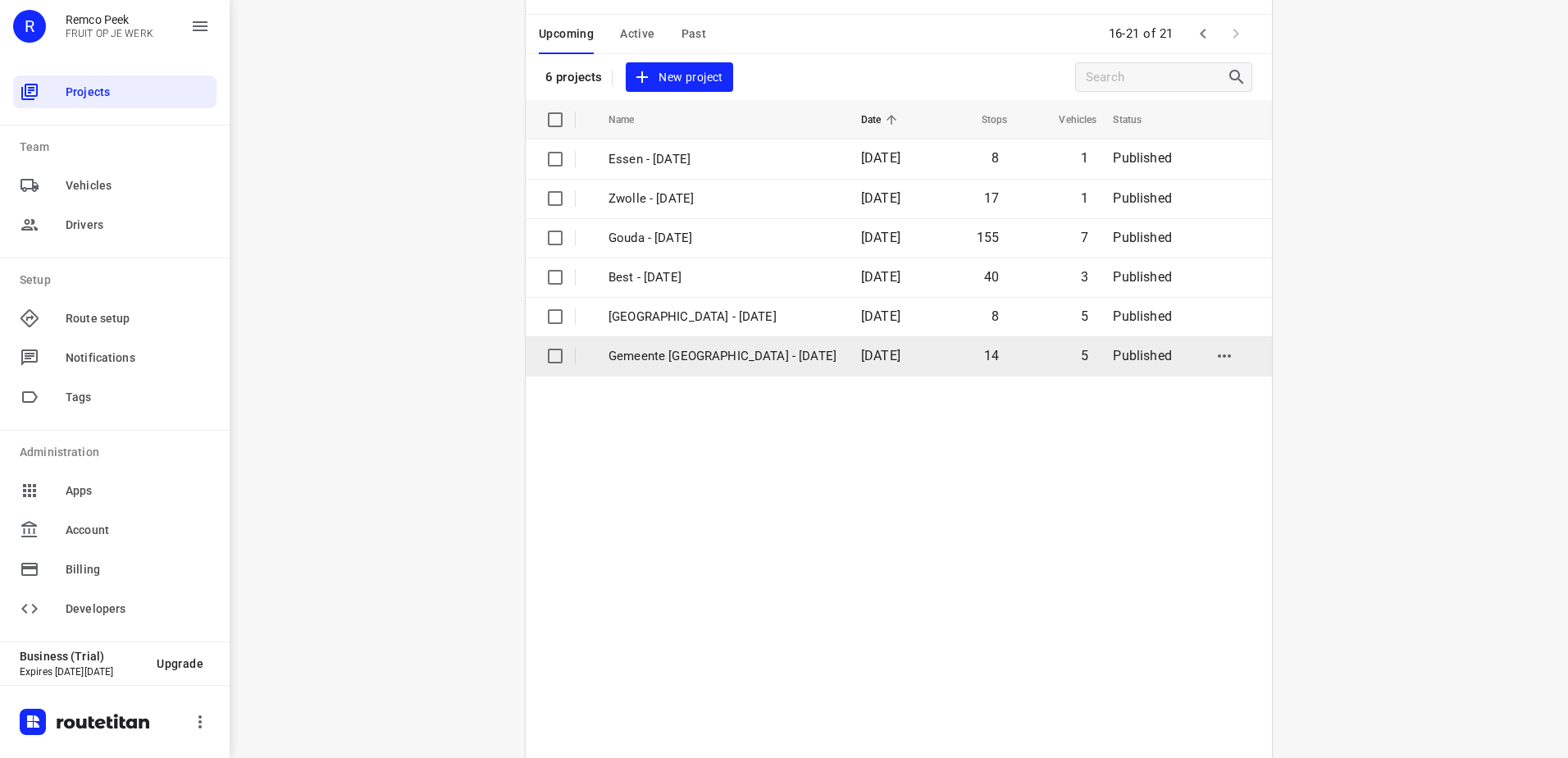
scroll to position [0, 0]
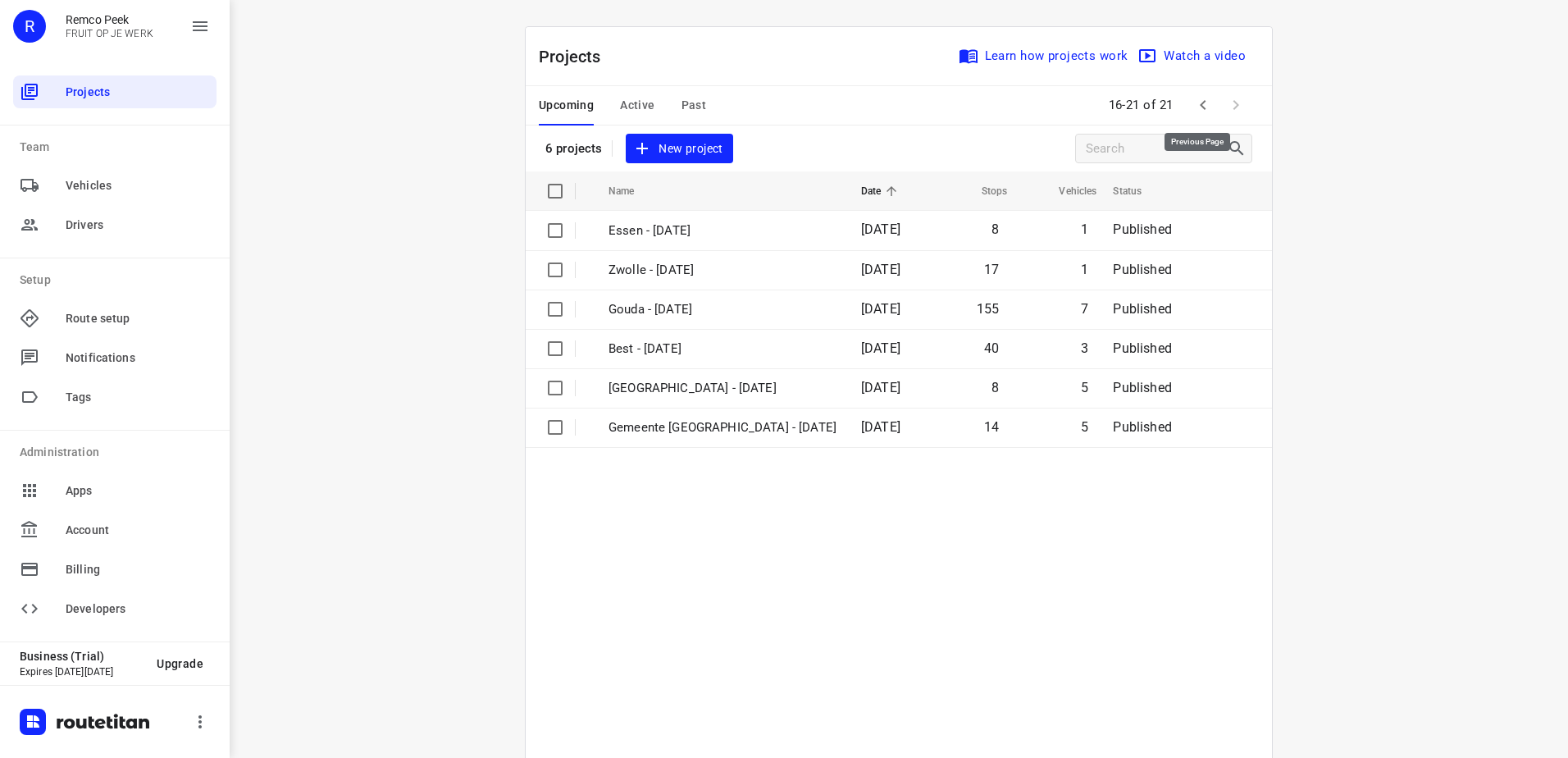
click at [1199, 111] on icon "button" at bounding box center [1203, 105] width 20 height 20
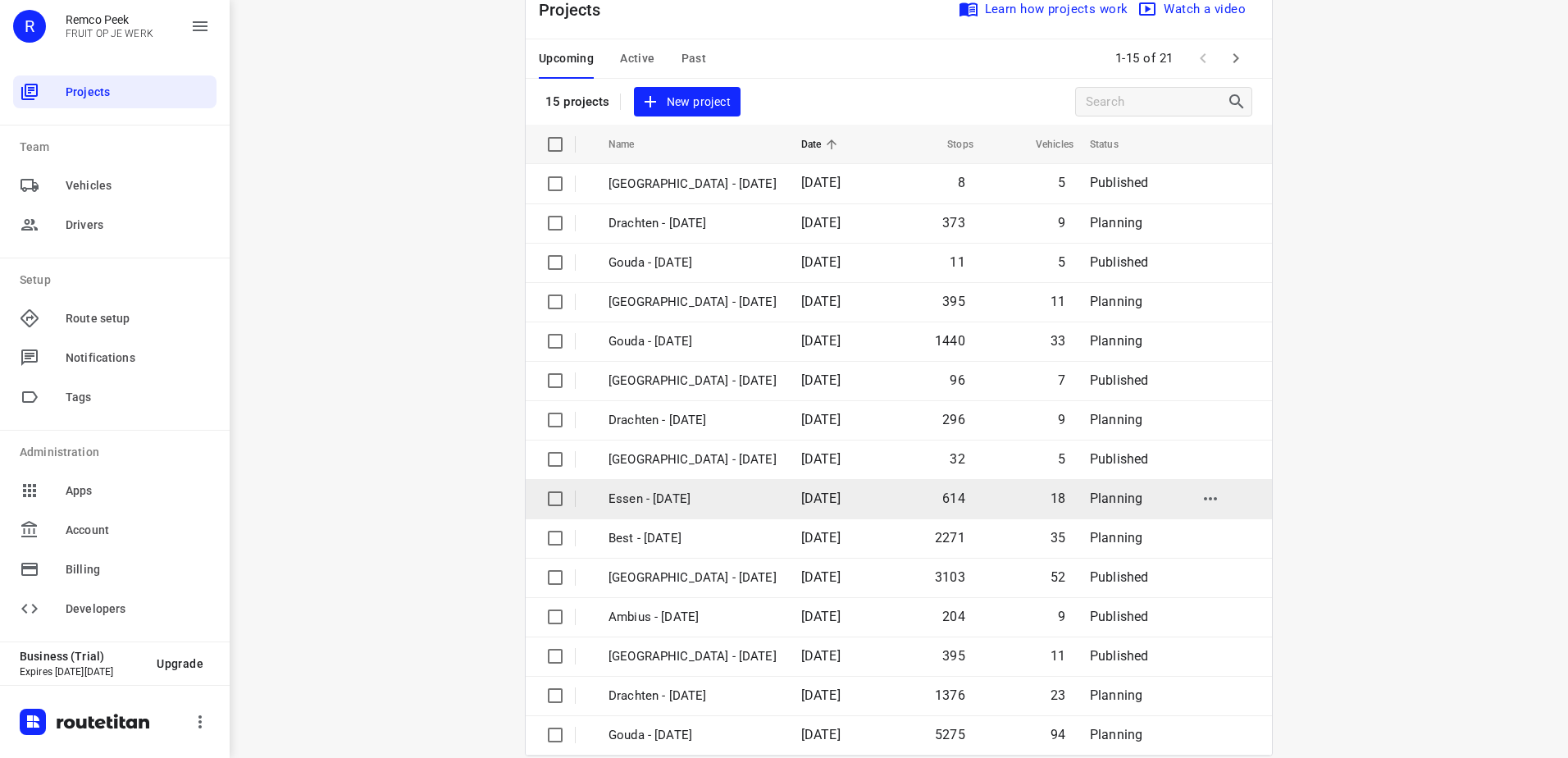
scroll to position [72, 0]
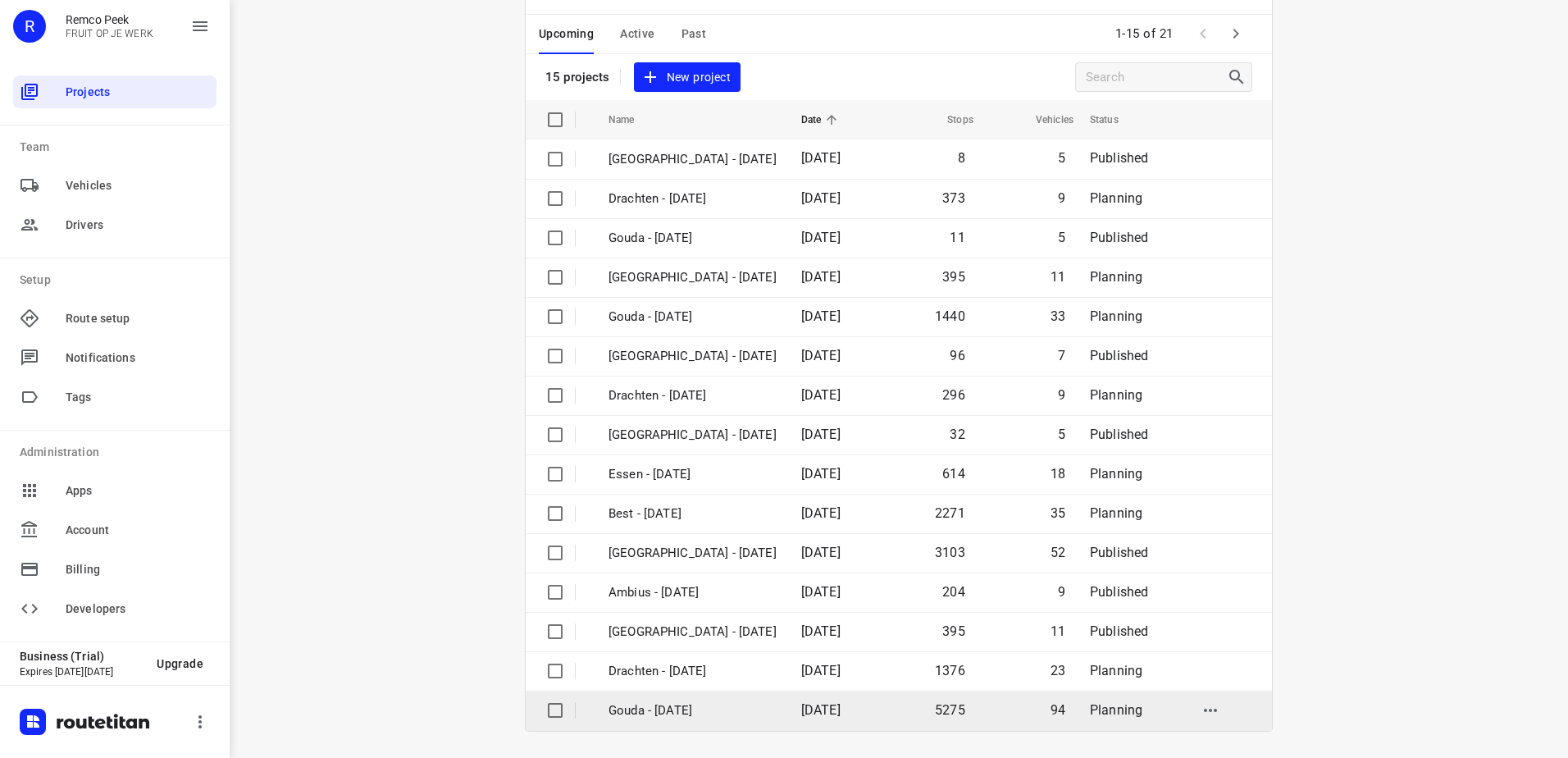
click at [754, 709] on p "Gouda - [DATE]" at bounding box center [693, 710] width 168 height 19
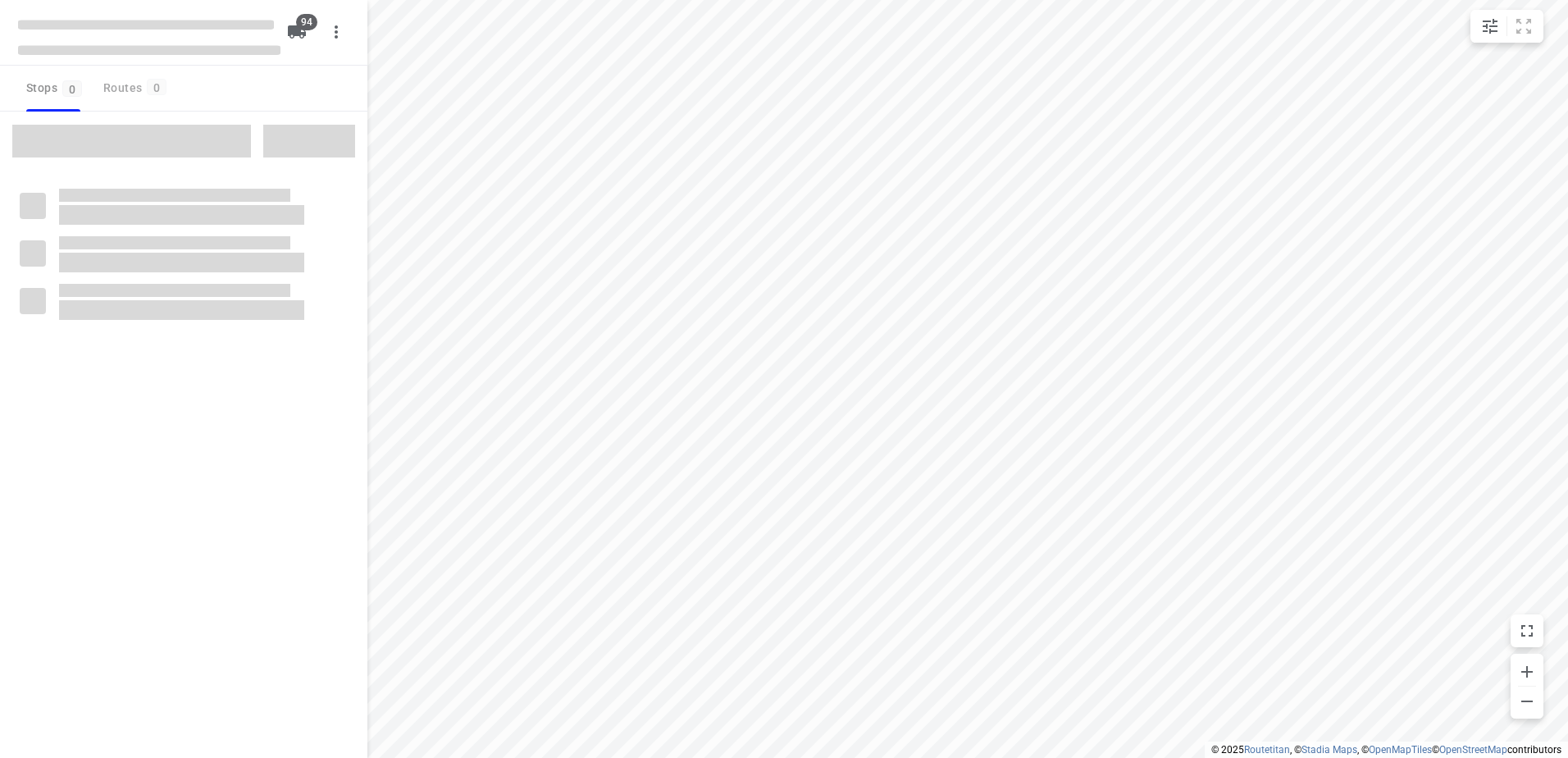
checkbox input "true"
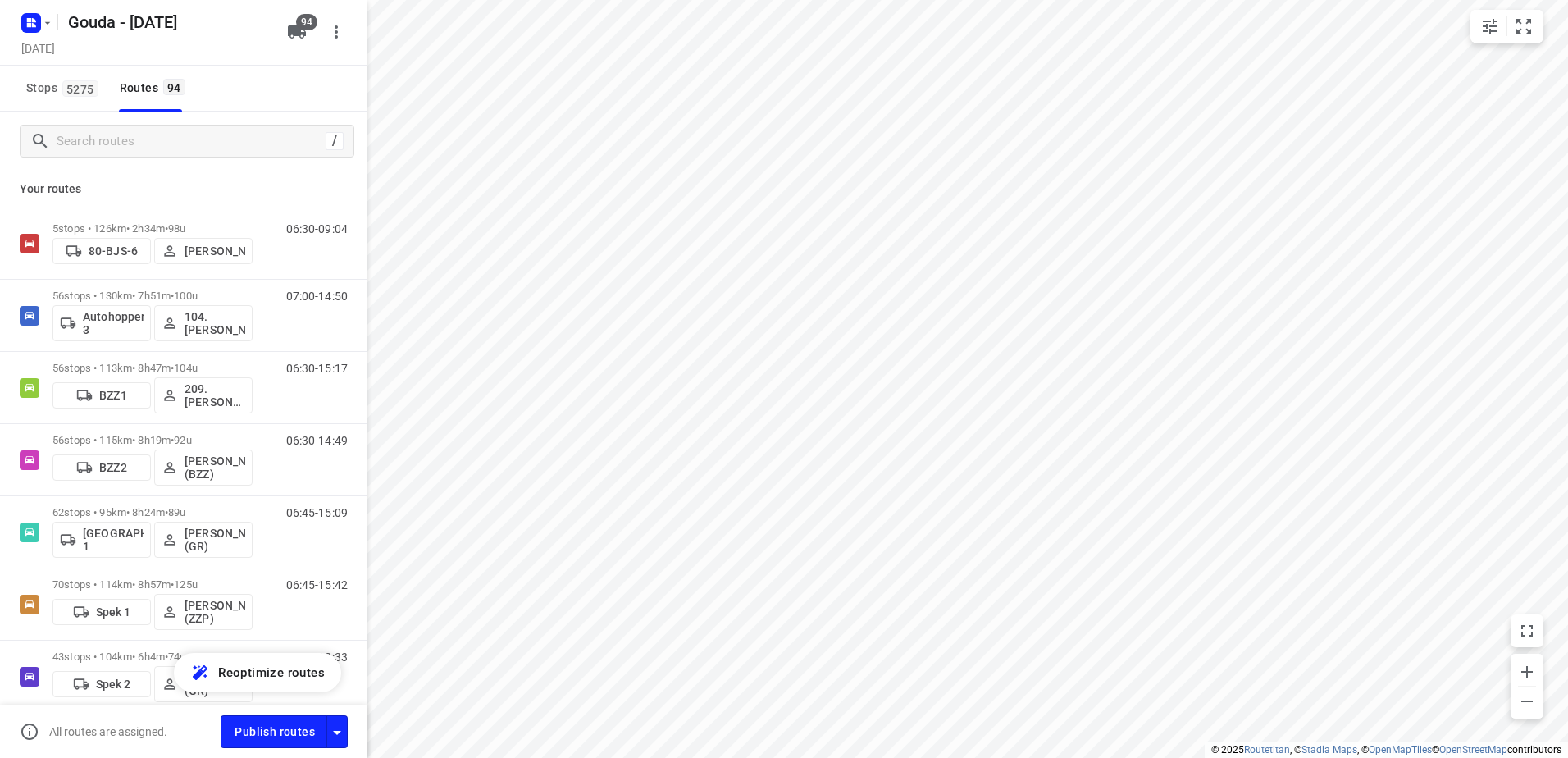
click at [209, 137] on div "/ Your routes 5 stops • 126km • 2h34m • 98u 80-BJS-6 [PERSON_NAME] 06:30-09:04 …" at bounding box center [183, 408] width 367 height 593
click at [209, 137] on input "Search routes" at bounding box center [205, 141] width 295 height 25
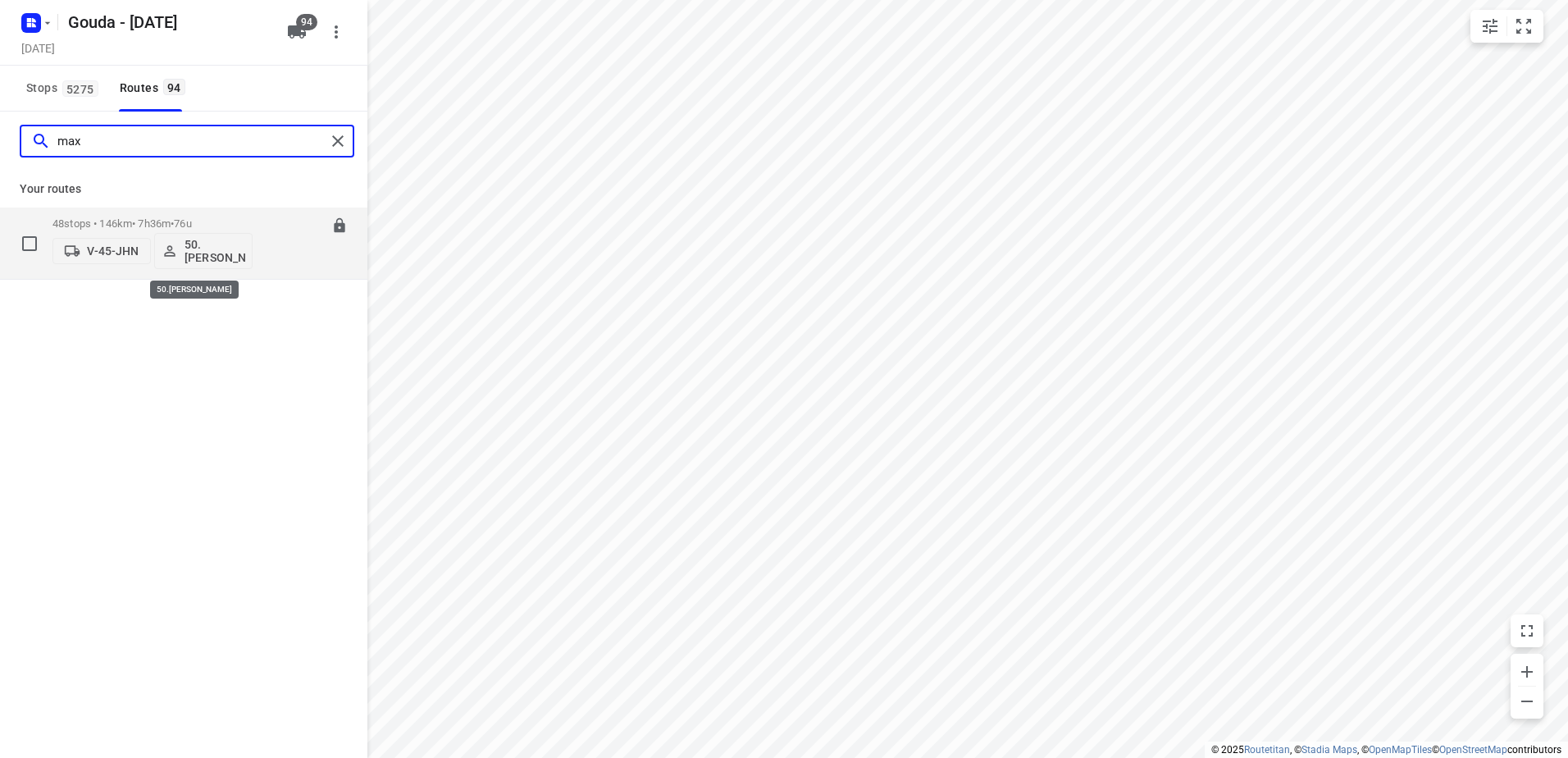
type input "max"
click at [224, 260] on p "50.[PERSON_NAME]" at bounding box center [215, 251] width 61 height 26
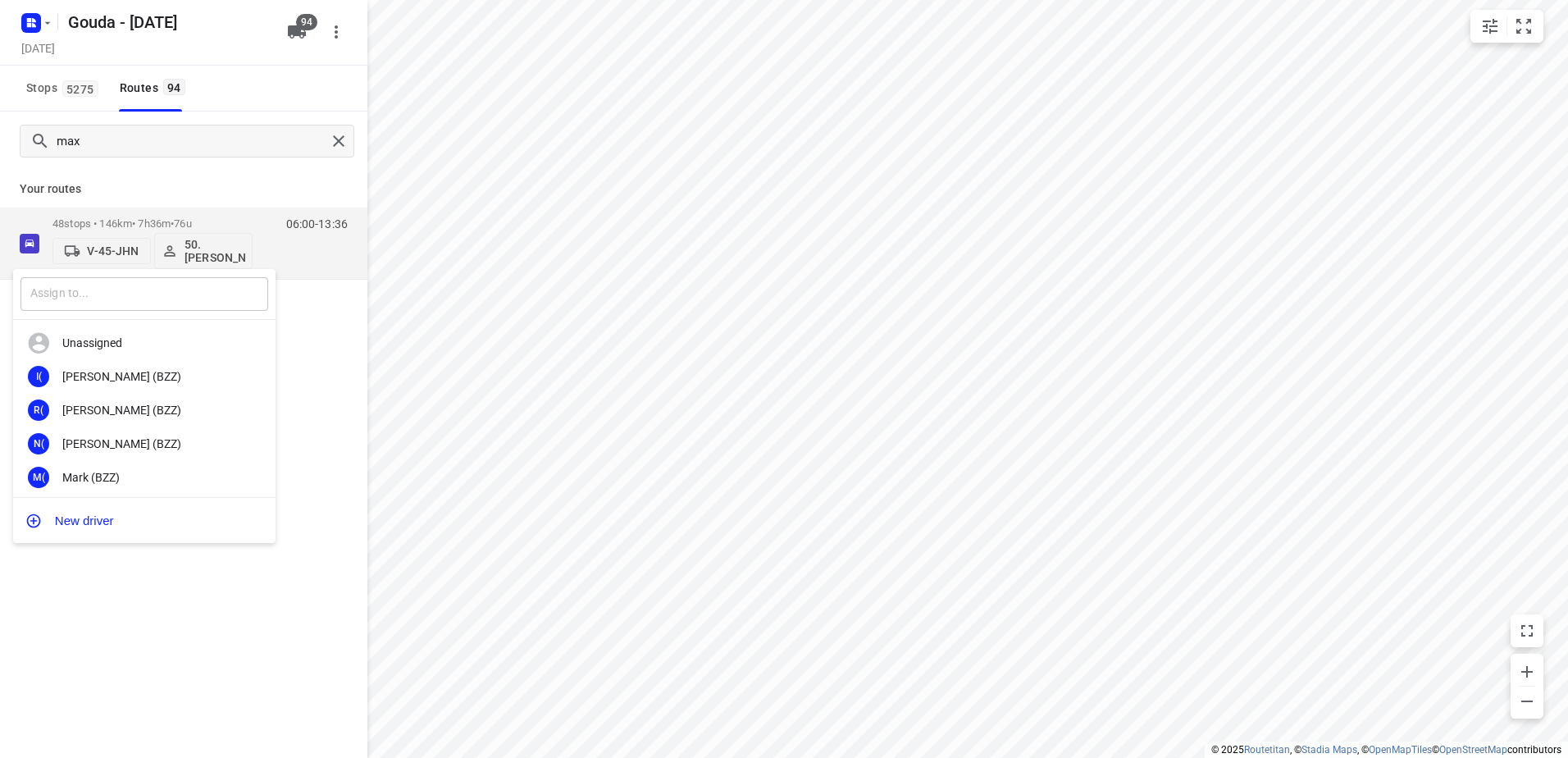
click at [166, 306] on input "text" at bounding box center [144, 294] width 248 height 34
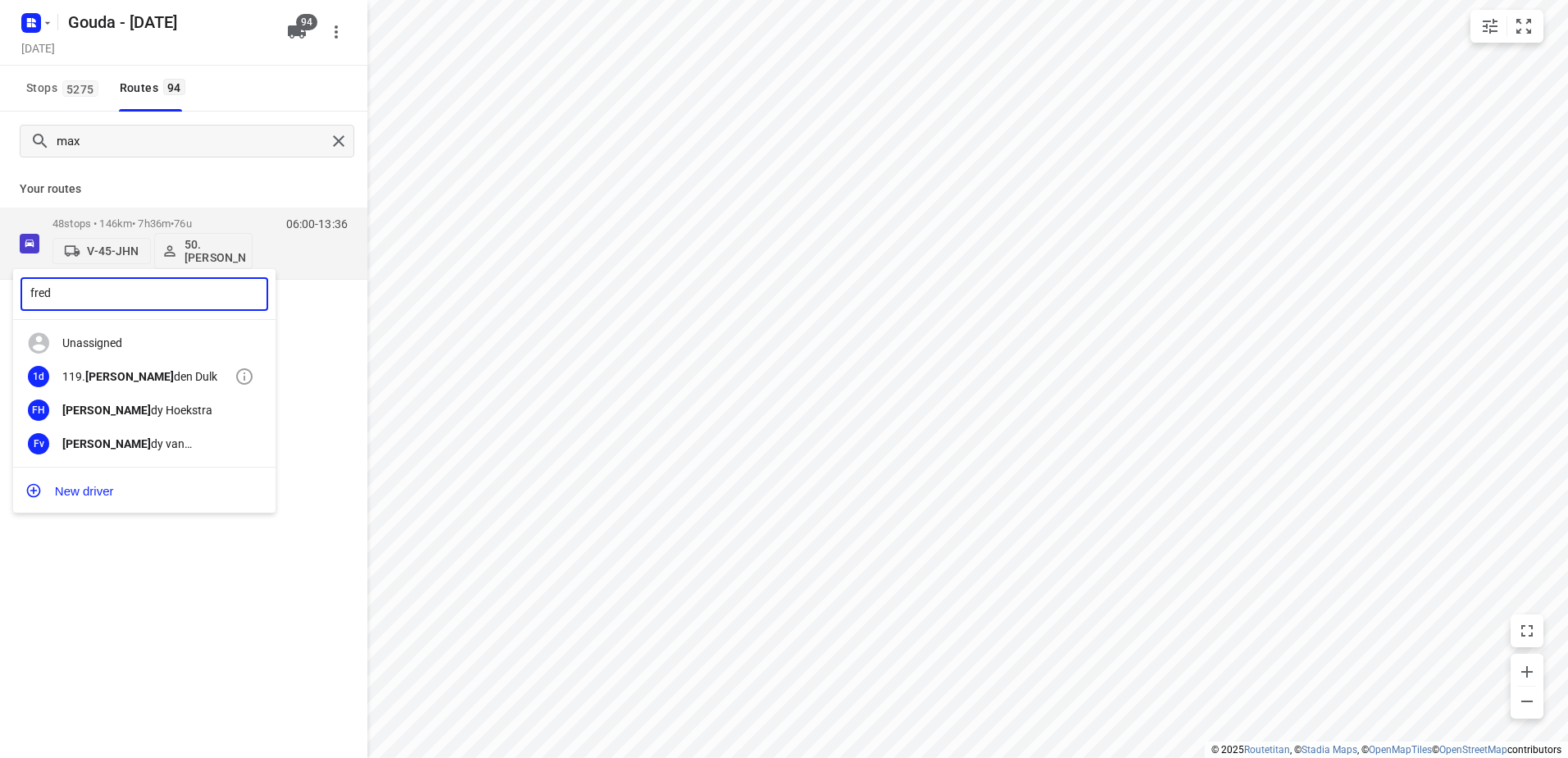
type input "fred"
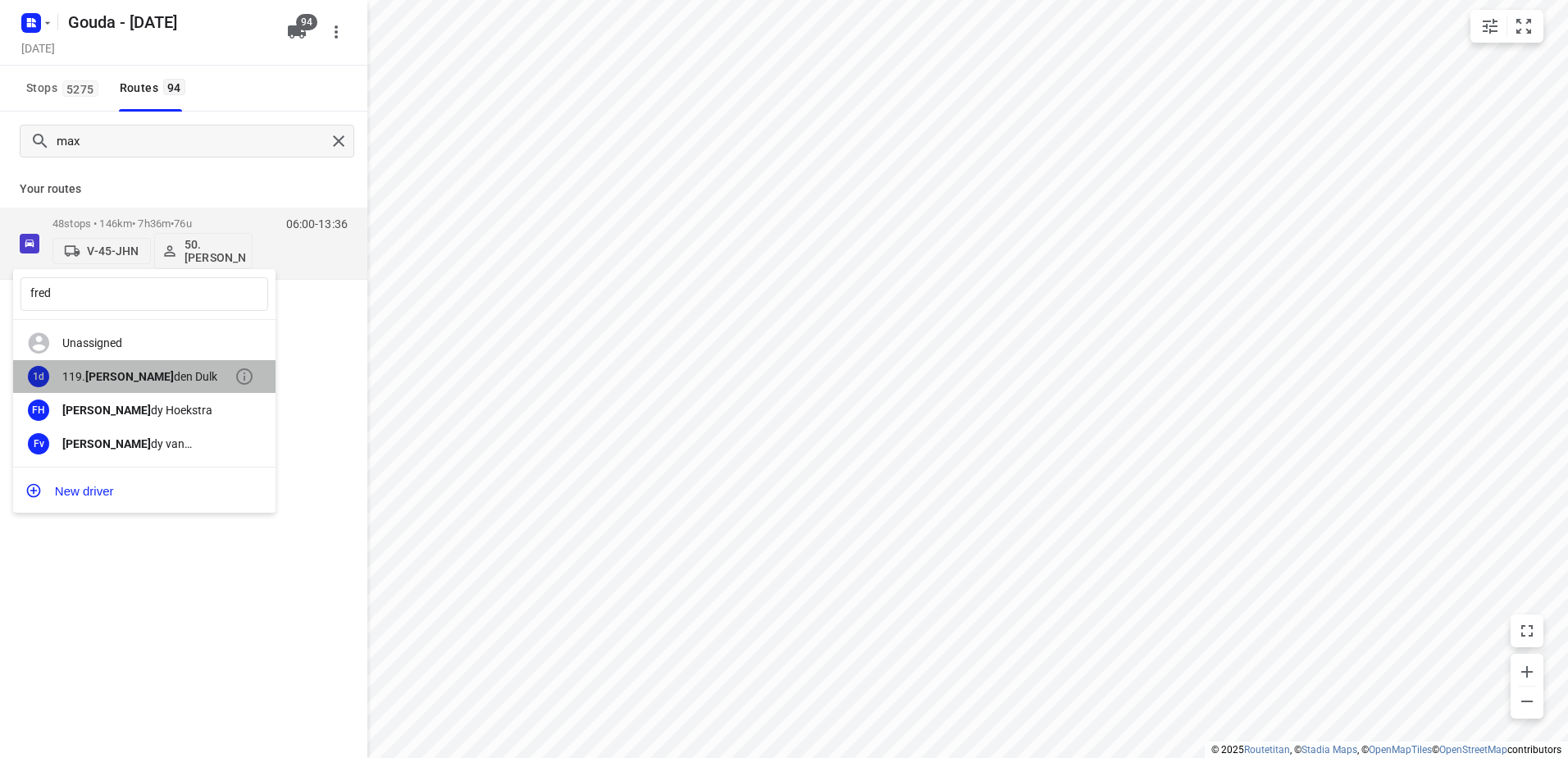
click at [148, 366] on div "1d 119. [PERSON_NAME]" at bounding box center [144, 377] width 262 height 34
